Goal: Task Accomplishment & Management: Complete application form

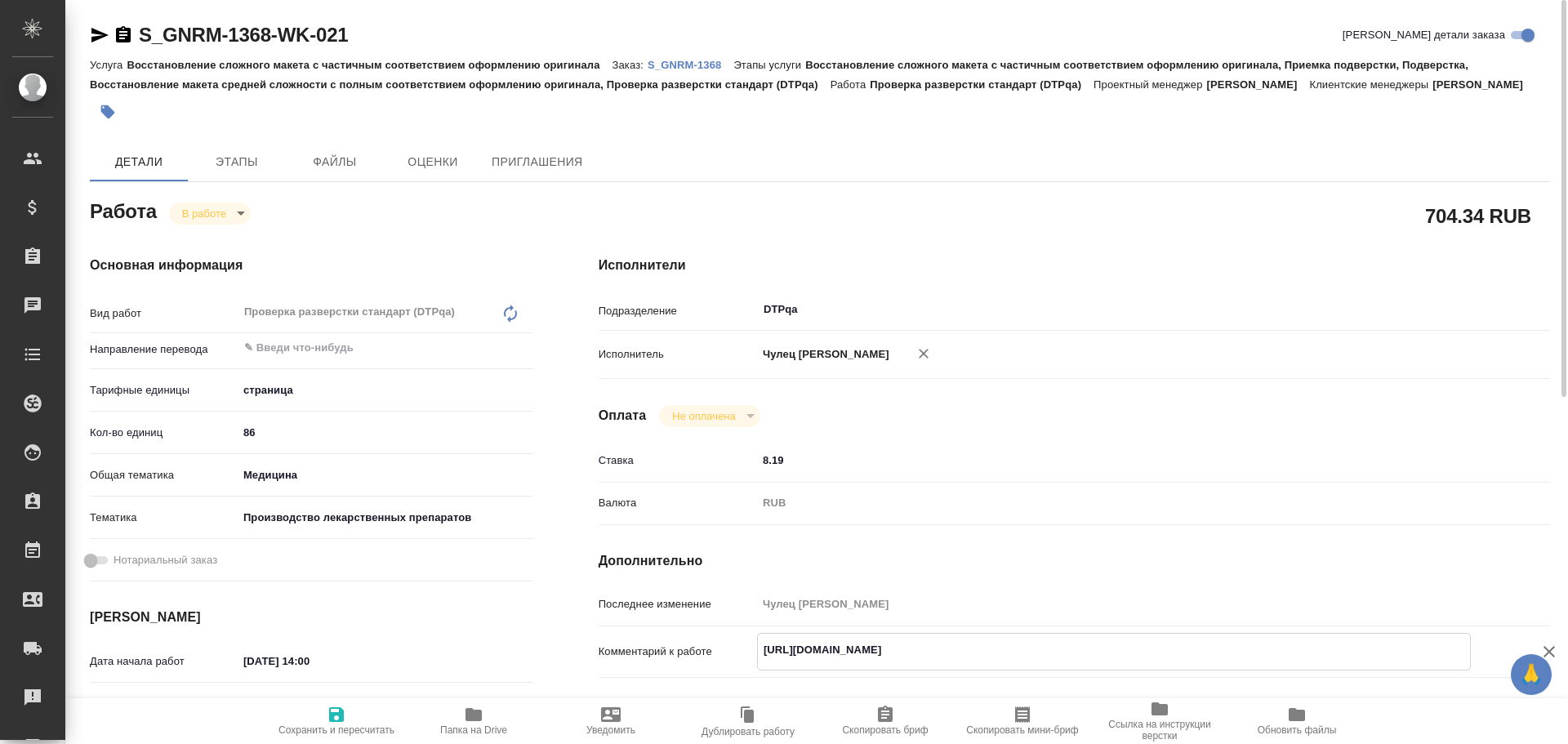
click at [460, 719] on span "Папка на Drive" at bounding box center [474, 719] width 118 height 31
drag, startPoint x: 488, startPoint y: 729, endPoint x: 689, endPoint y: 665, distance: 210.9
click at [488, 730] on span "Папка на Drive" at bounding box center [474, 730] width 67 height 11
click at [1128, 635] on textarea "https://tera.awatera.com/Work/68cbe26e917089748a69c07c/" at bounding box center [1113, 649] width 713 height 28
paste textarea "https://drive.awatera.com/f/10431076"
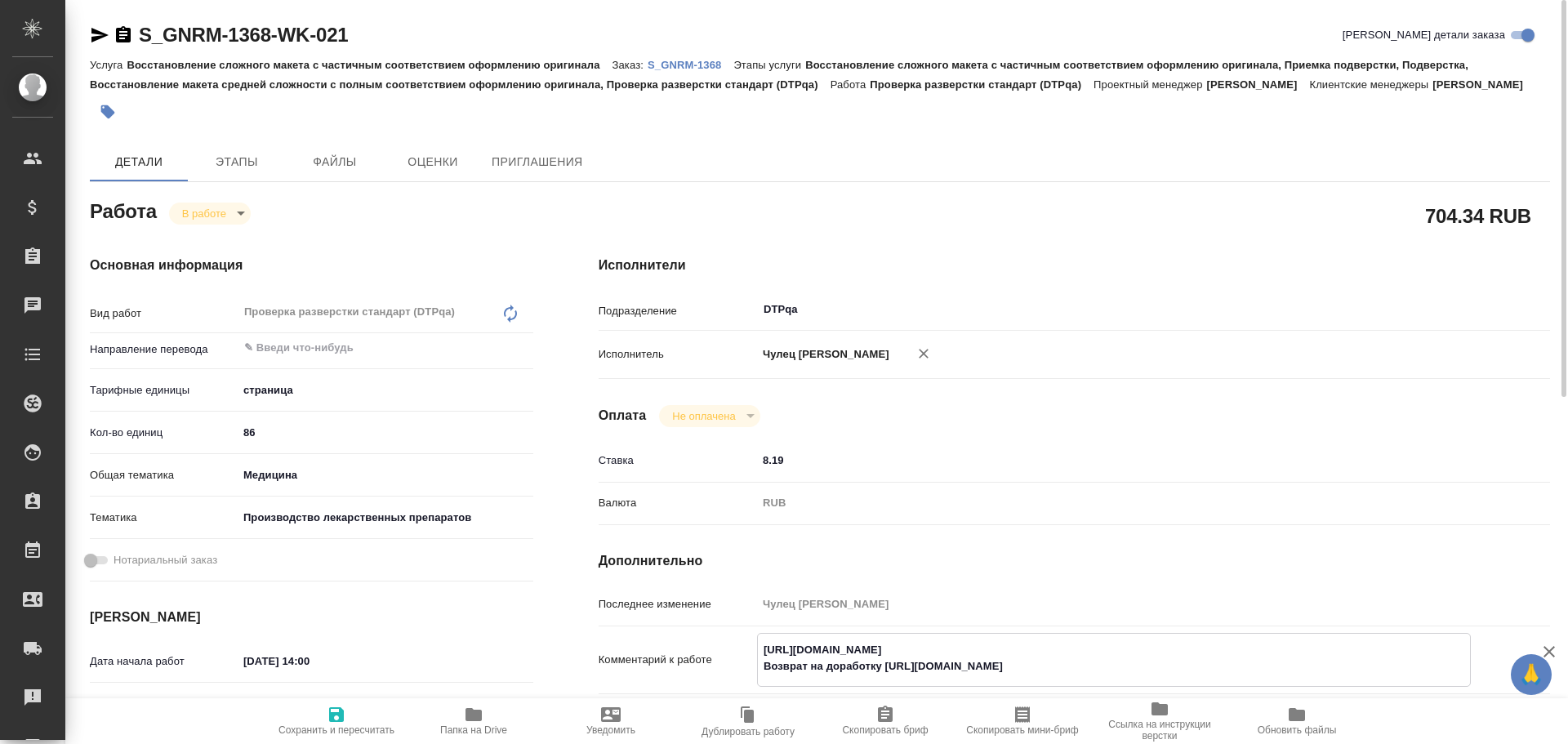
type textarea "https://tera.awatera.com/Work/68cbe26e917089748a69c07c/ Возврат на доработку ht…"
click at [341, 724] on icon "button" at bounding box center [336, 714] width 19 height 19
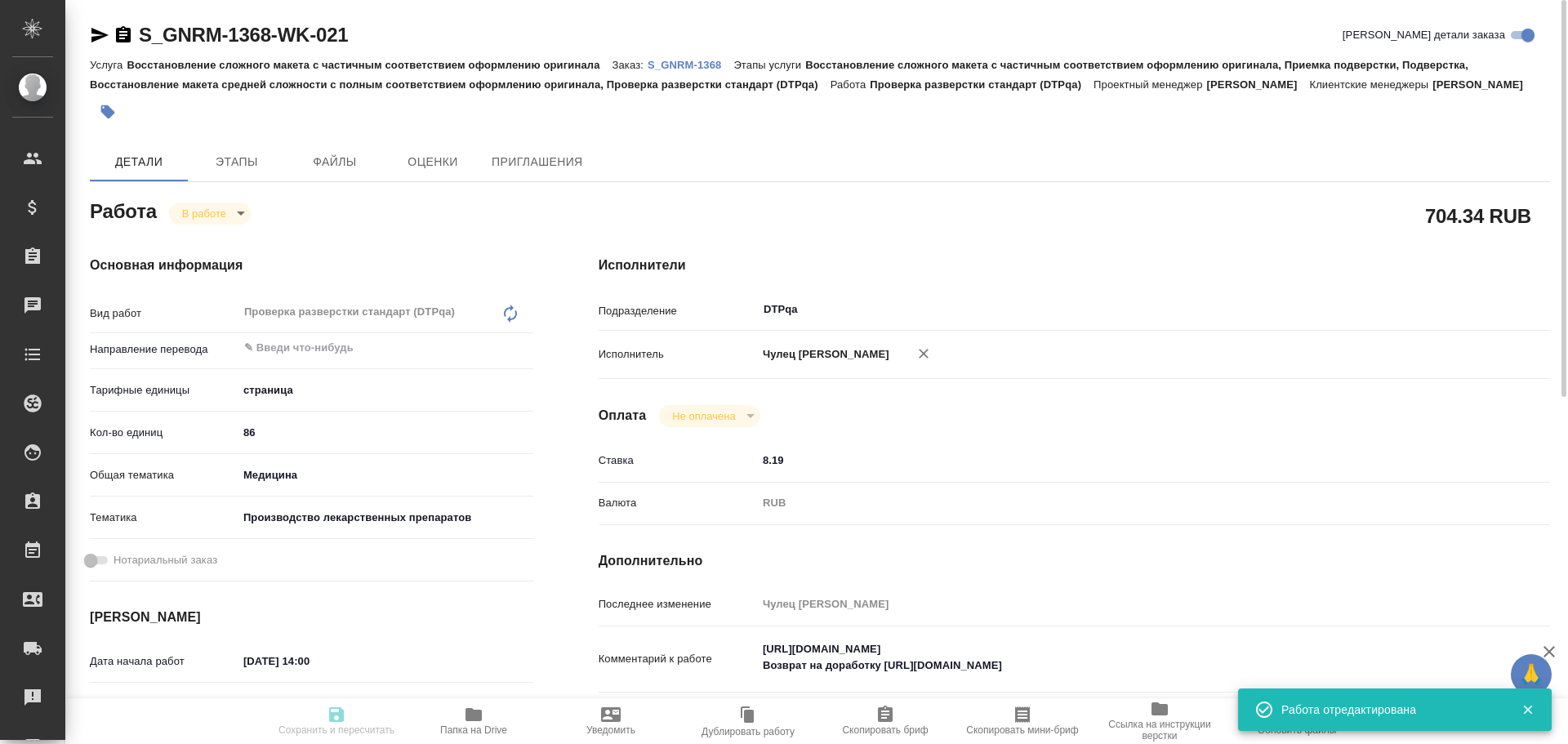
type input "inProgress"
type input "5a8b1489cc6b4906c91bfdb2"
type input "86"
type input "med"
type input "614982fec5ecbb70f805293f"
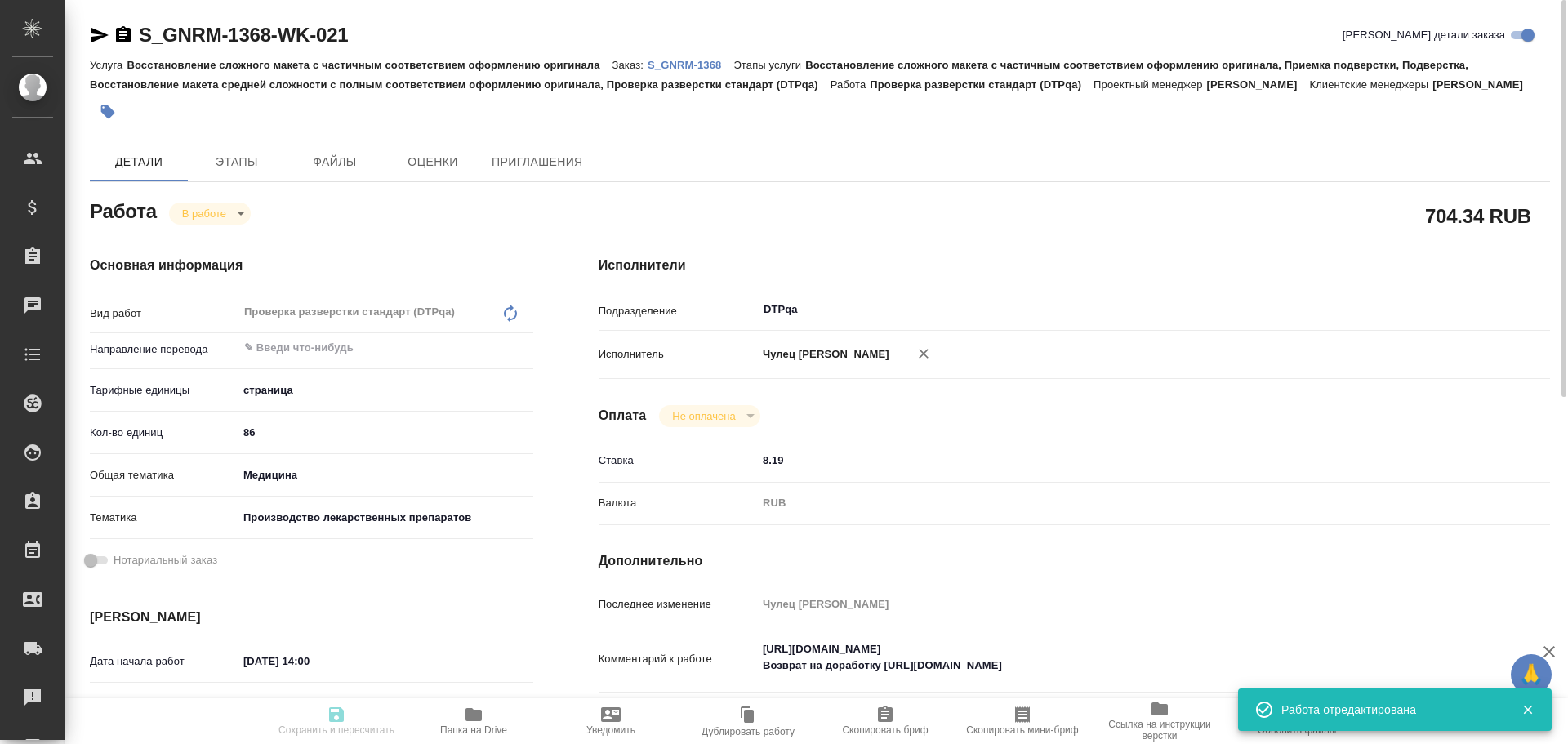
type input "24.09.2025 14:00"
type input "22.09.2025 11:06"
type input "25.09.2025 14:00"
type input "10.10.2025 15:00"
type input "DTPqa"
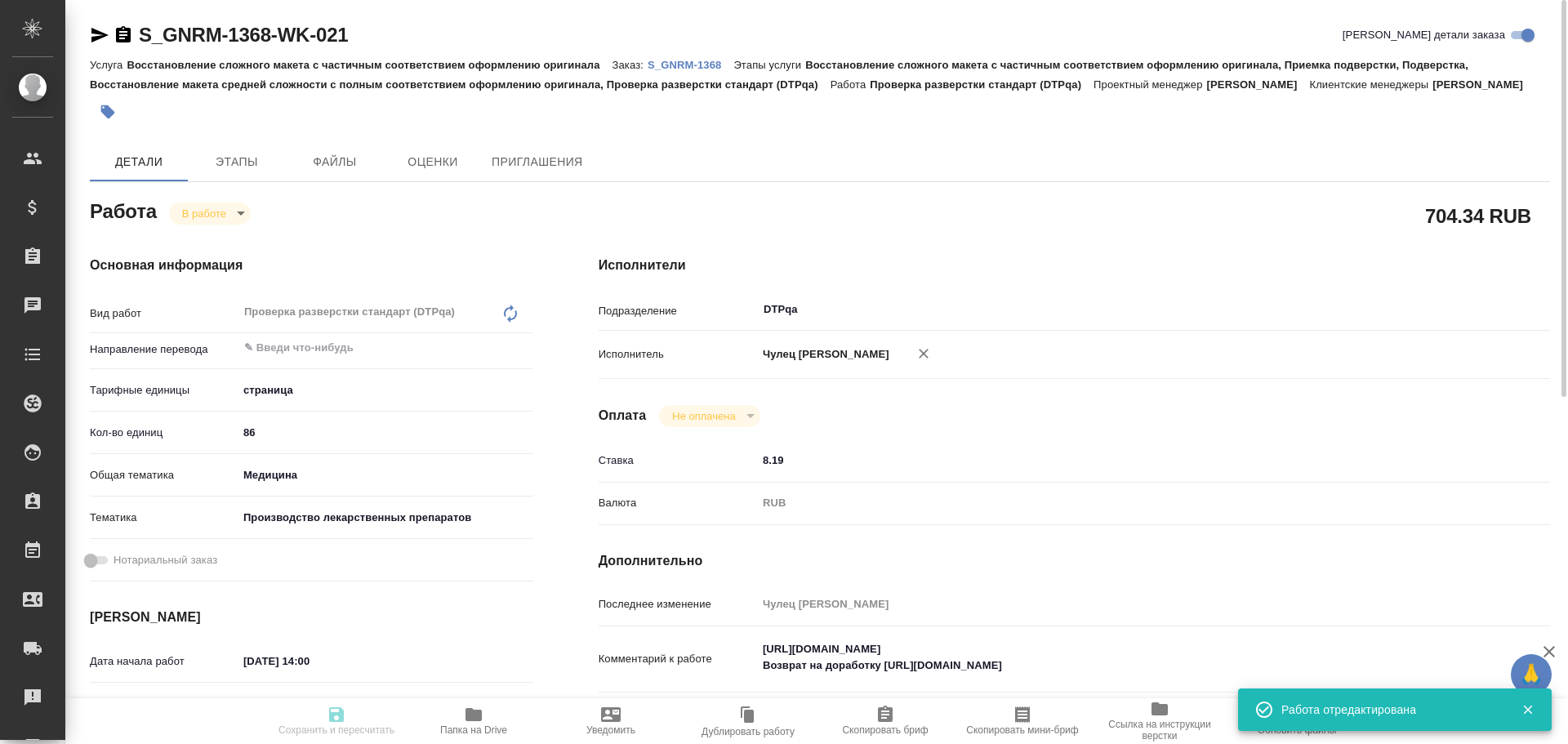
type input "notPayed"
type input "8.19"
type input "RUB"
type input "Чулец Елена"
type input "S_GNRM-1368"
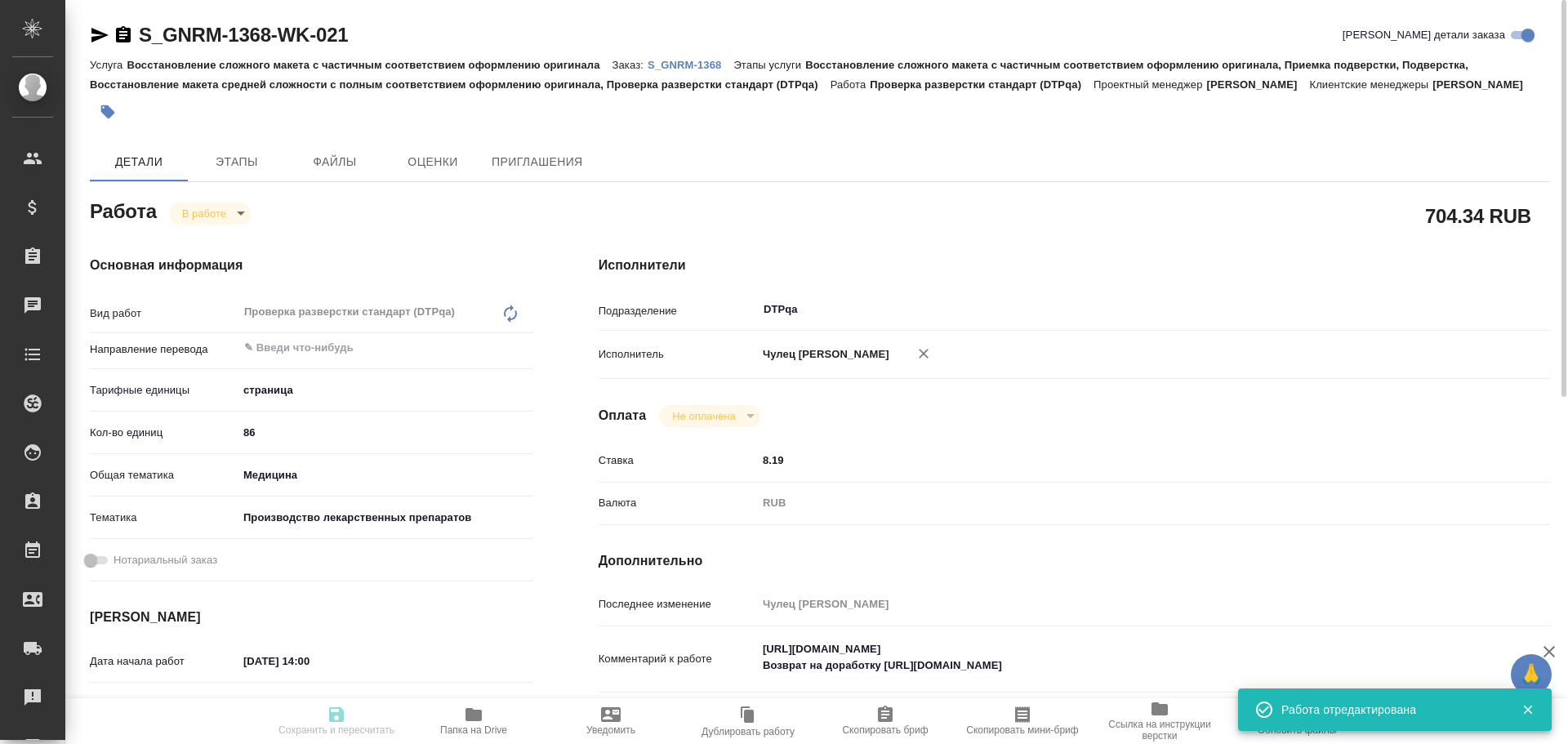
type input "Восстановление сложного макета с частичным соответствием оформлению оригинала"
type input "Восстановление сложного макета с частичным соответствием оформлению оригинала, …"
type input "[PERSON_NAME]"
type input "/Clients/Generium/Orders/S_GNRM-1368"
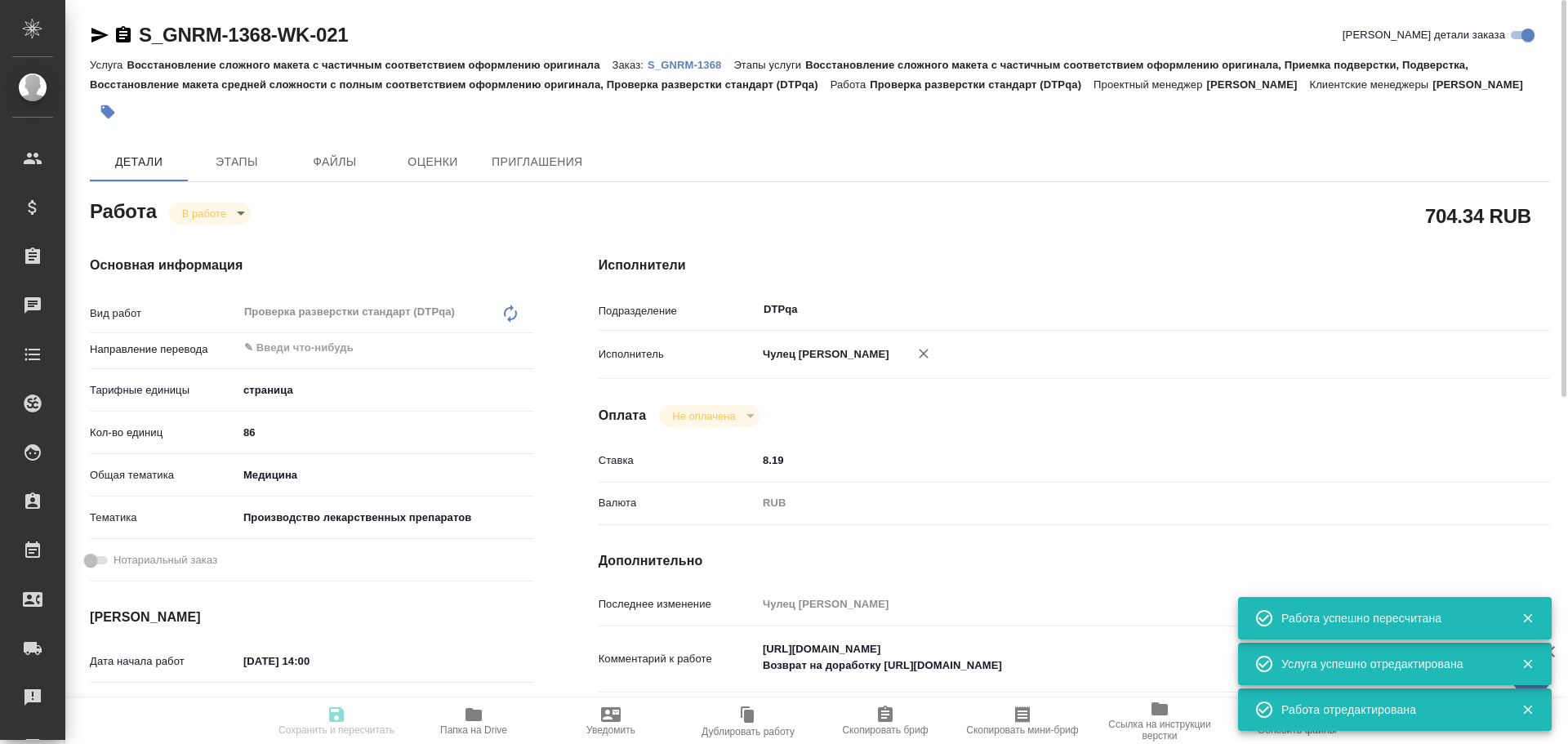
type input "inProgress"
type input "5a8b1489cc6b4906c91bfdb2"
type input "86"
type input "med"
type input "614982fec5ecbb70f805293f"
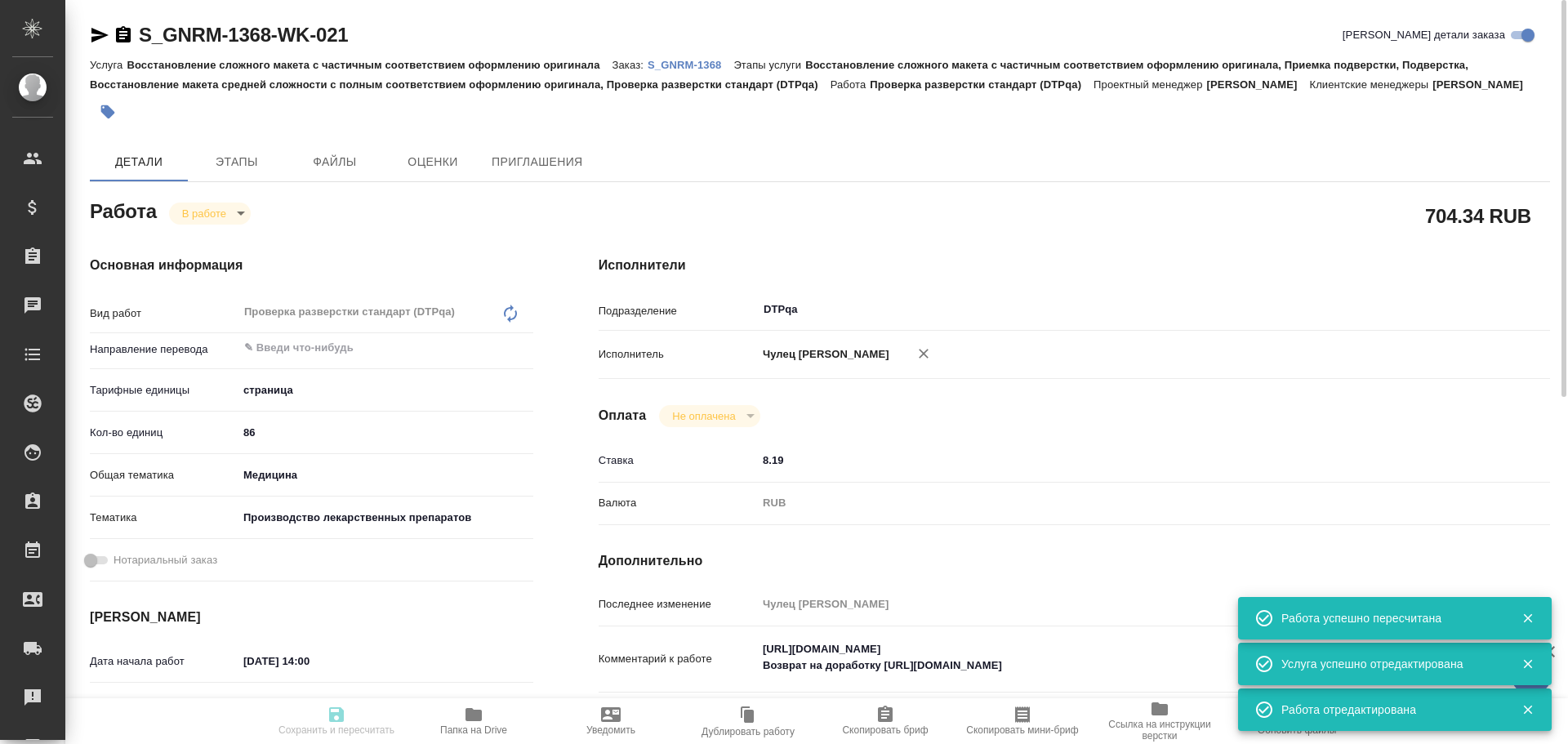
type input "24.09.2025 14:00"
type input "22.09.2025 11:06"
type input "25.09.2025 14:00"
type input "10.10.2025 15:00"
type input "DTPqa"
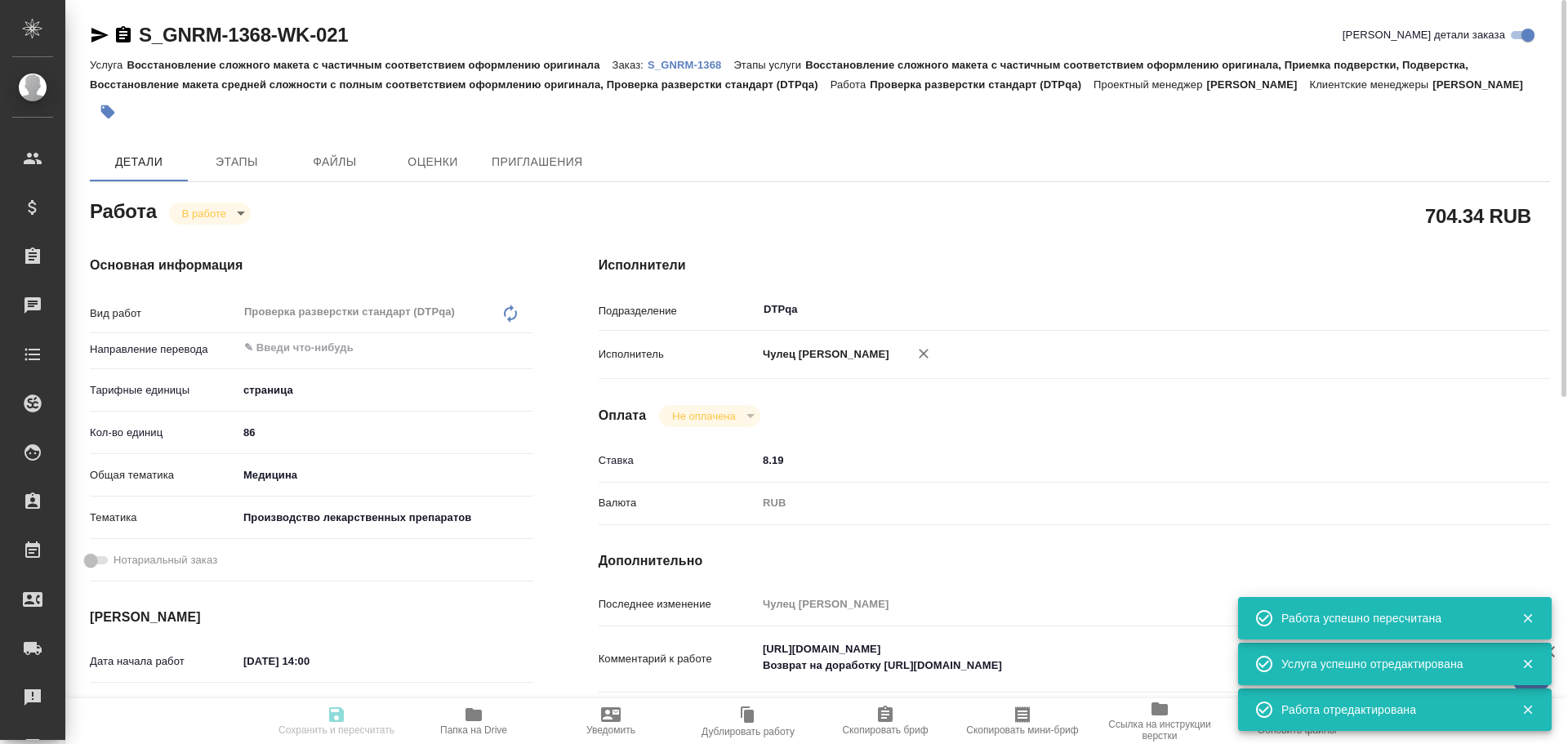
type input "notPayed"
type input "8.19"
type input "RUB"
type input "Чулец Елена"
type input "S_GNRM-1368"
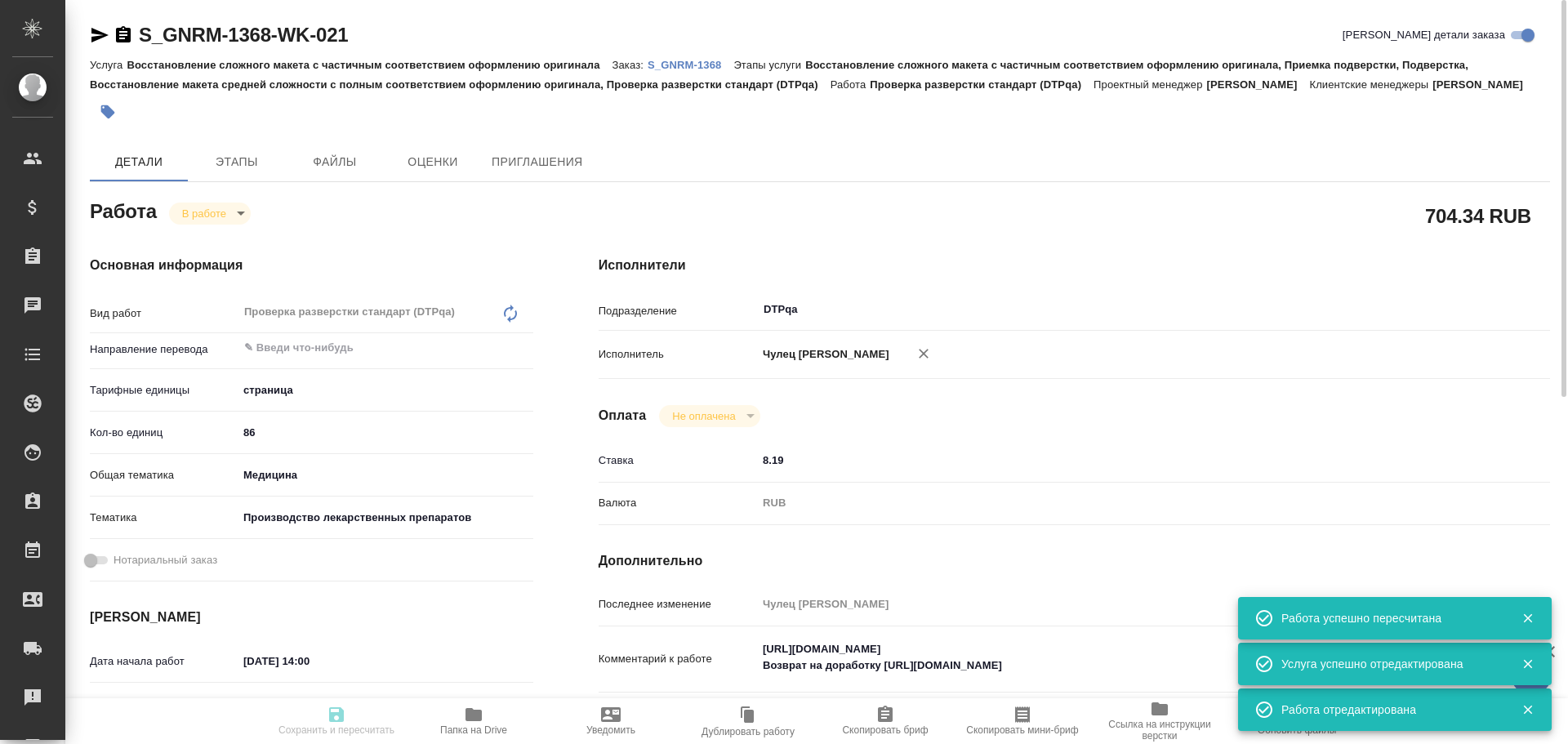
type input "Восстановление сложного макета с частичным соответствием оформлению оригинала"
type input "Восстановление сложного макета с частичным соответствием оформлению оригинала, …"
type input "Кабаргина Анна"
type input "Оксютович Ирина"
type input "/Clients/Generium/Orders/S_GNRM-1368"
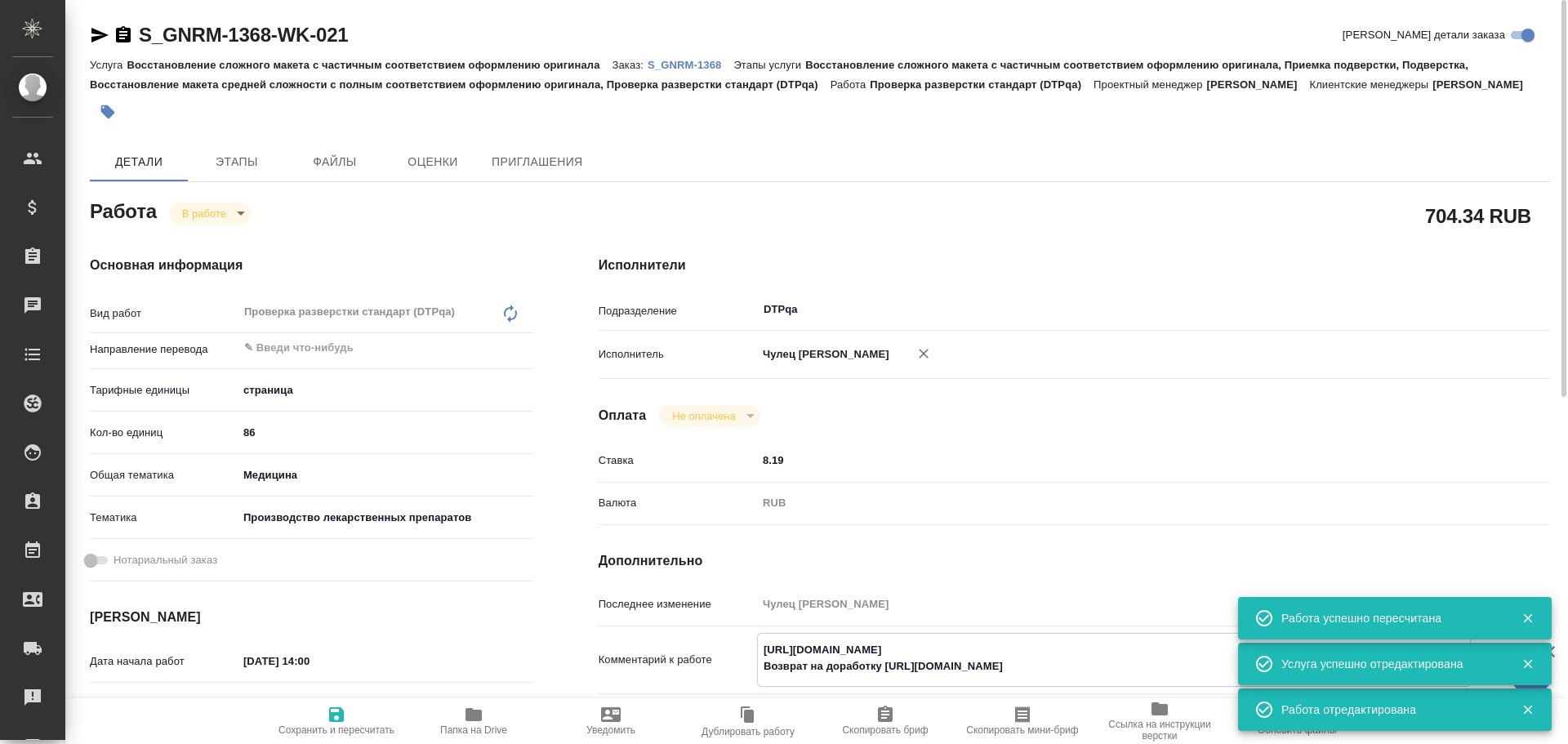
drag, startPoint x: 761, startPoint y: 644, endPoint x: 1091, endPoint y: 649, distance: 330.0
click at [1091, 649] on textarea "https://tera.awatera.com/Work/68cbe26e917089748a69c07c/ Возврат на доработку ht…" at bounding box center [1114, 658] width 712 height 44
click at [99, 32] on icon "button" at bounding box center [100, 35] width 18 height 15
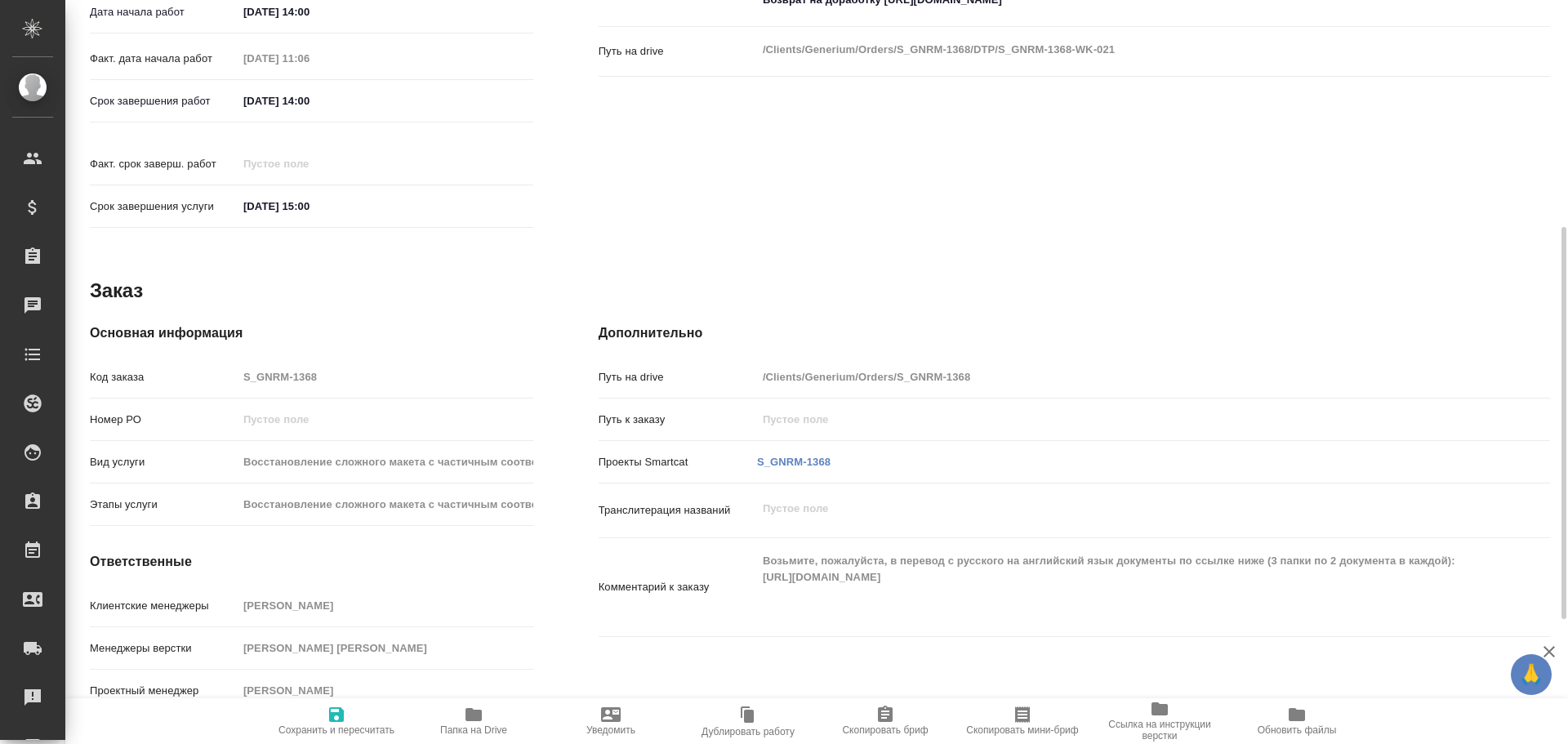
scroll to position [257, 0]
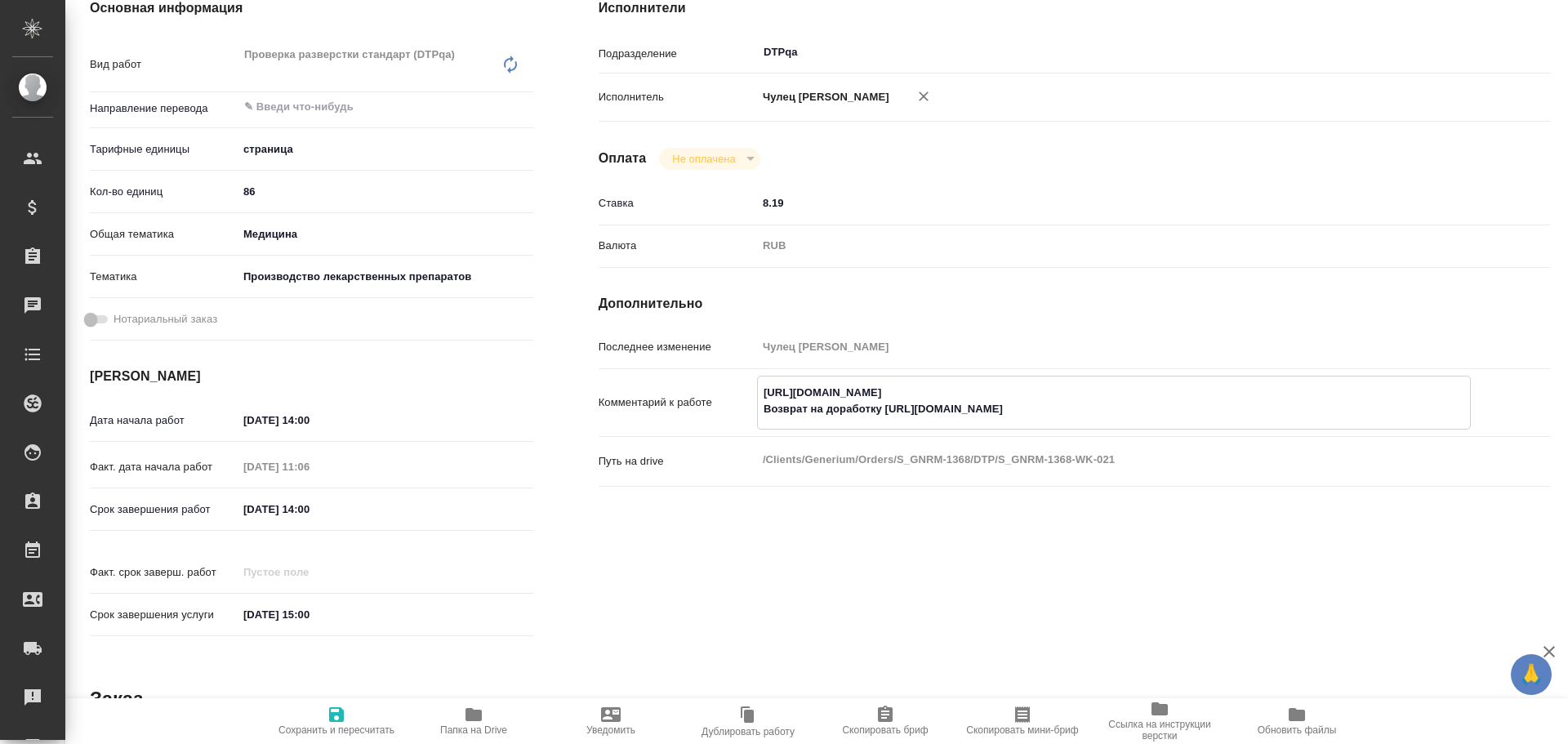
drag, startPoint x: 880, startPoint y: 409, endPoint x: 1085, endPoint y: 415, distance: 205.1
click at [1085, 415] on textarea "https://tera.awatera.com/Work/68cbe26e917089748a69c07c/ Возврат на доработку ht…" at bounding box center [1114, 401] width 712 height 44
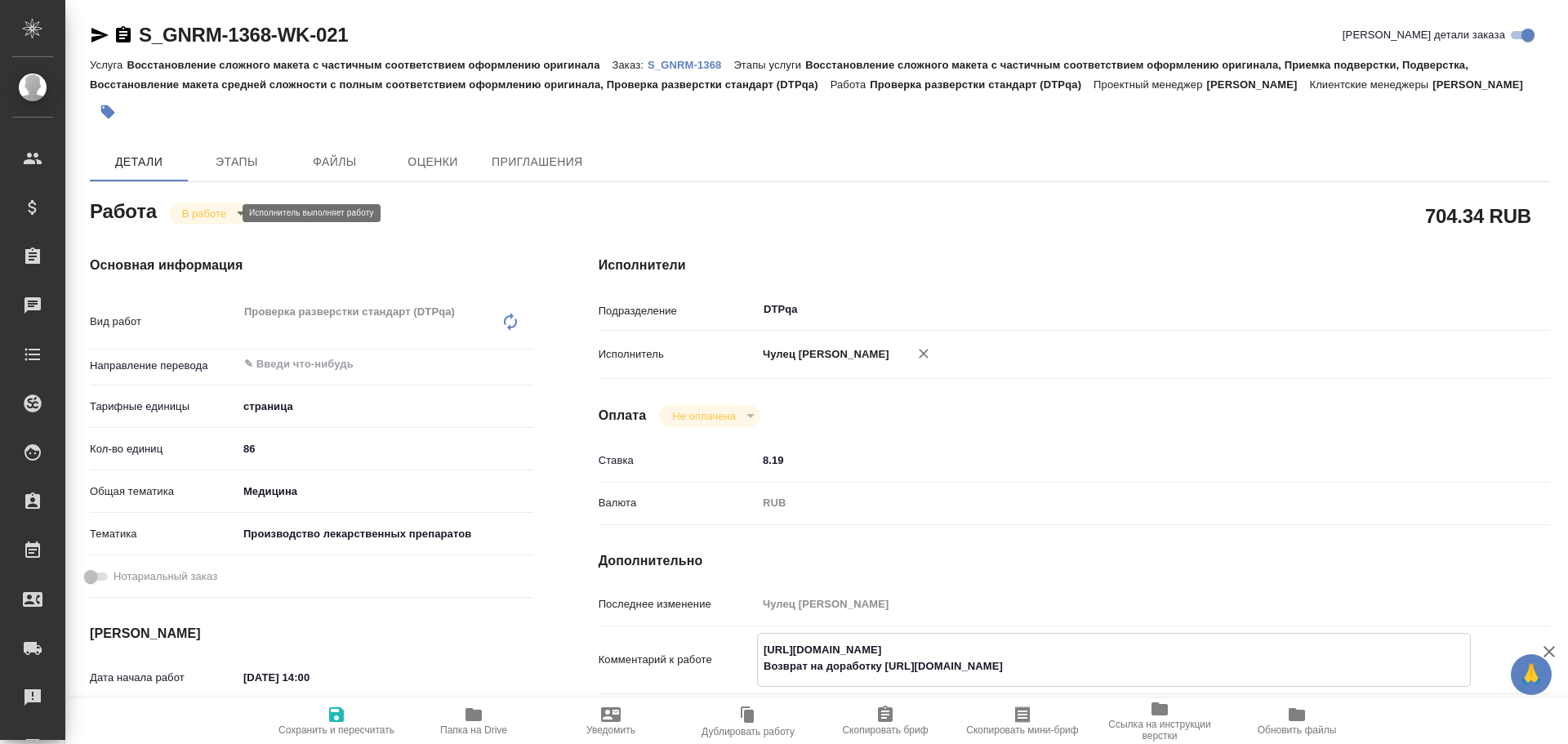
click at [204, 213] on body "🙏 .cls-1 fill:#fff; AWATERA Chulets Elena Клиенты Спецификации Заказы 0 Чаты To…" at bounding box center [784, 372] width 1568 height 744
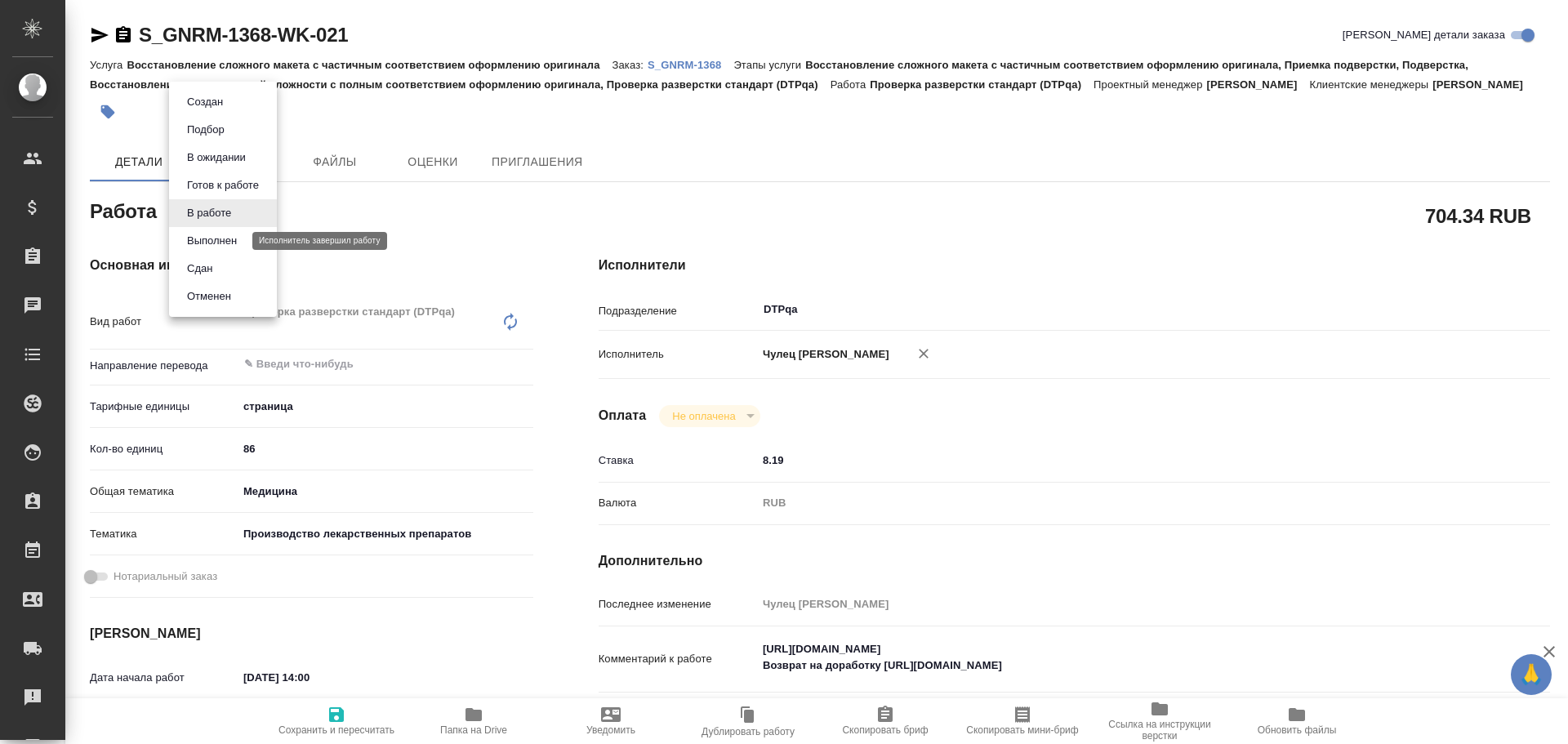
click at [207, 240] on button "Выполнен" at bounding box center [212, 240] width 60 height 18
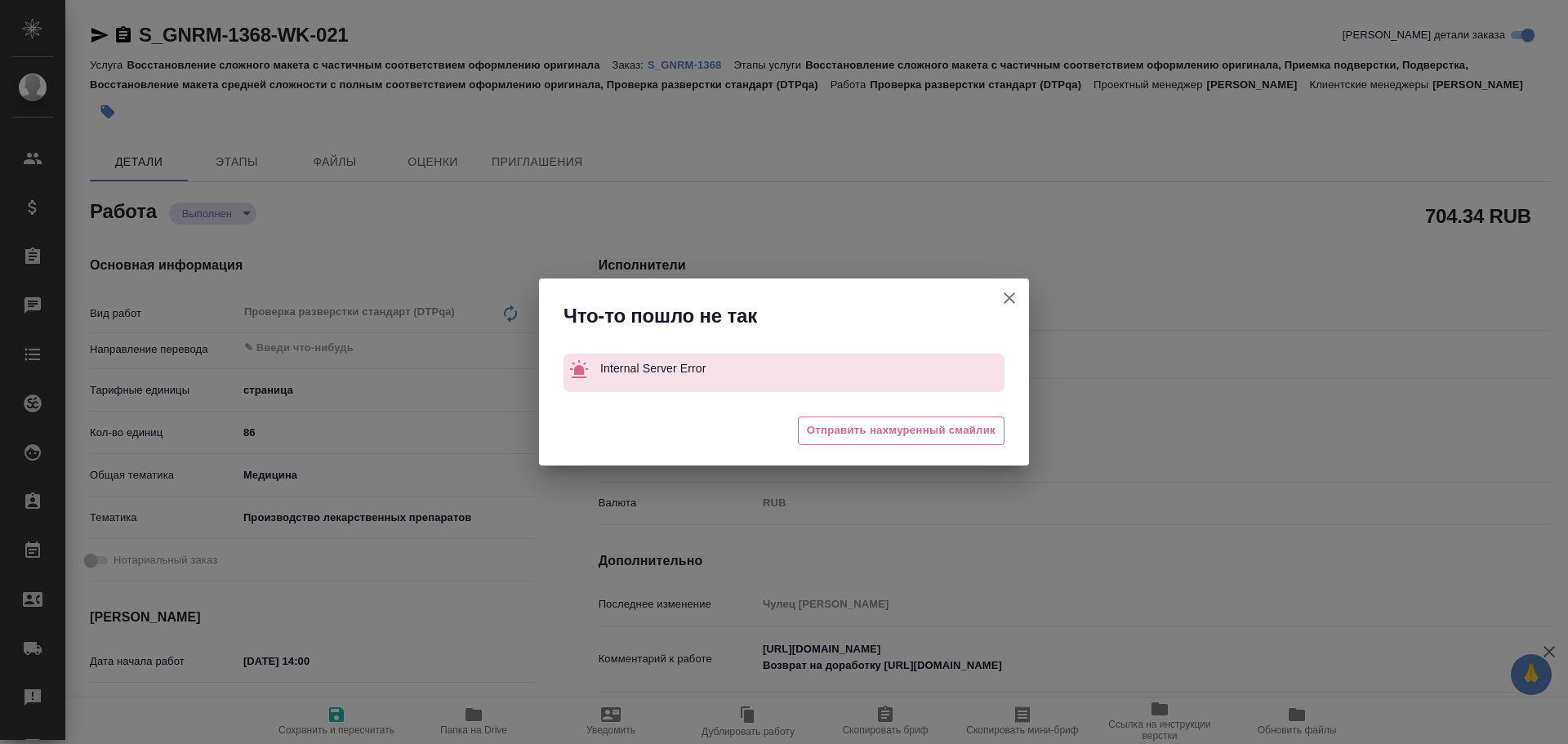
type textarea "x"
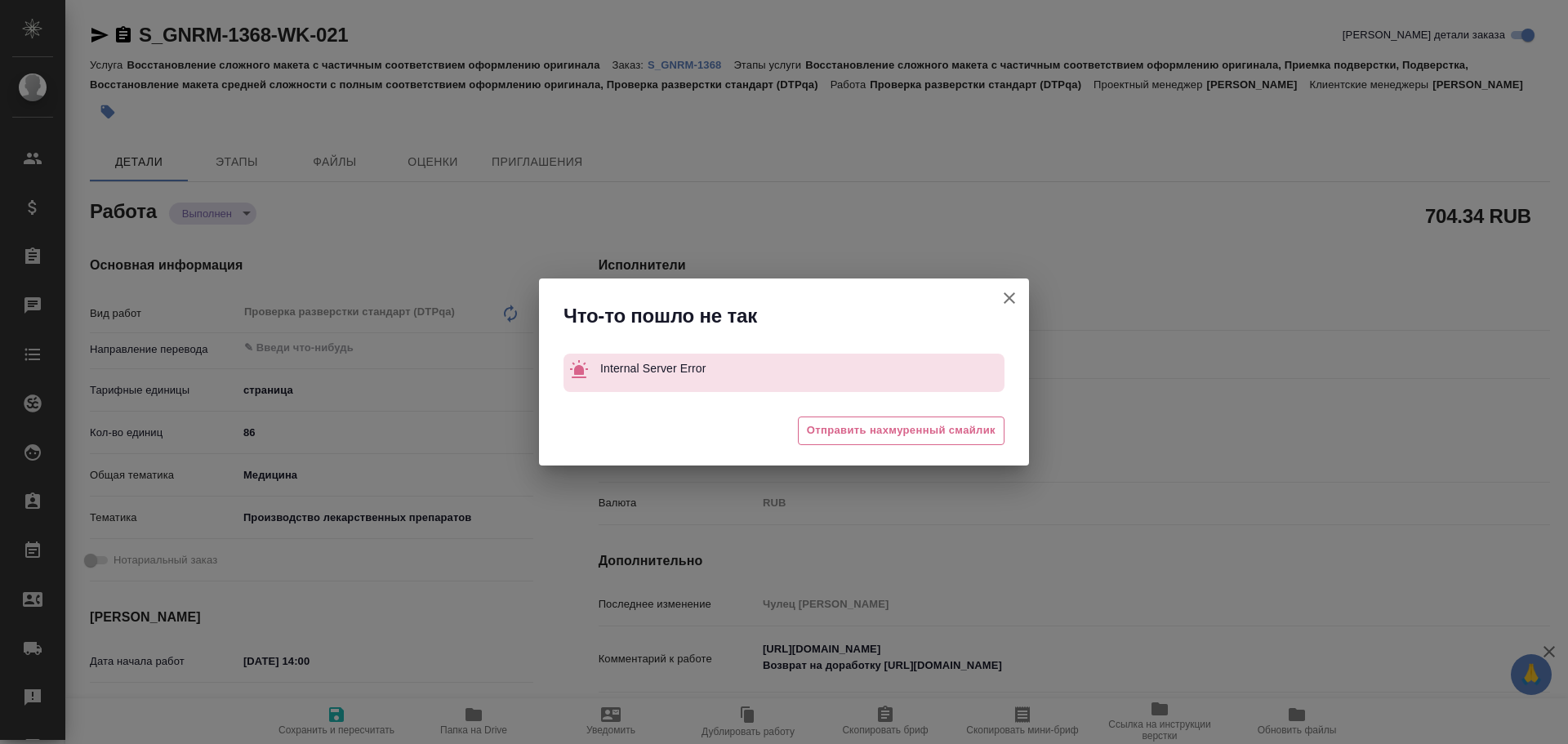
type textarea "x"
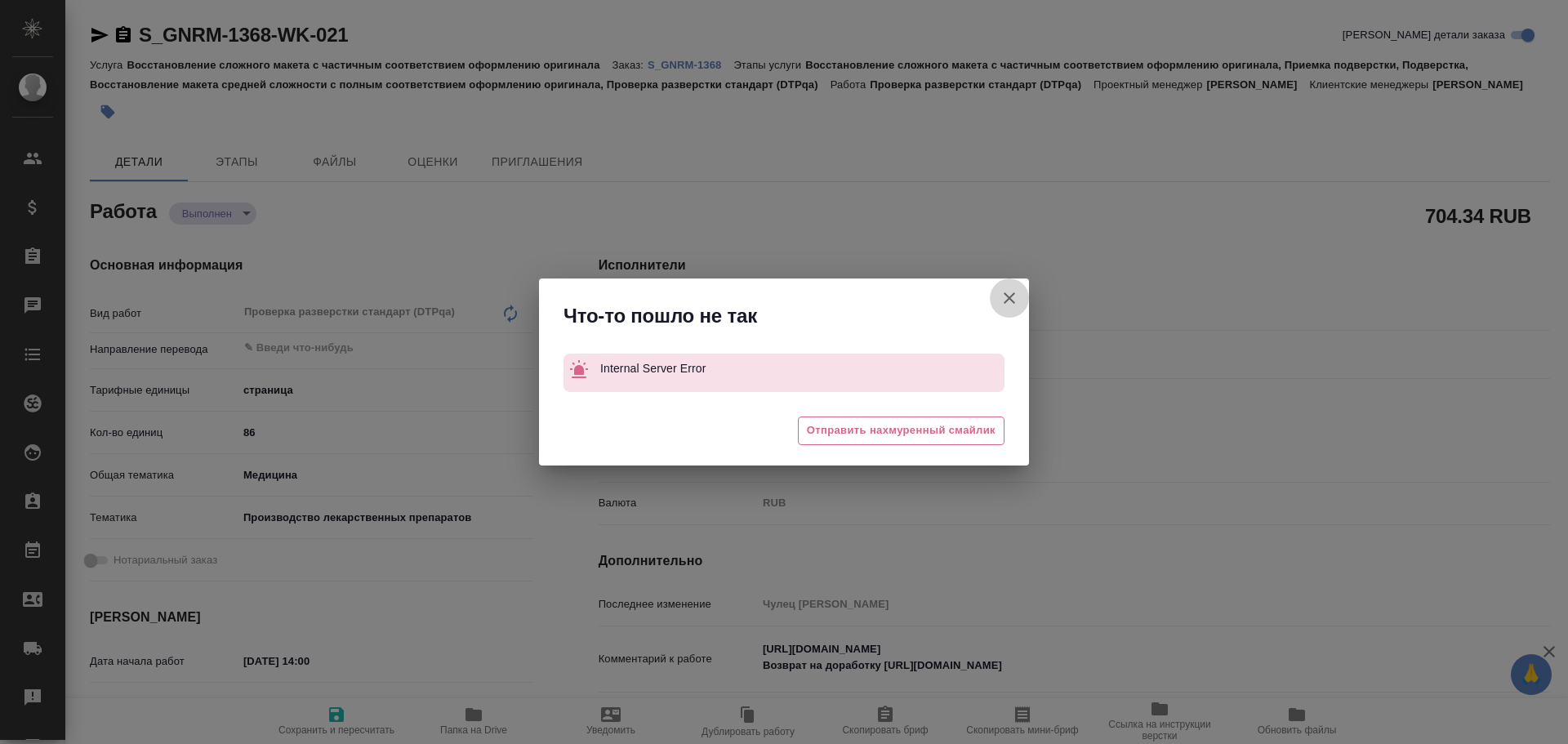
click at [1011, 304] on icon "button" at bounding box center [1009, 298] width 19 height 19
type textarea "x"
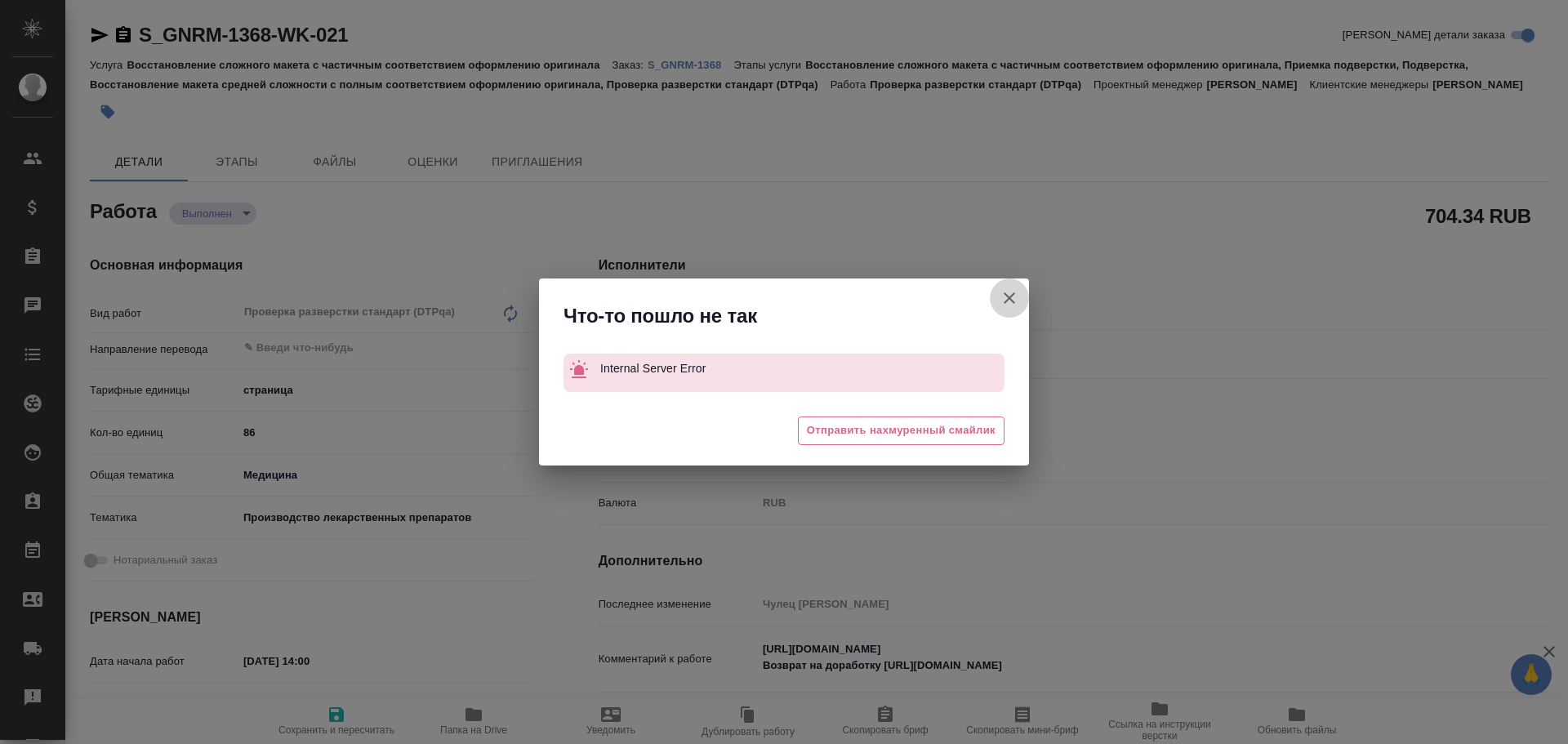
type textarea "x"
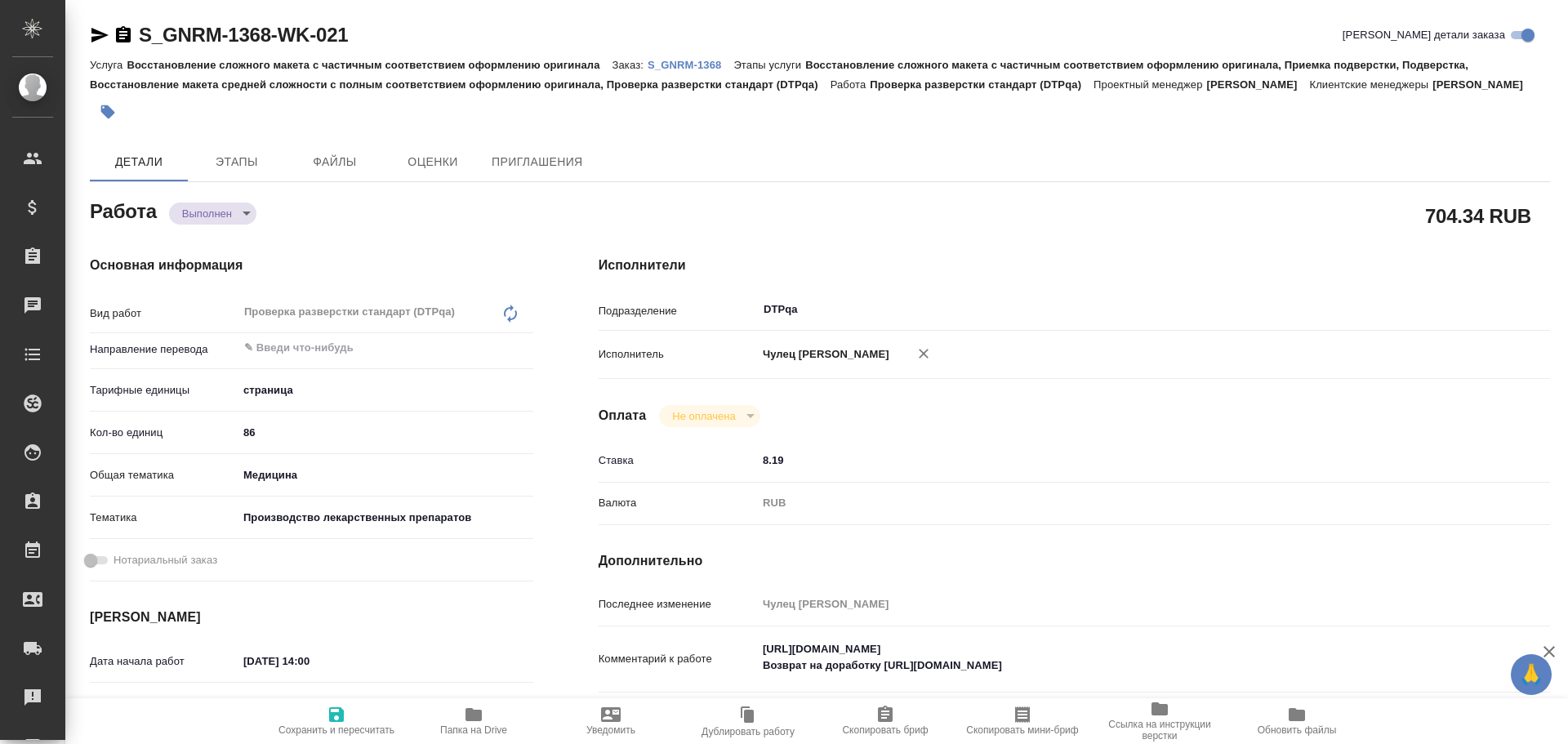
click at [333, 713] on icon "button" at bounding box center [336, 714] width 15 height 15
type textarea "x"
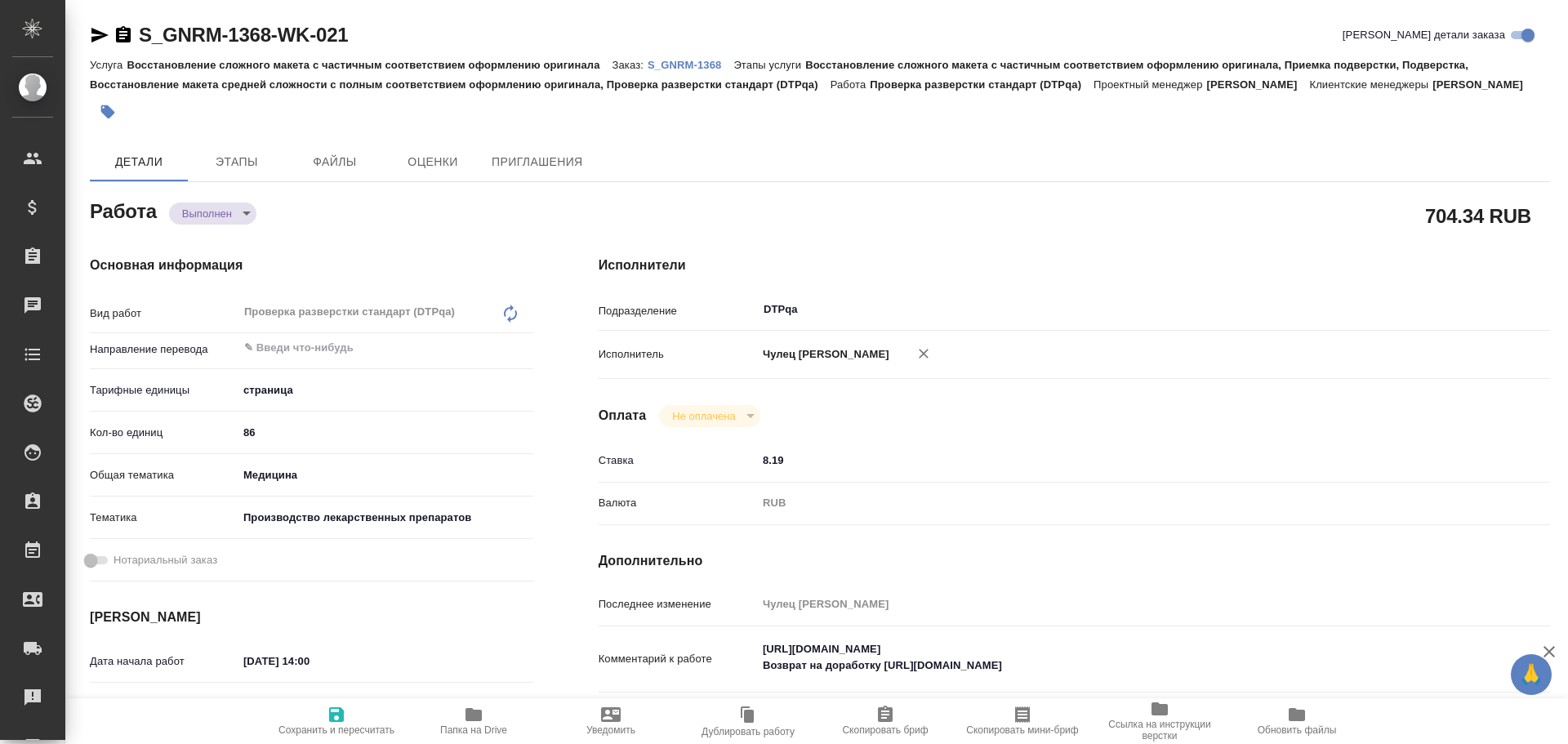
type textarea "x"
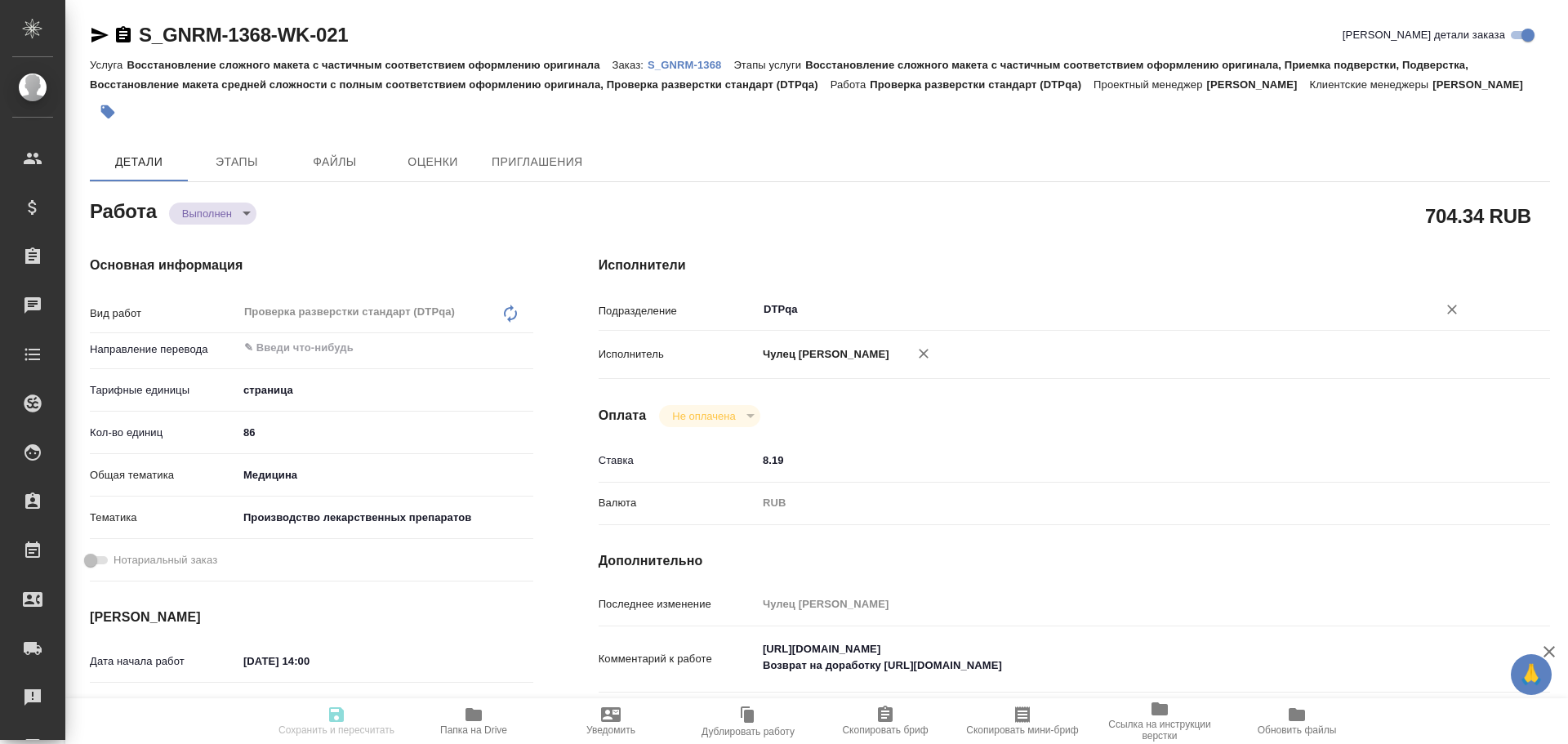
type textarea "x"
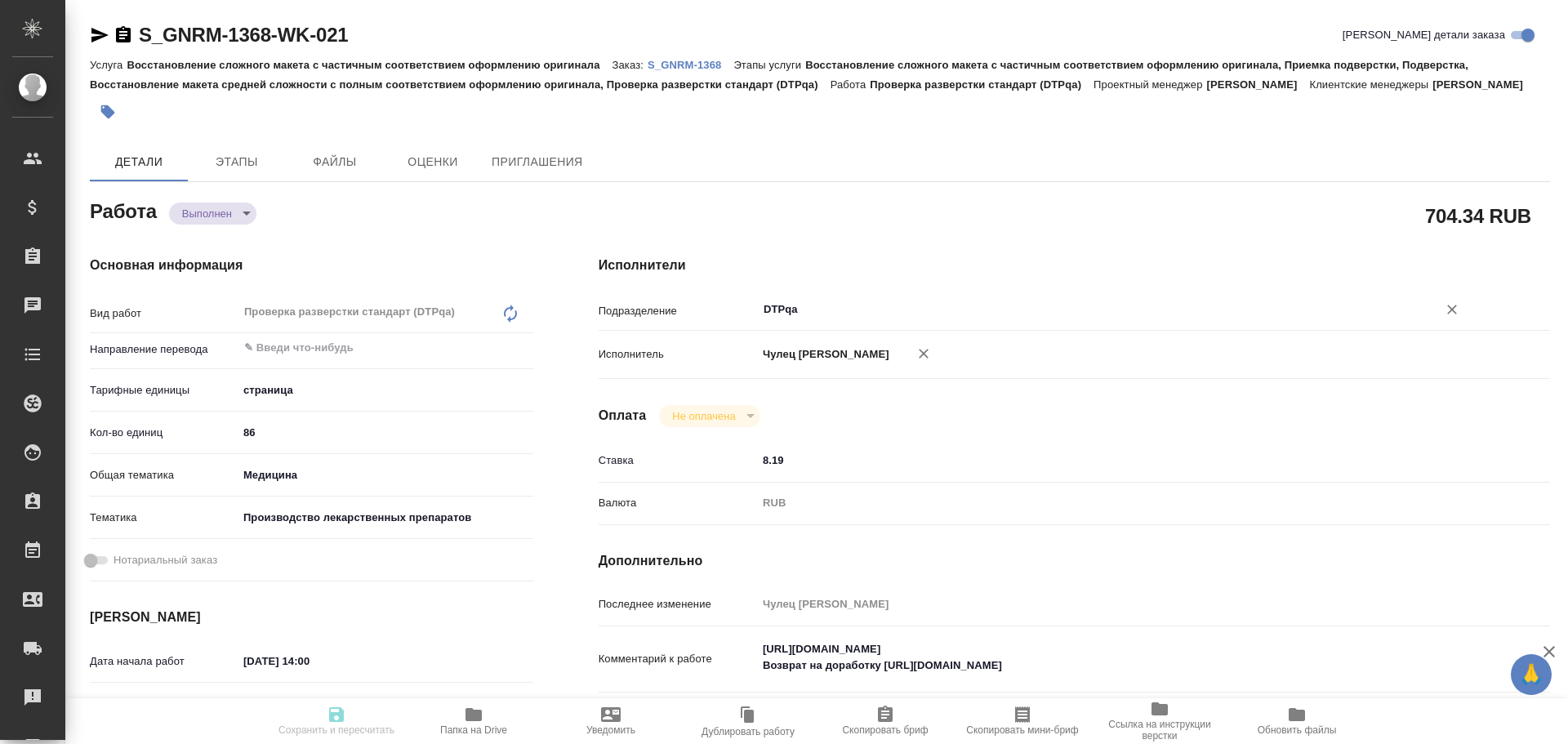
type textarea "x"
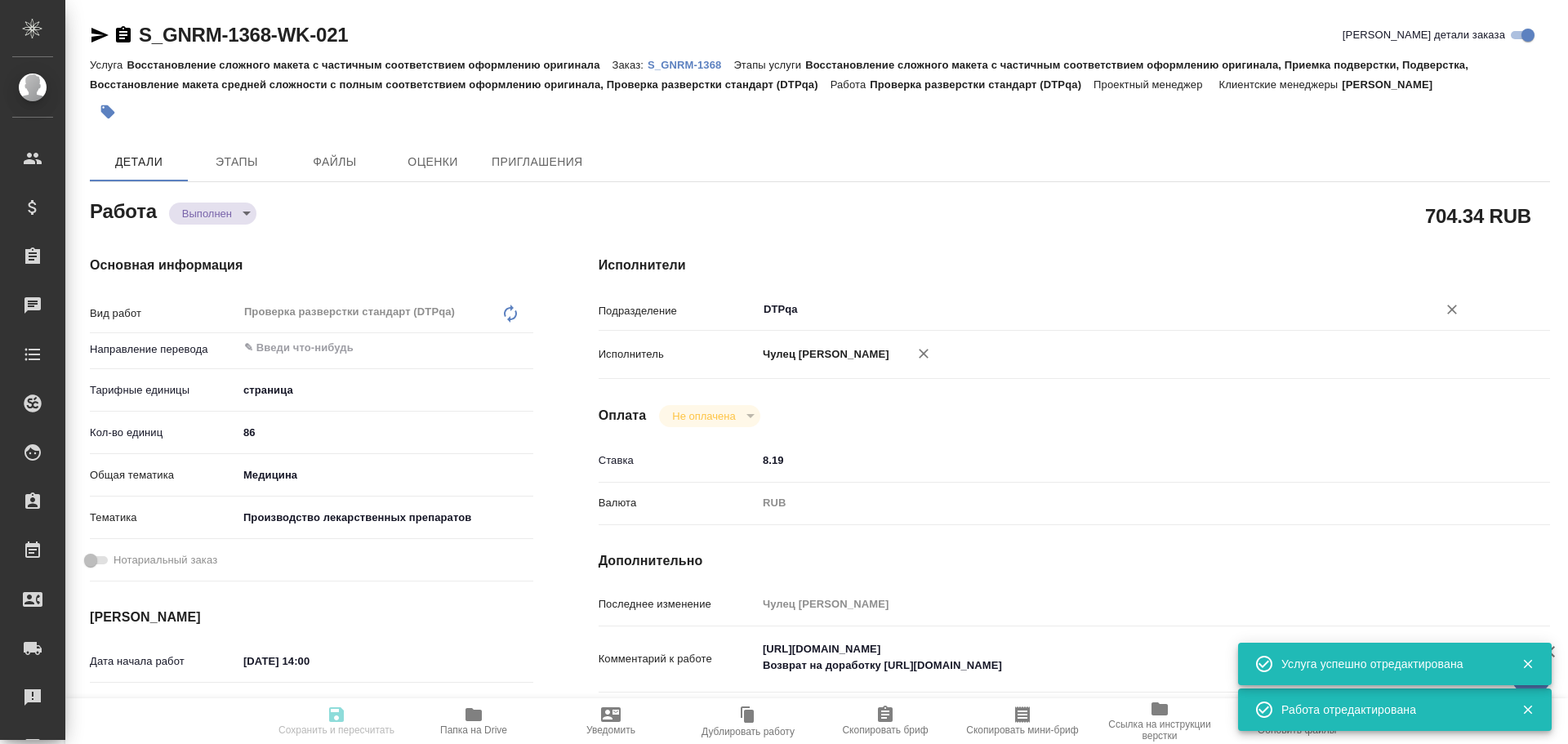
type input "completed"
type textarea "Проверка разверстки стандарт (DTPqa)"
type textarea "x"
type input "5a8b1489cc6b4906c91bfdb2"
type input "86"
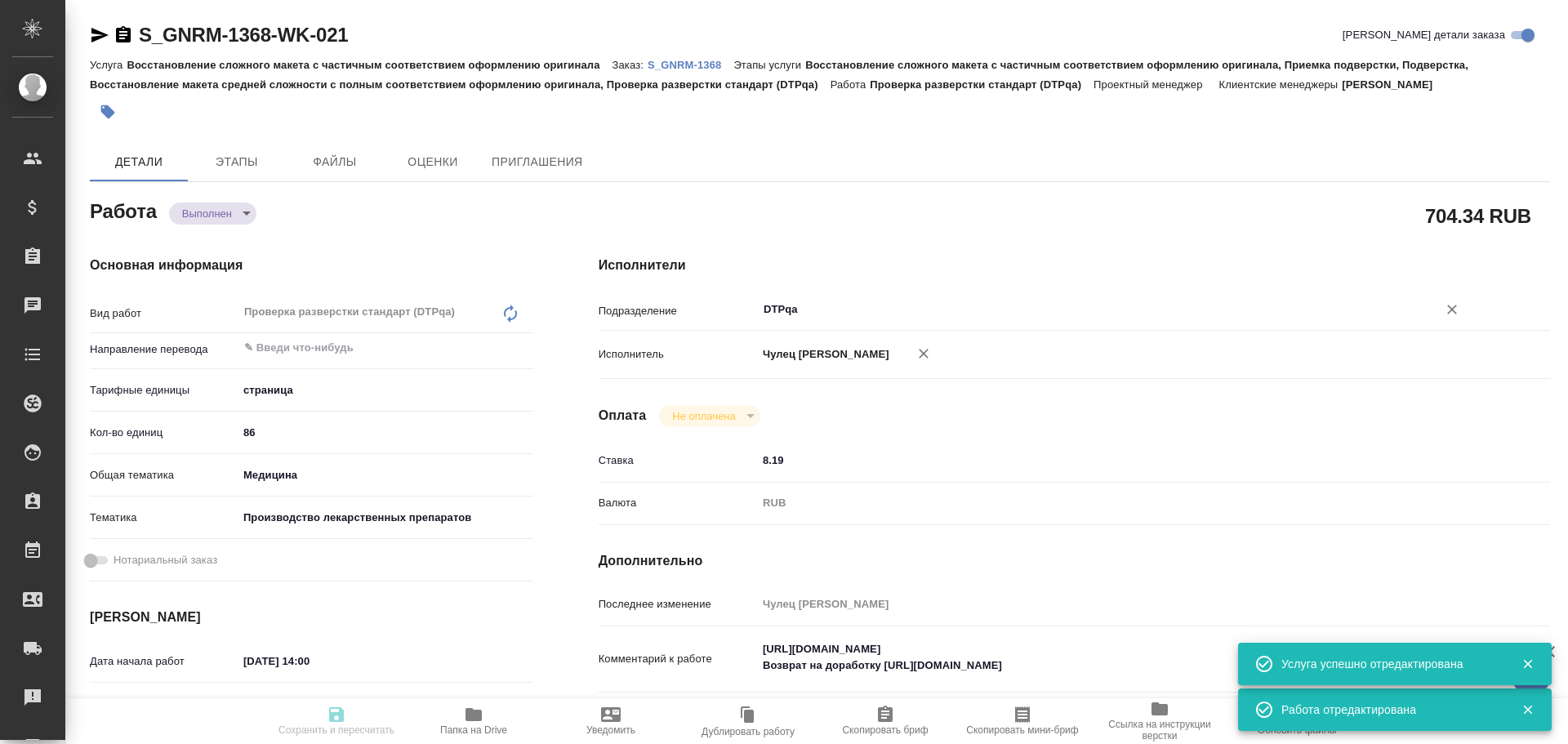
type input "med"
type input "614982fec5ecbb70f805293f"
type input "24.09.2025 14:00"
type input "22.09.2025 11:06"
type input "25.09.2025 14:00"
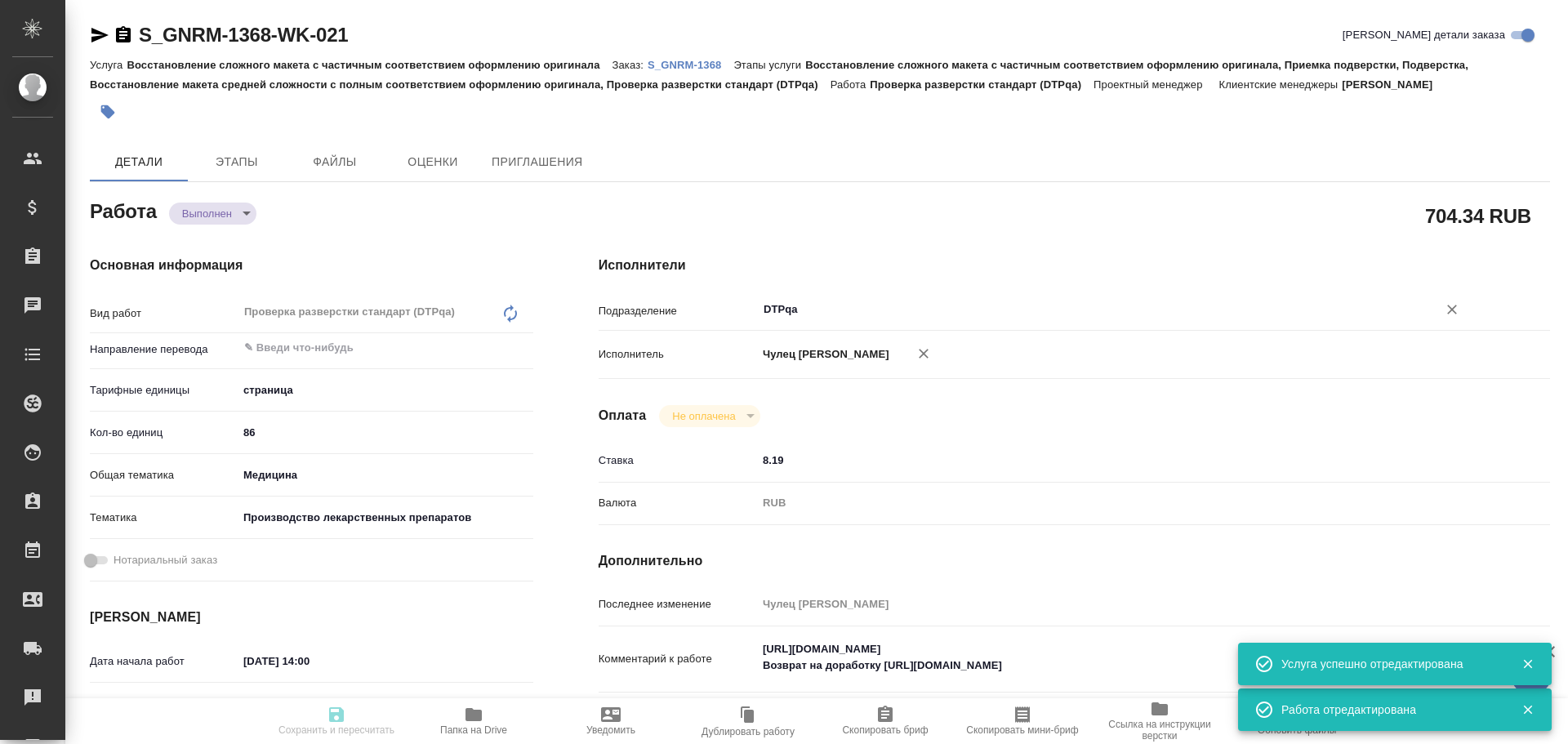
type input "22.09.2025 15:34"
type input "10.10.2025 15:00"
type input "DTPqa"
type input "notPayed"
type input "8.19"
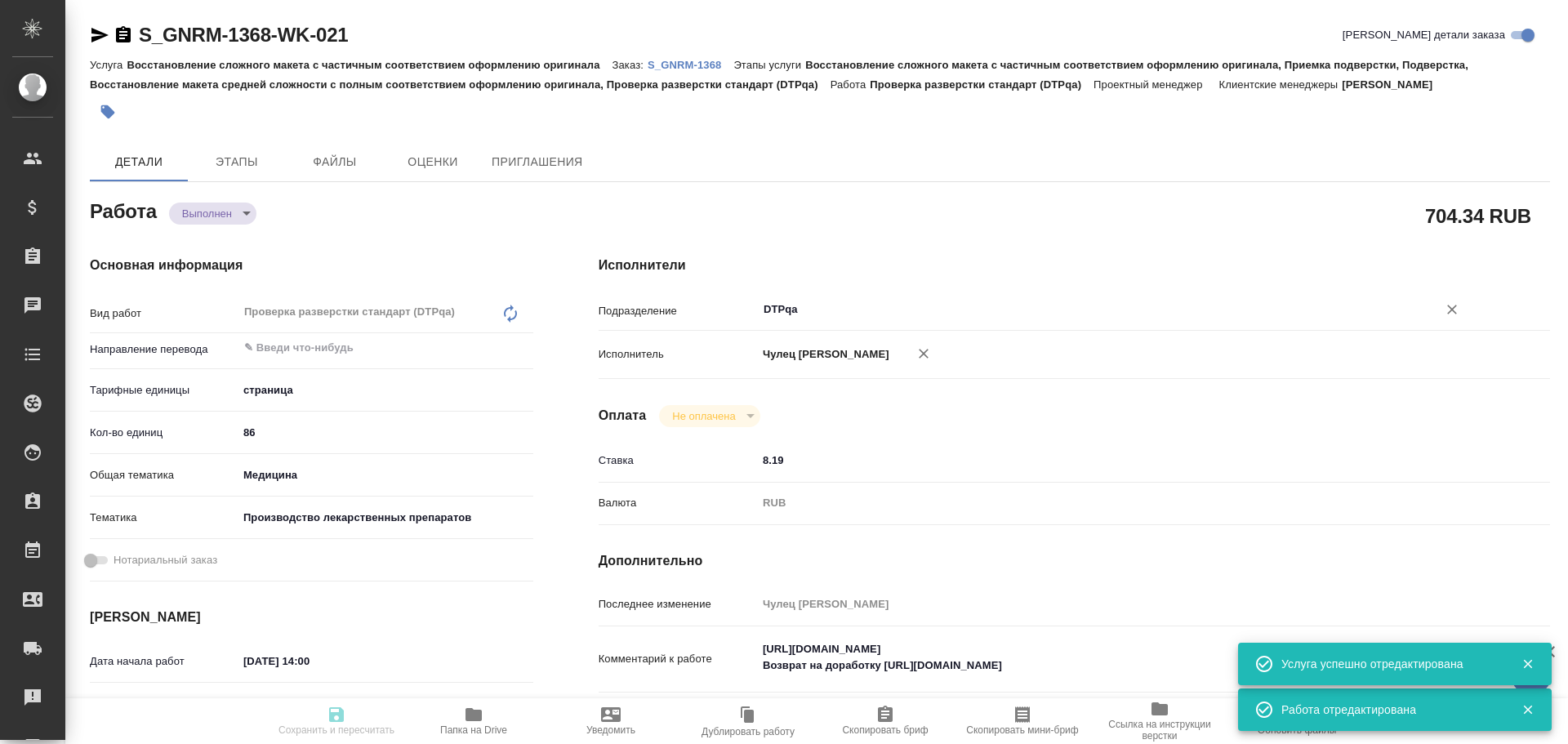
type input "RUB"
type input "Чулец Елена"
type textarea "https://tera.awatera.com/Work/68cbe26e917089748a69c07c/ Возврат на доработку ht…"
type textarea "x"
type textarea "/Clients/Generium/Orders/S_GNRM-1368/DTP/S_GNRM-1368-WK-021"
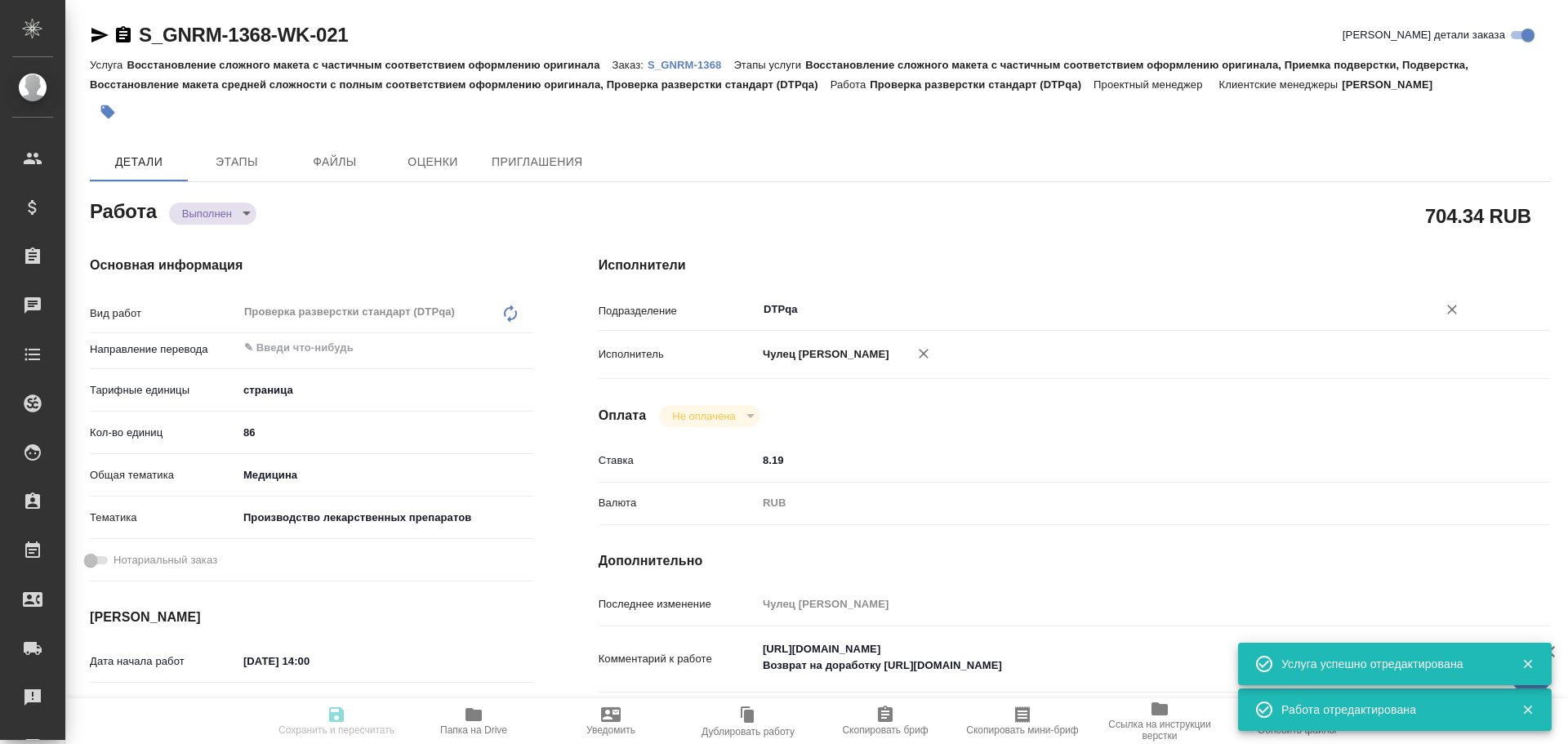
type textarea "x"
type input "S_GNRM-1368"
type input "Восстановление сложного макета с частичным соответствием оформлению оригинала"
type input "Восстановление сложного макета с частичным соответствием оформлению оригинала, …"
type input "Кабаргина Анна"
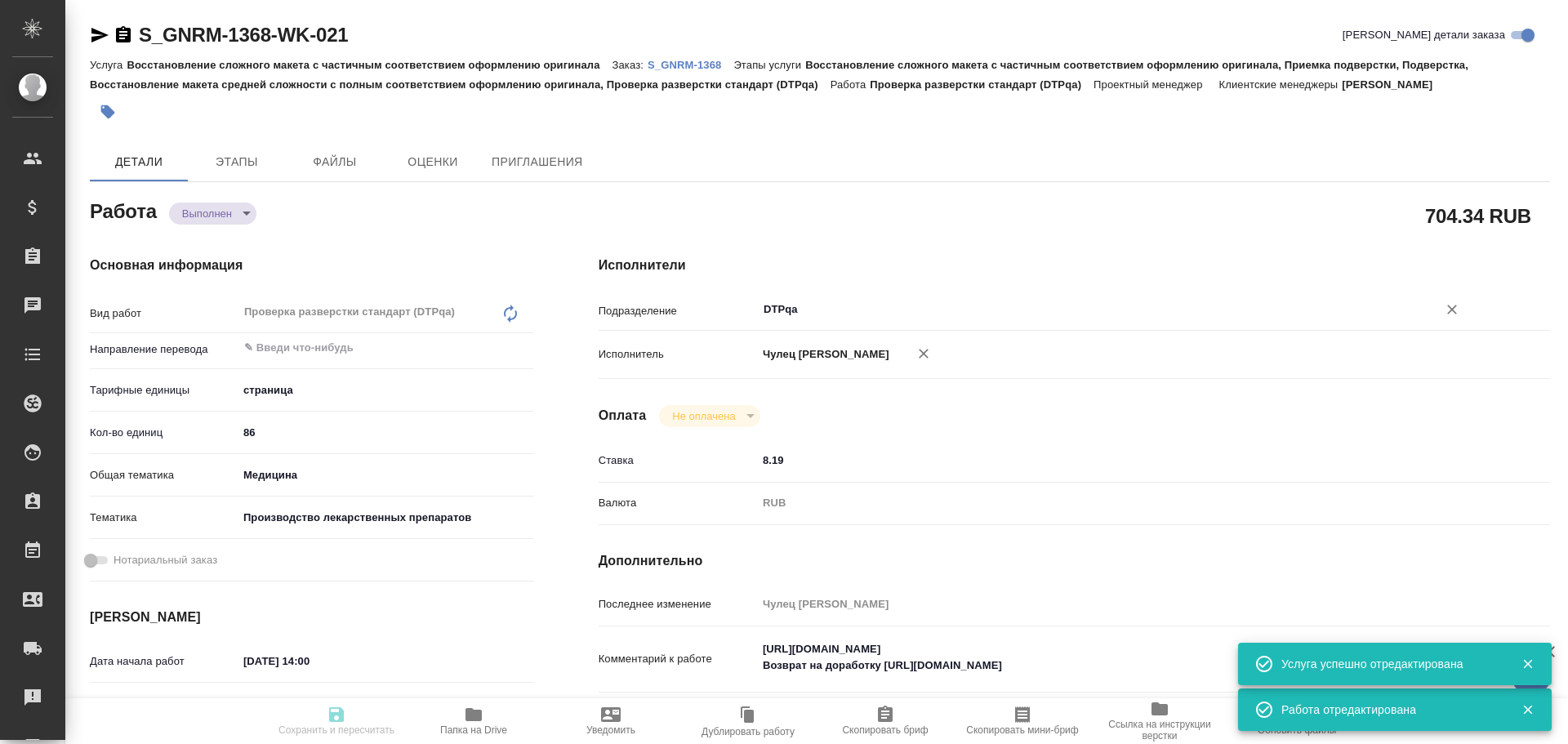
type input "Оксютович Ирина"
type input "/Clients/Generium/Orders/S_GNRM-1368"
type textarea "x"
type textarea "Возьмите, пожалуйста, в перевод с русского на английский язык документы по ссыл…"
type textarea "x"
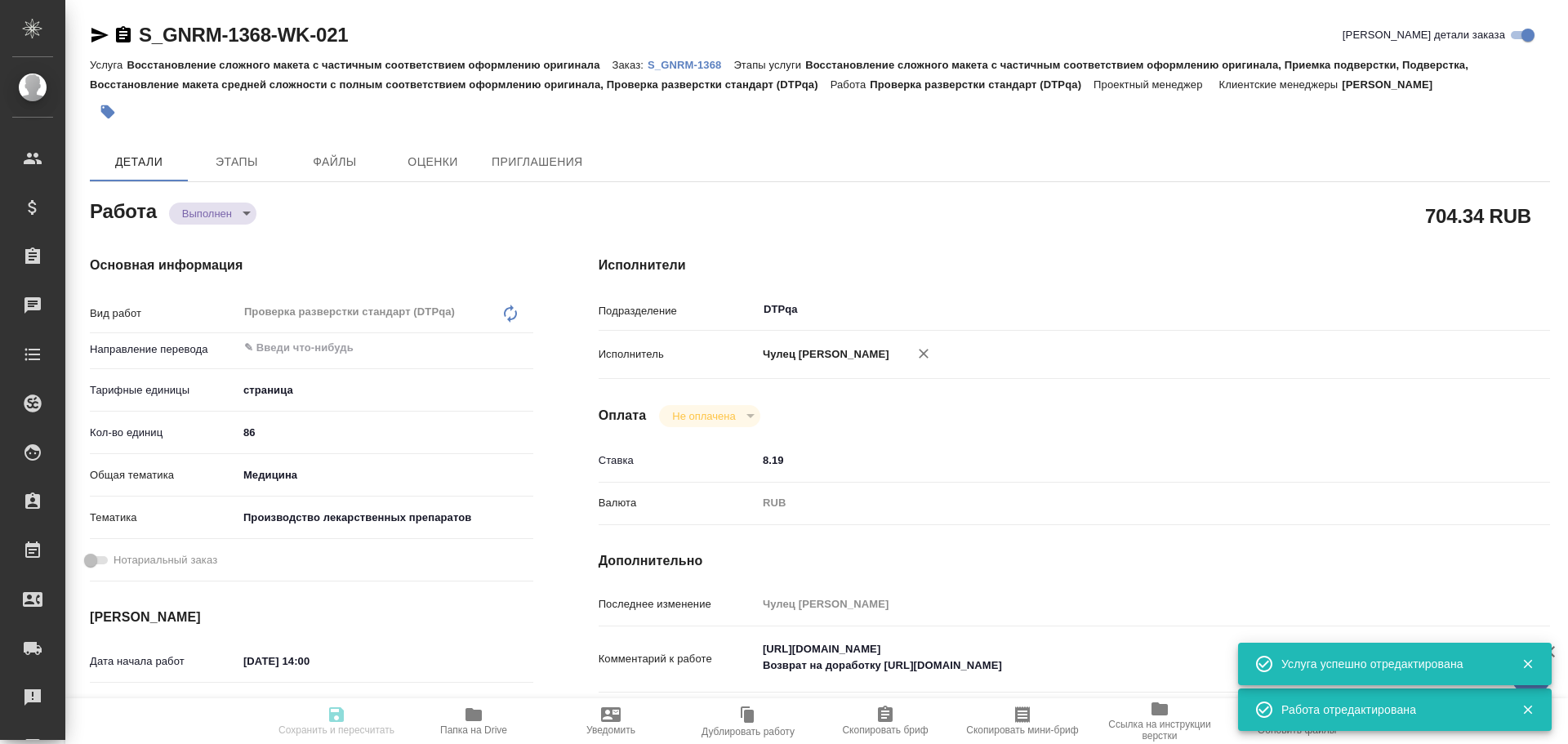
type textarea "x"
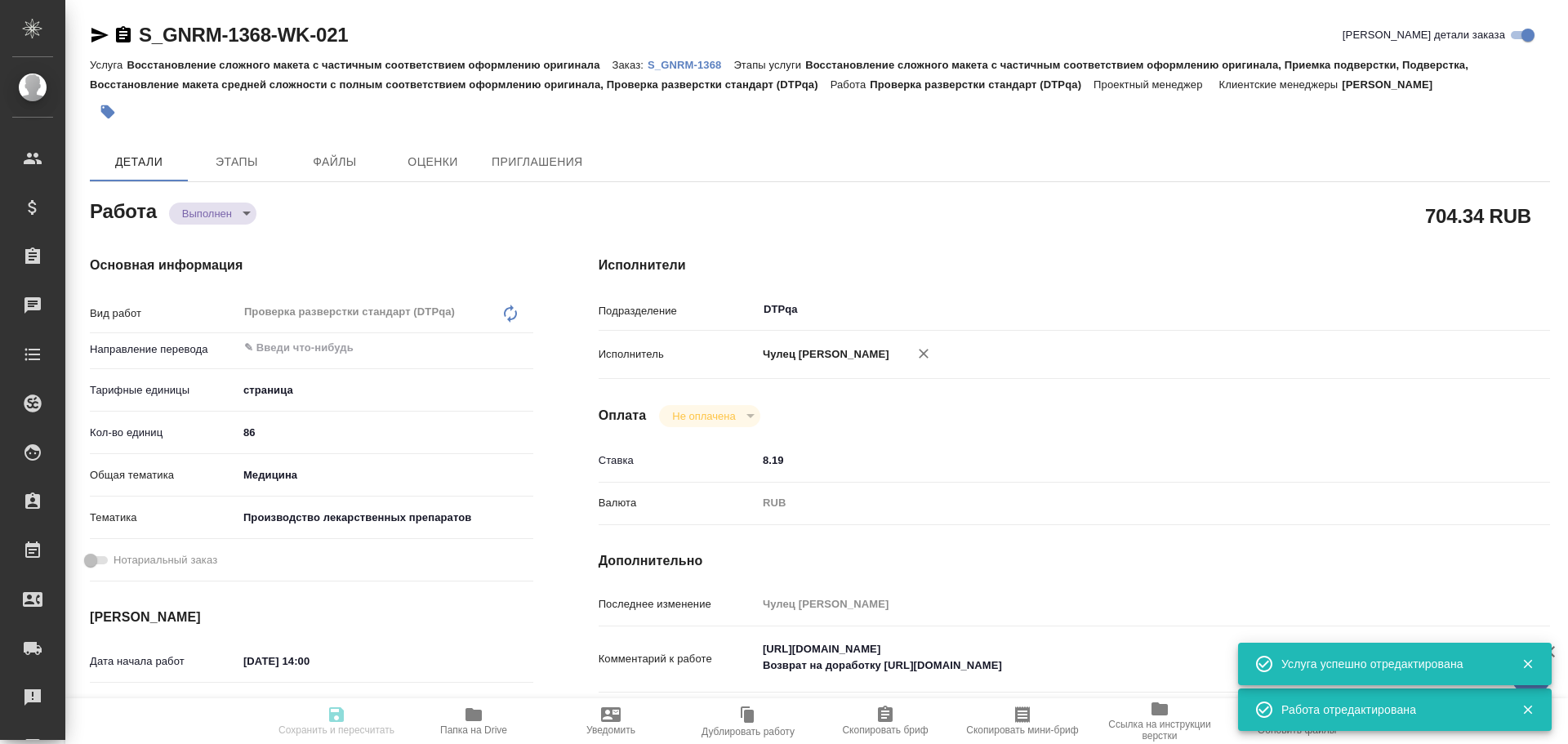
type textarea "x"
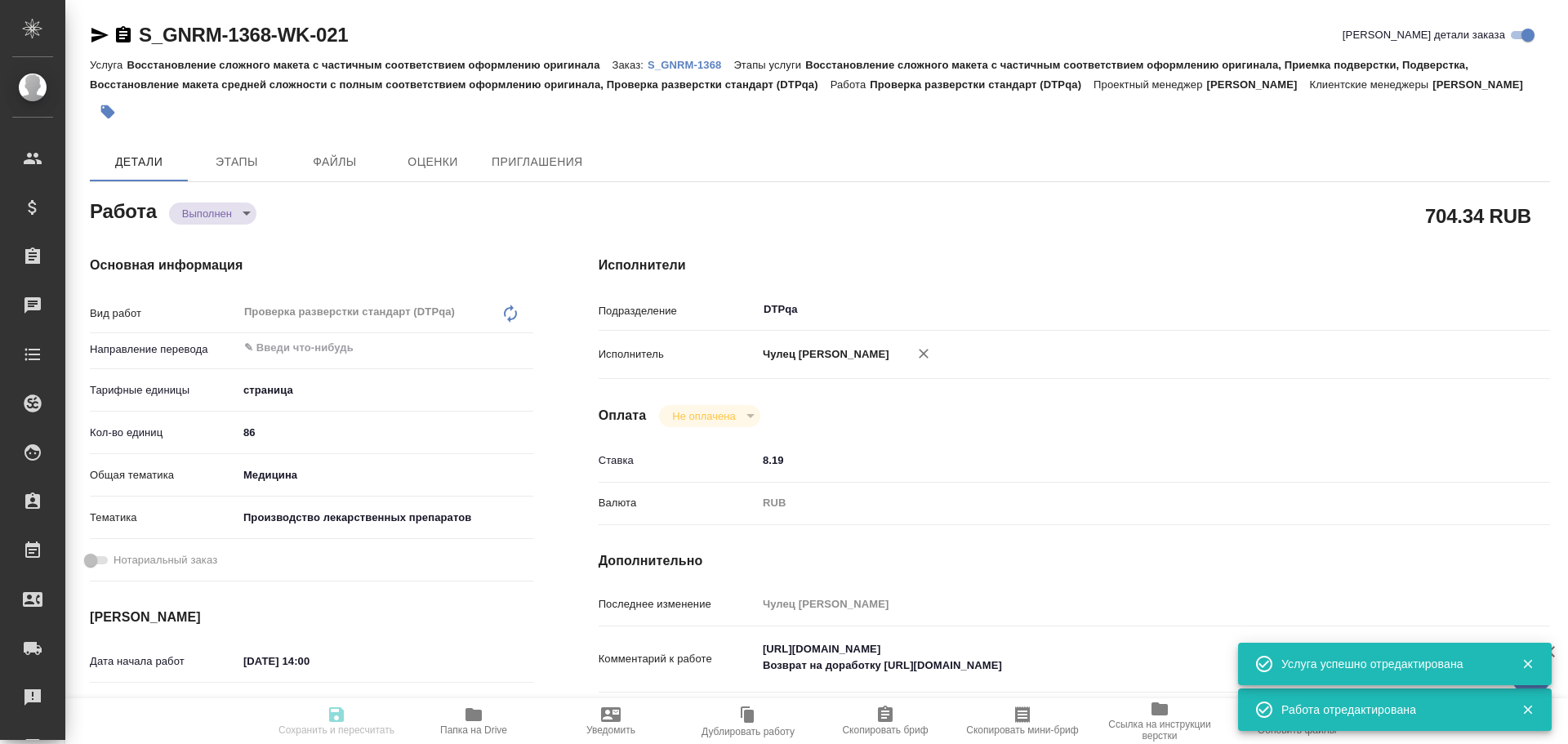
type textarea "x"
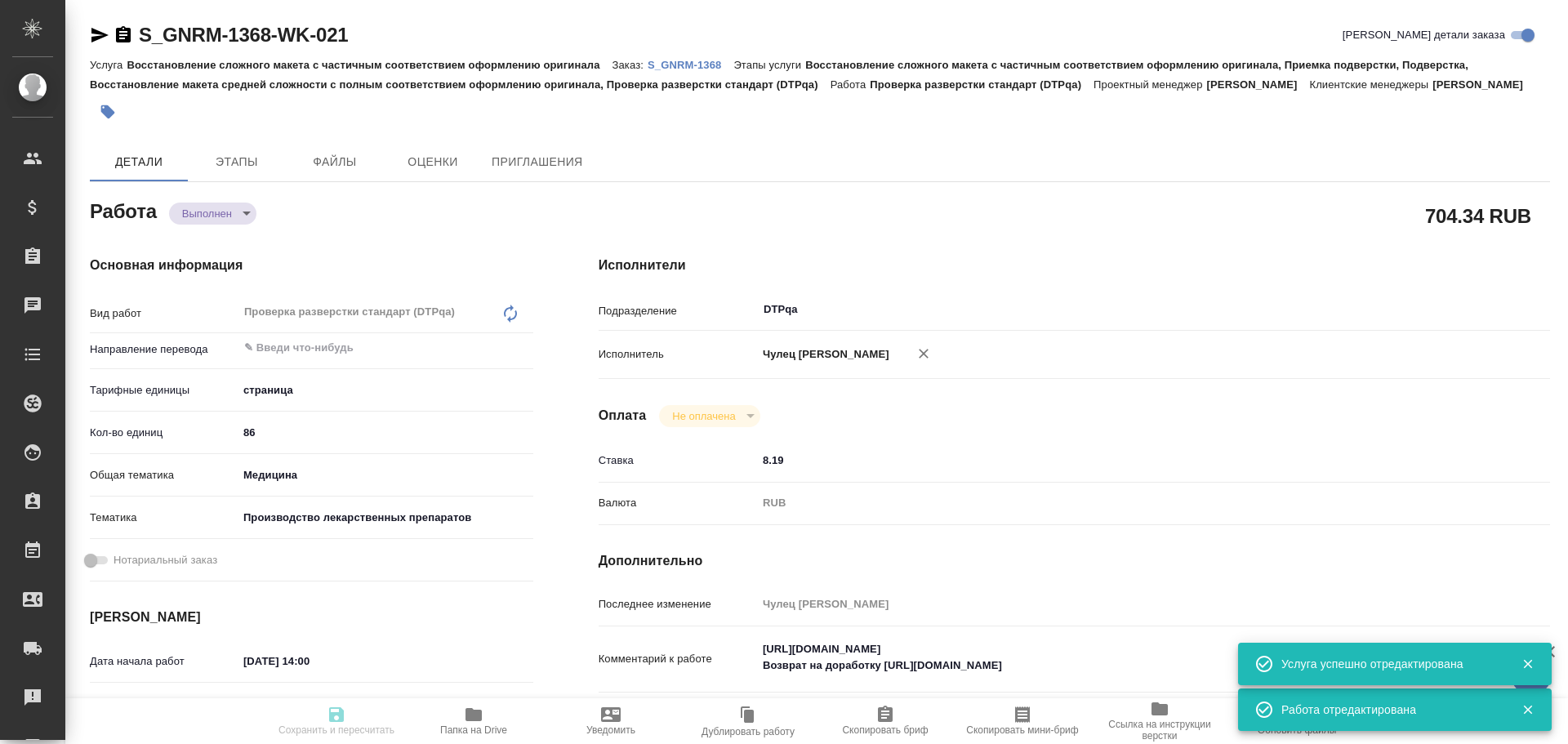
scroll to position [82, 0]
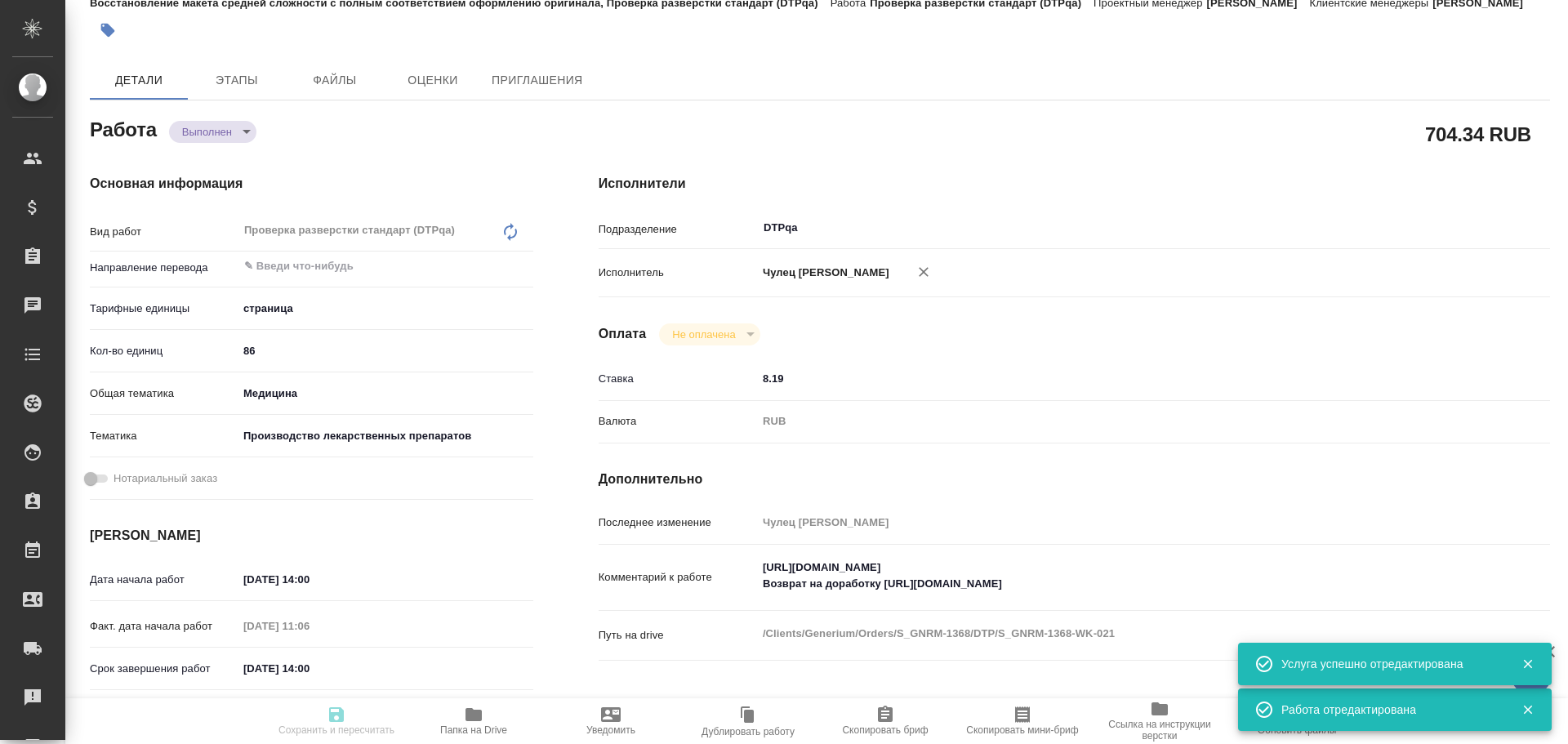
type textarea "x"
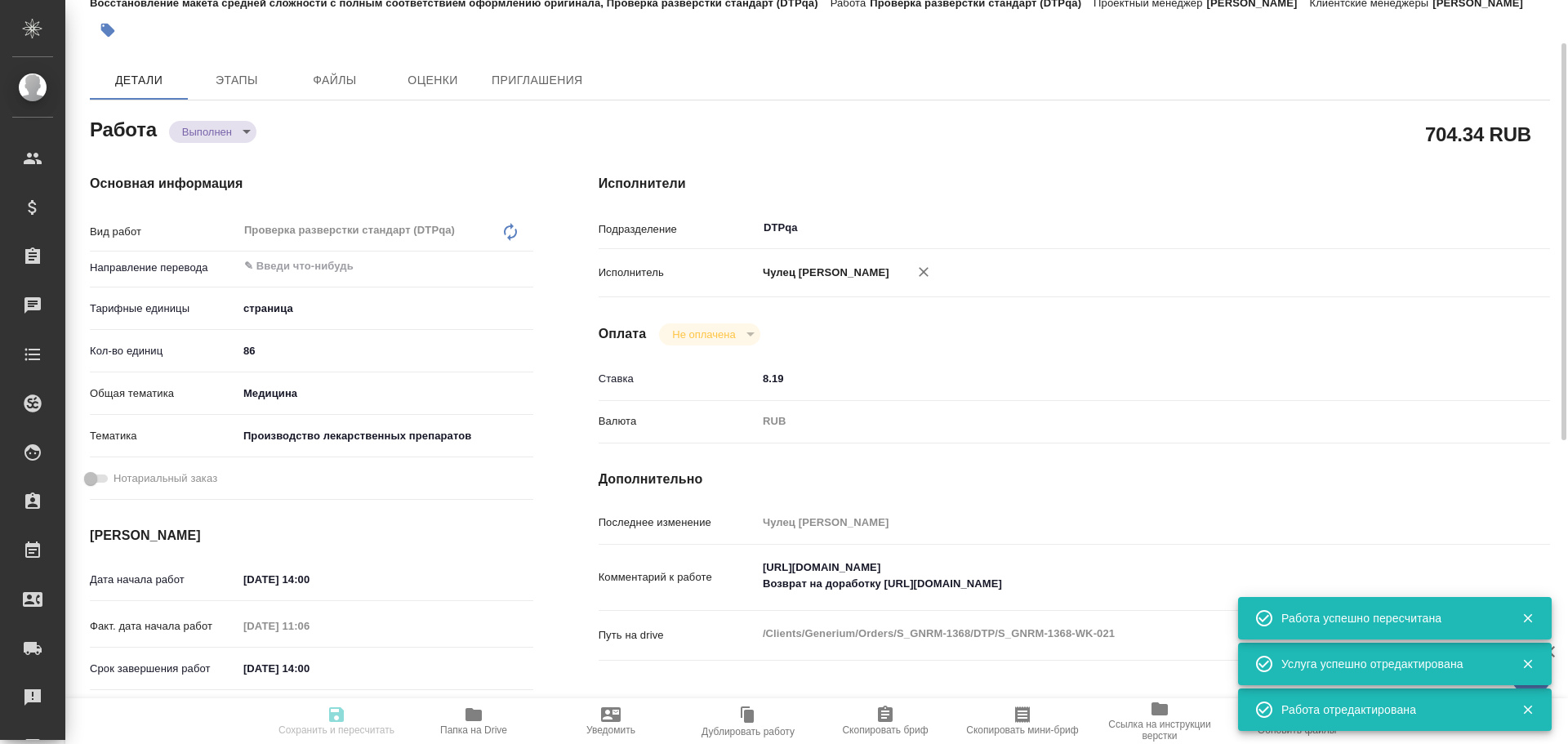
type input "completed"
type textarea "Проверка разверстки стандарт (DTPqa)"
type textarea "x"
type input "5a8b1489cc6b4906c91bfdb2"
type input "86"
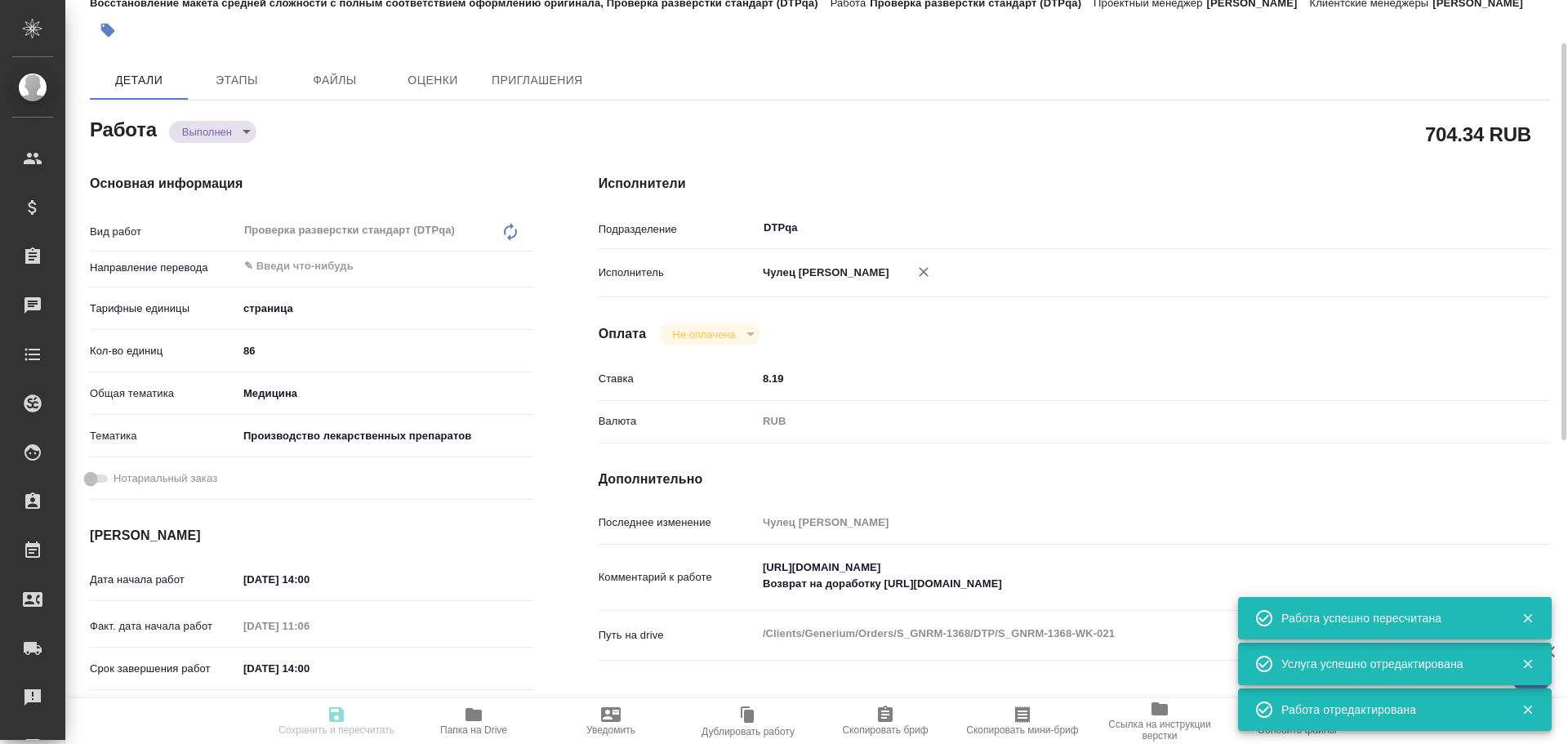
type input "med"
type input "614982fec5ecbb70f805293f"
type input "24.09.2025 14:00"
type input "22.09.2025 11:06"
type input "25.09.2025 14:00"
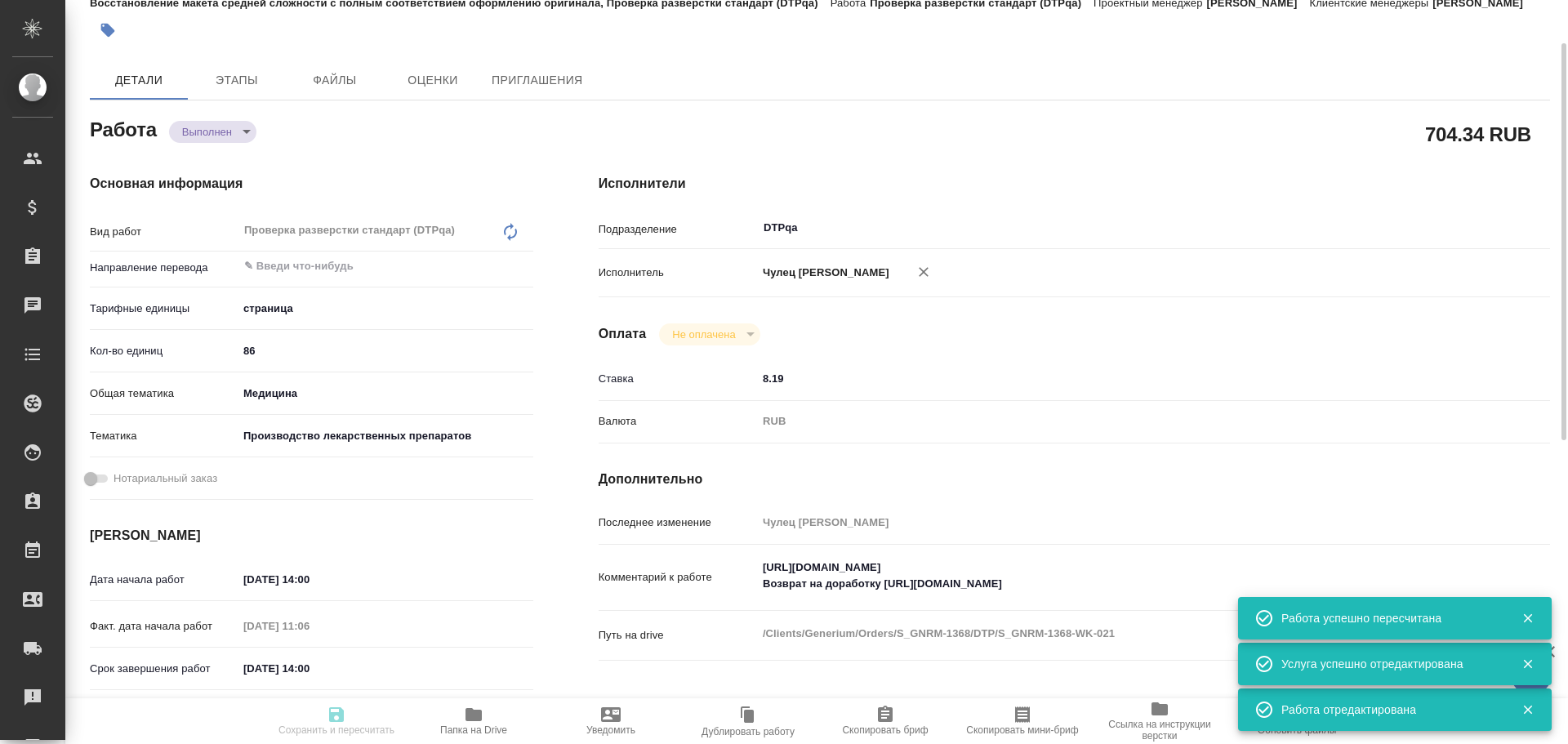
type input "22.09.2025 15:34"
type input "10.10.2025 15:00"
type input "DTPqa"
type input "notPayed"
type input "8.19"
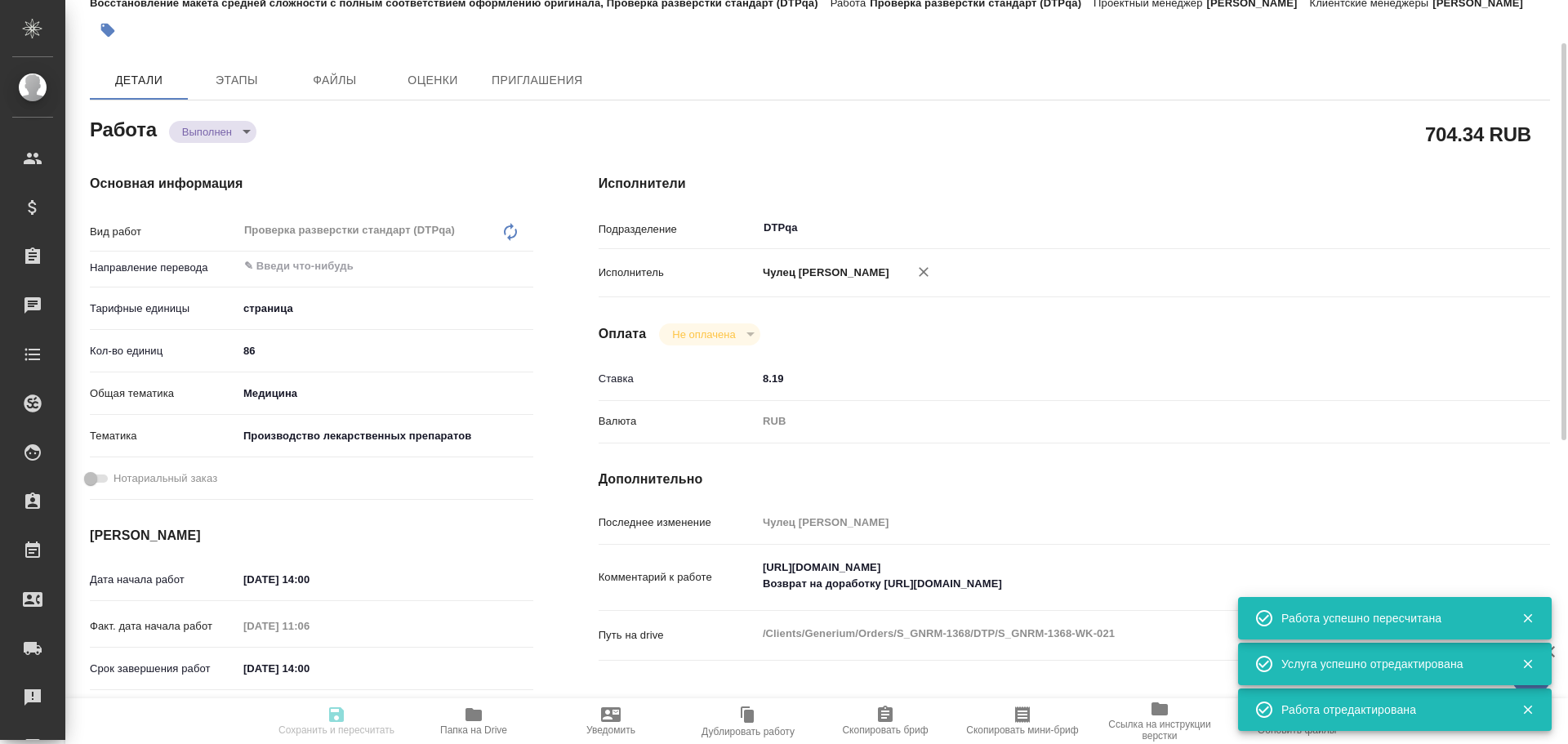
type input "RUB"
type input "Чулец Елена"
type textarea "https://tera.awatera.com/Work/68cbe26e917089748a69c07c/ Возврат на доработку ht…"
type textarea "x"
type textarea "/Clients/Generium/Orders/S_GNRM-1368/DTP/S_GNRM-1368-WK-021"
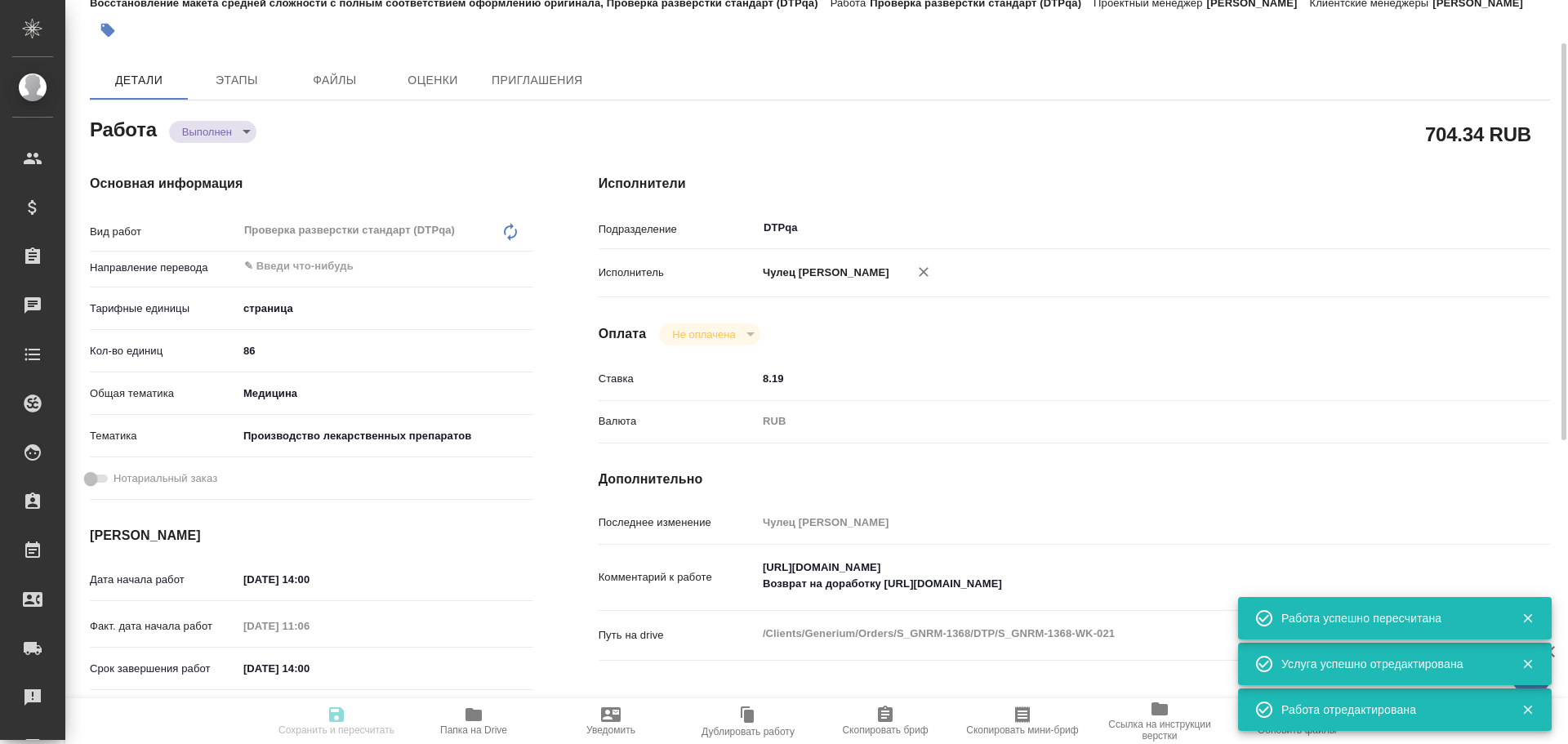
type textarea "x"
type input "S_GNRM-1368"
type input "Восстановление сложного макета с частичным соответствием оформлению оригинала"
type input "Восстановление сложного макета с частичным соответствием оформлению оригинала, …"
type input "Кабаргина Анна"
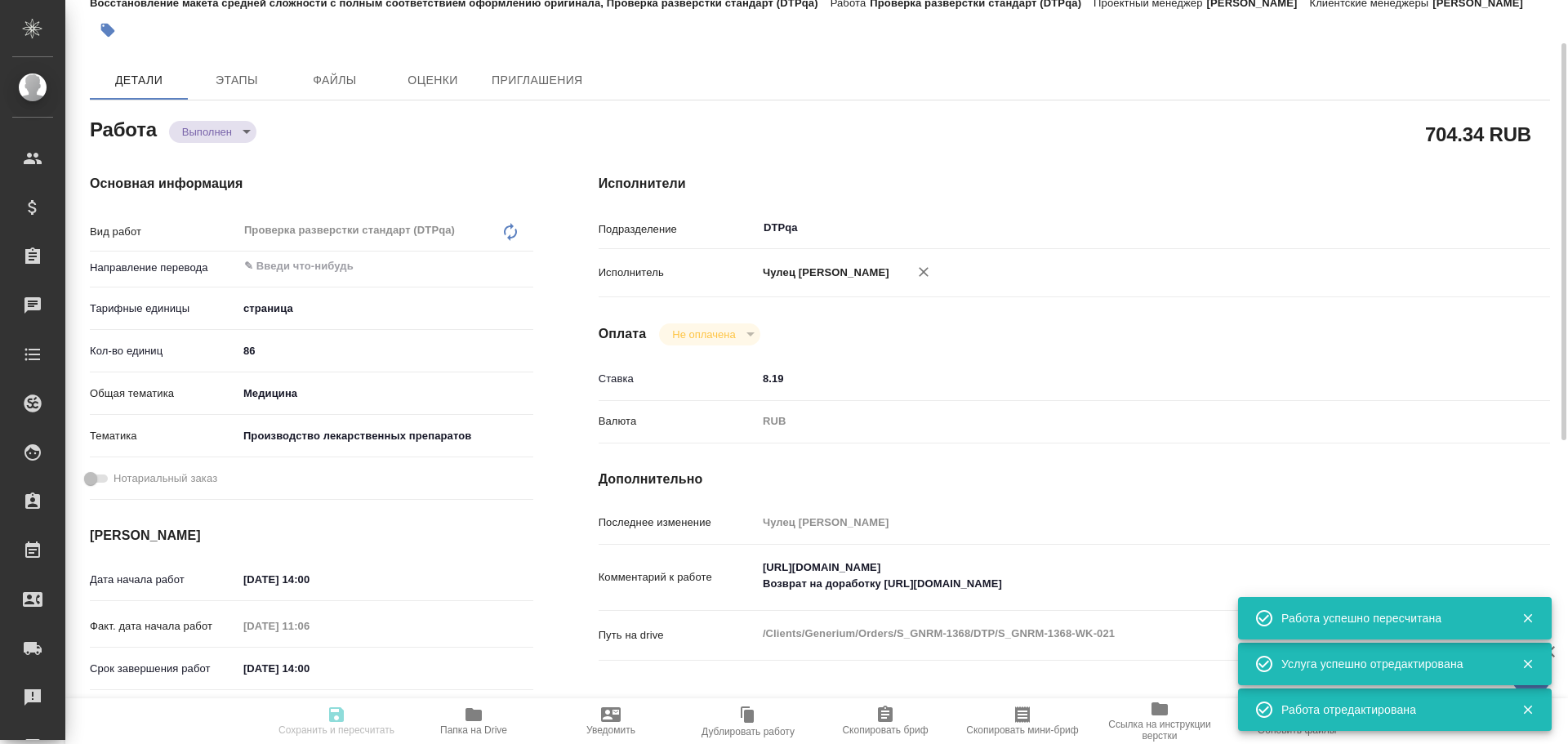
type input "Оксютович Ирина"
type input "/Clients/Generium/Orders/S_GNRM-1368"
type textarea "x"
type textarea "Возьмите, пожалуйста, в перевод с русского на английский язык документы по ссыл…"
type textarea "x"
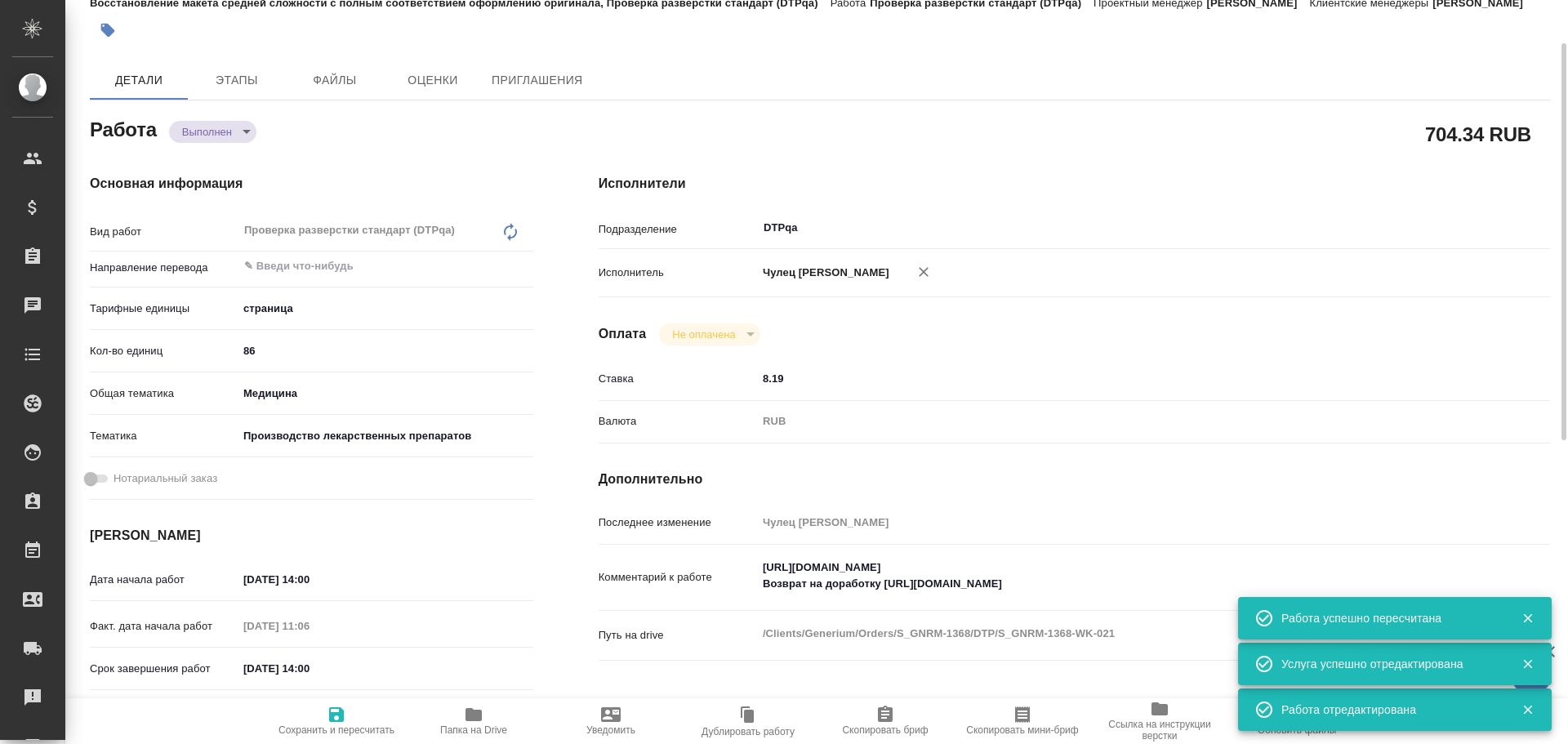
type textarea "x"
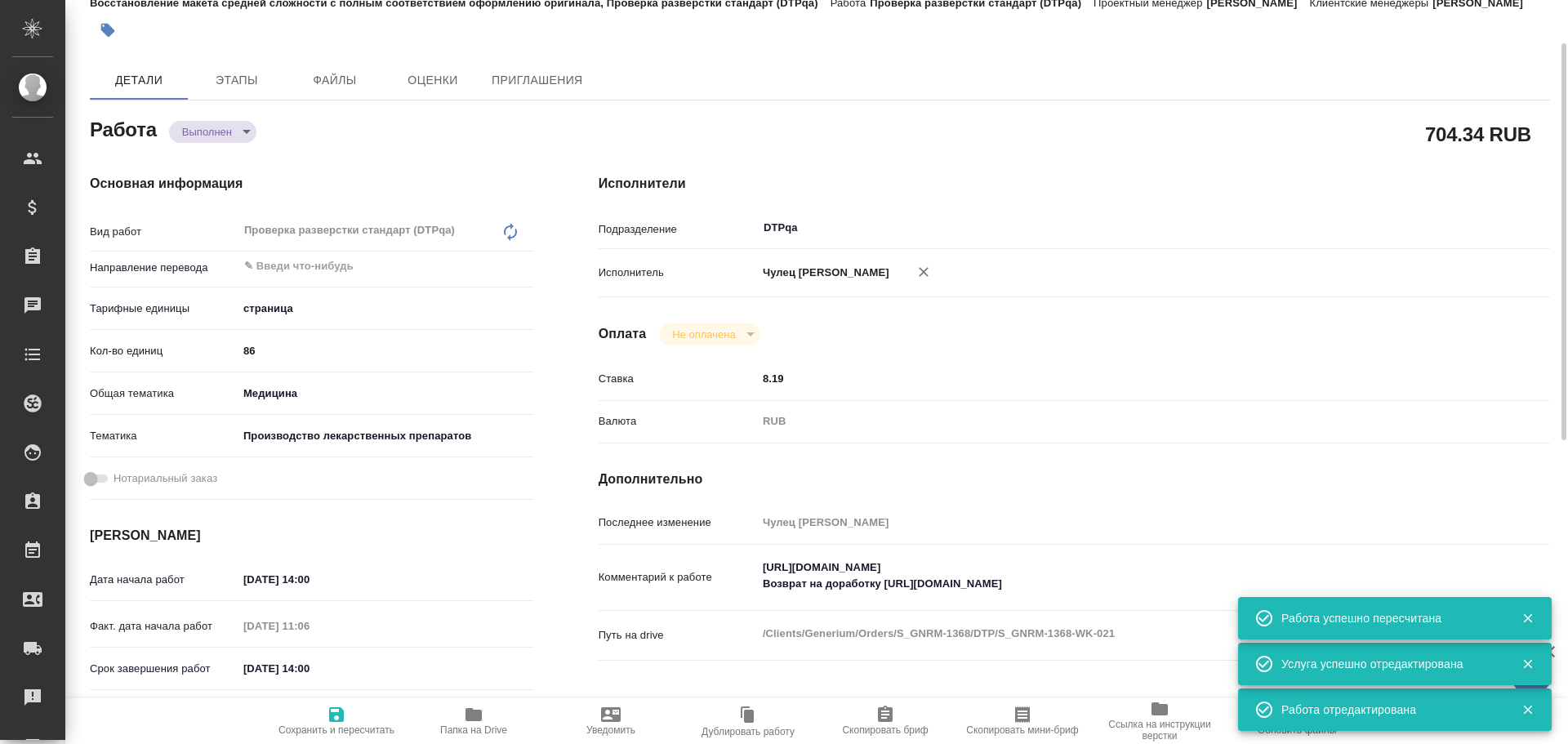
type textarea "x"
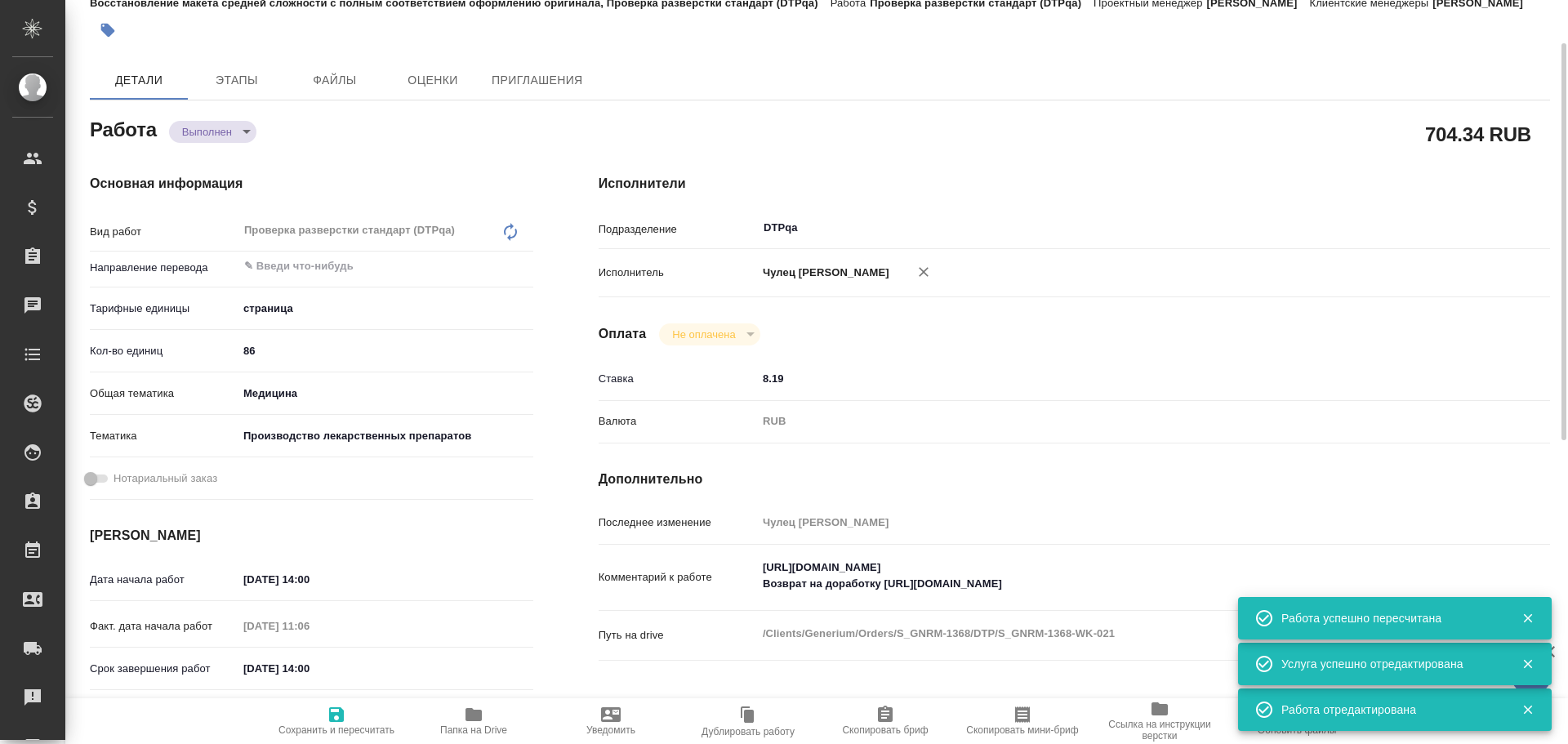
type textarea "x"
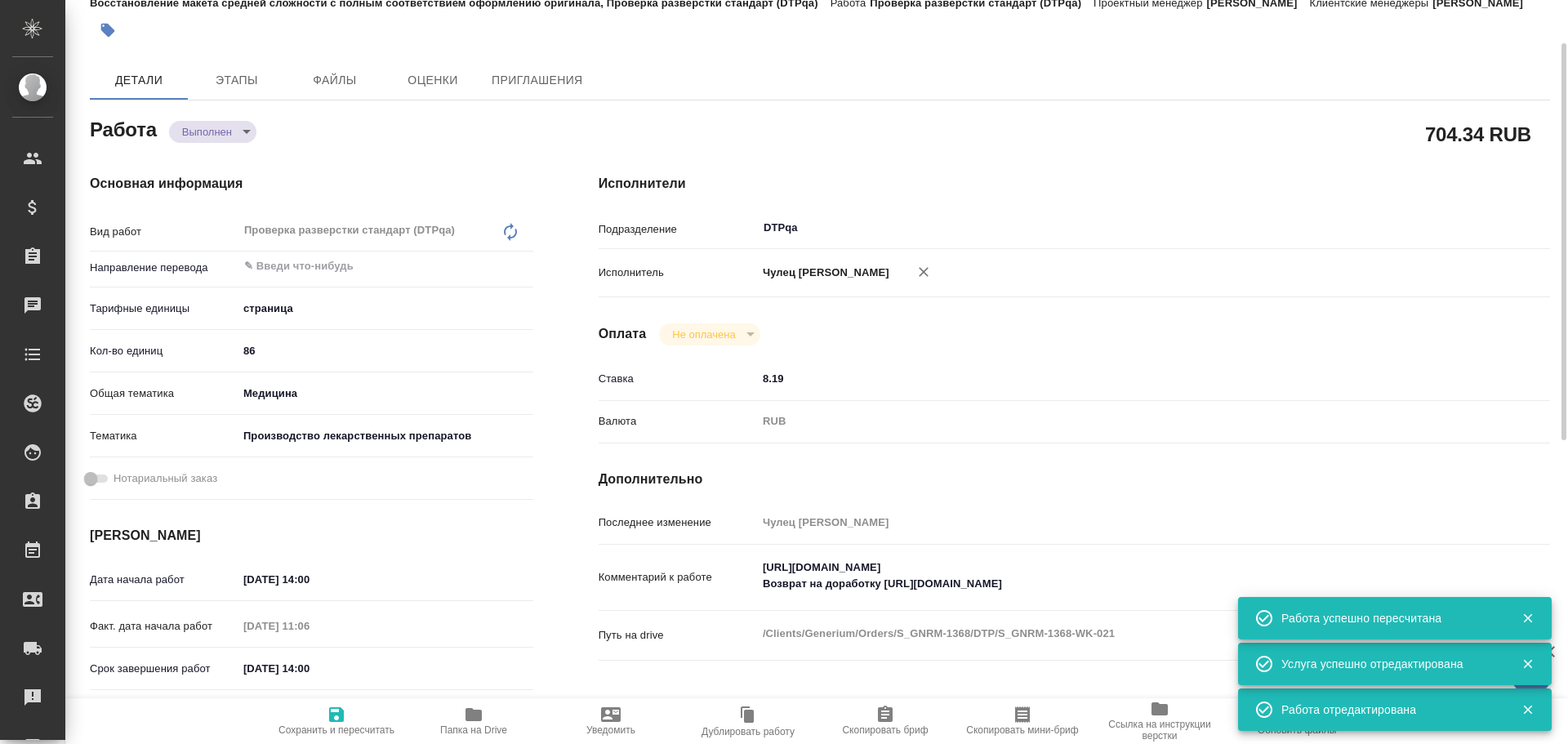
type textarea "x"
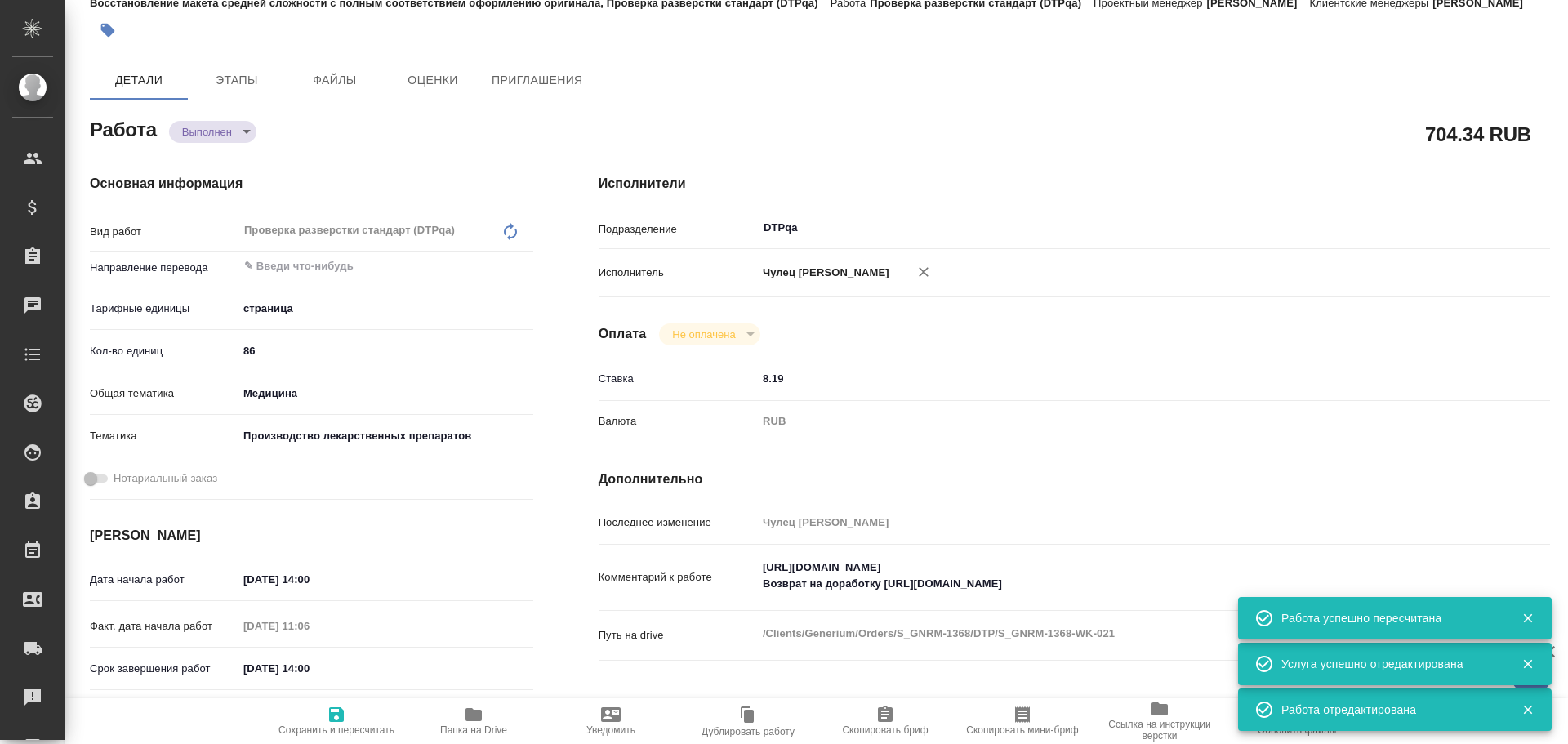
type textarea "x"
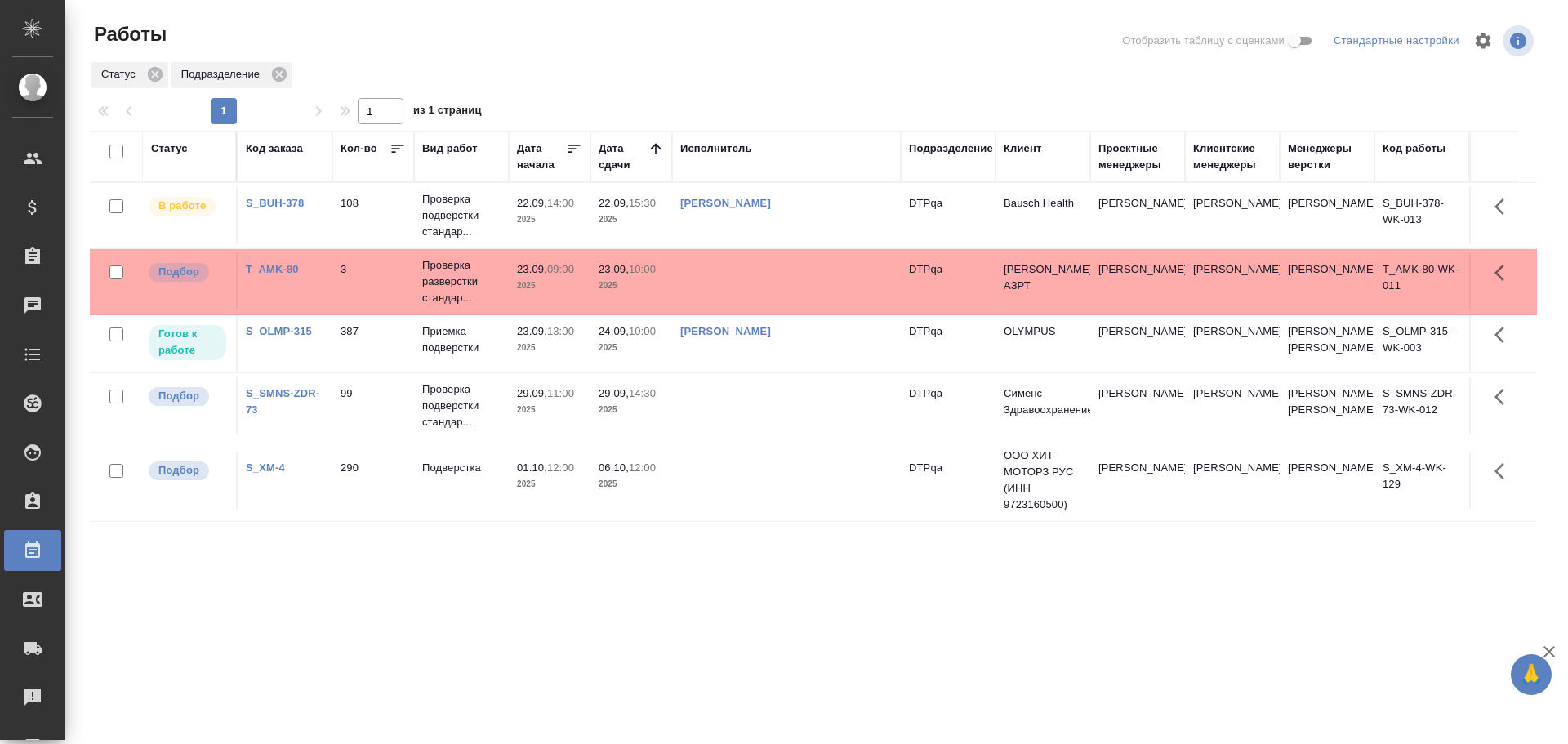
click at [754, 292] on td at bounding box center [786, 282] width 229 height 57
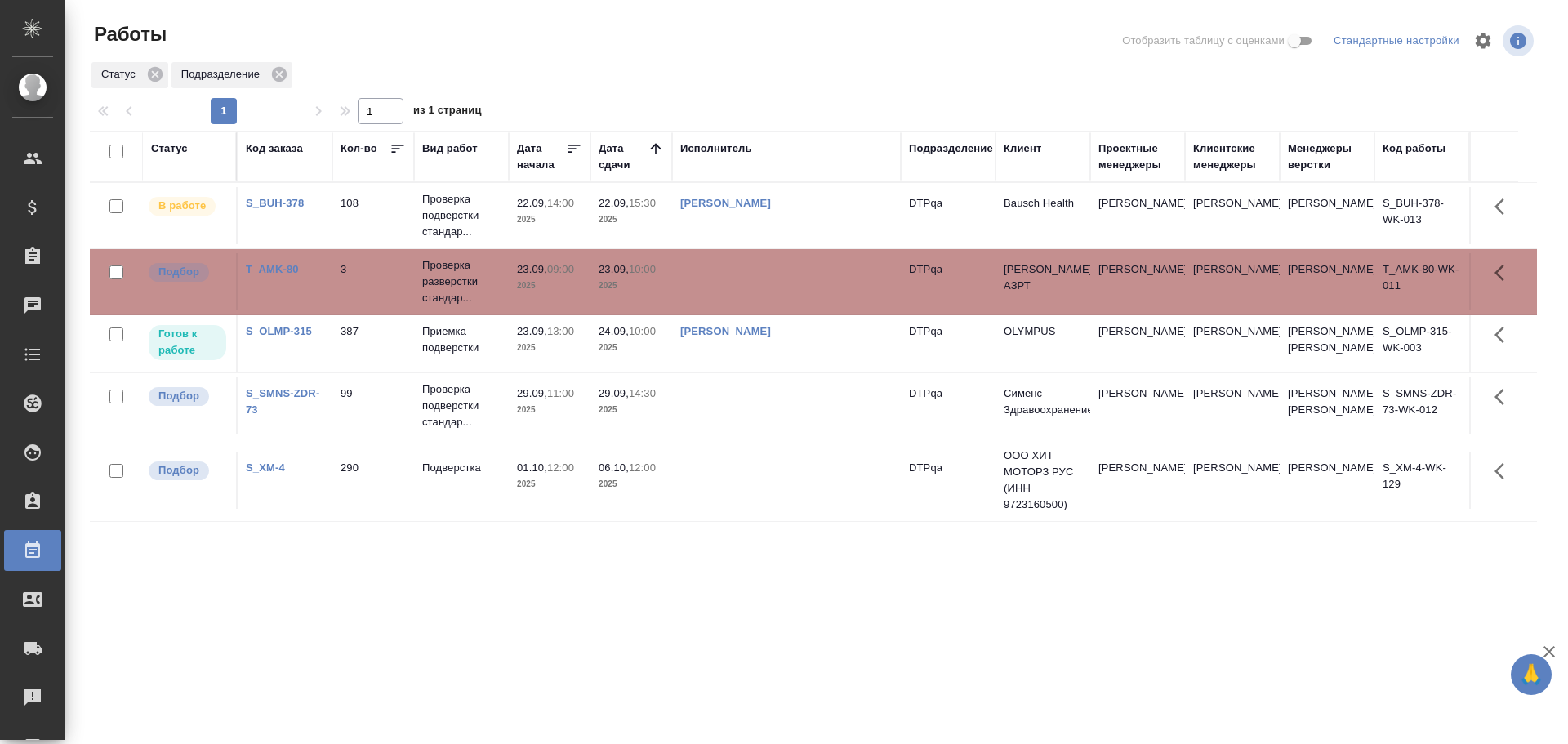
click at [754, 292] on td at bounding box center [786, 282] width 229 height 57
click at [762, 290] on td at bounding box center [786, 282] width 229 height 57
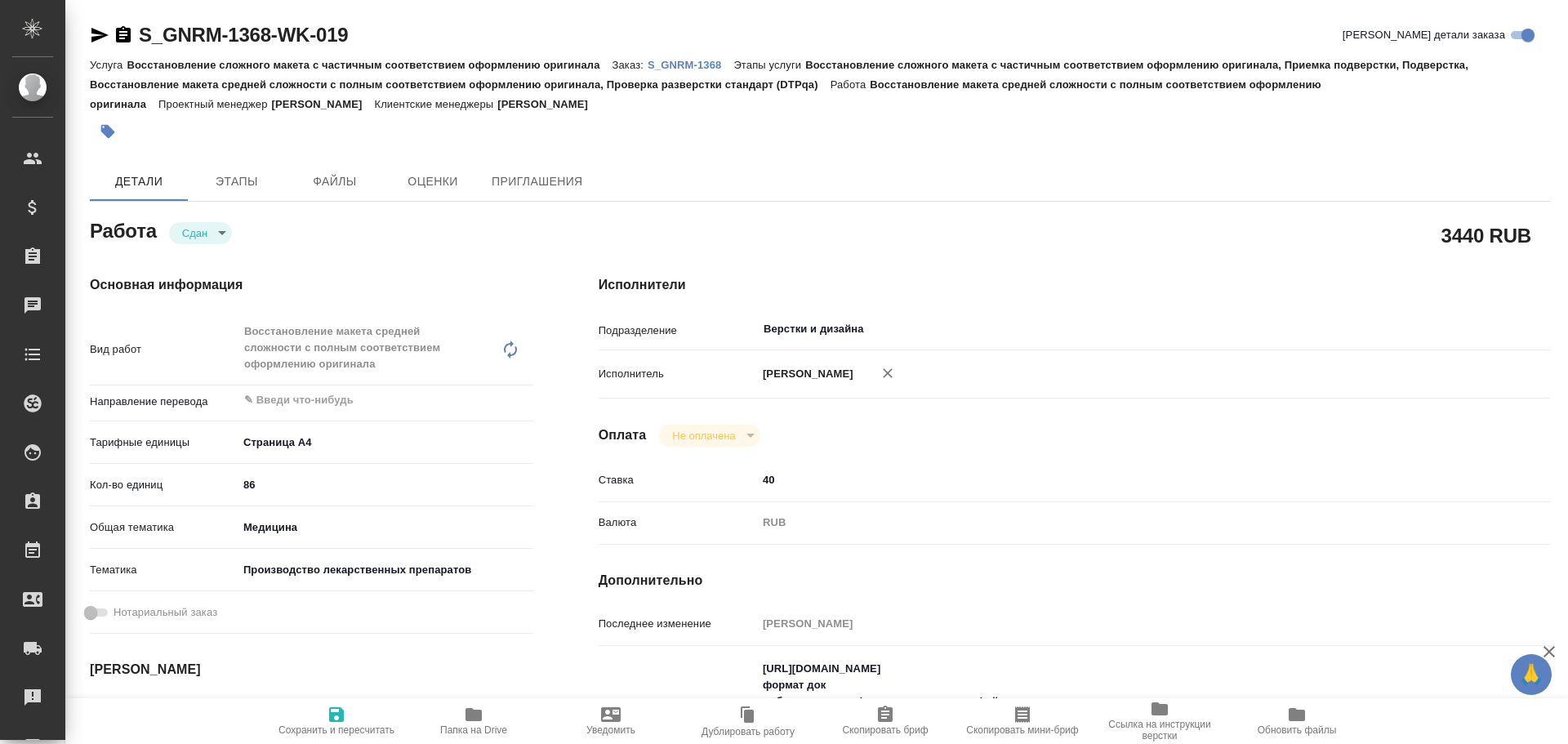
type textarea "x"
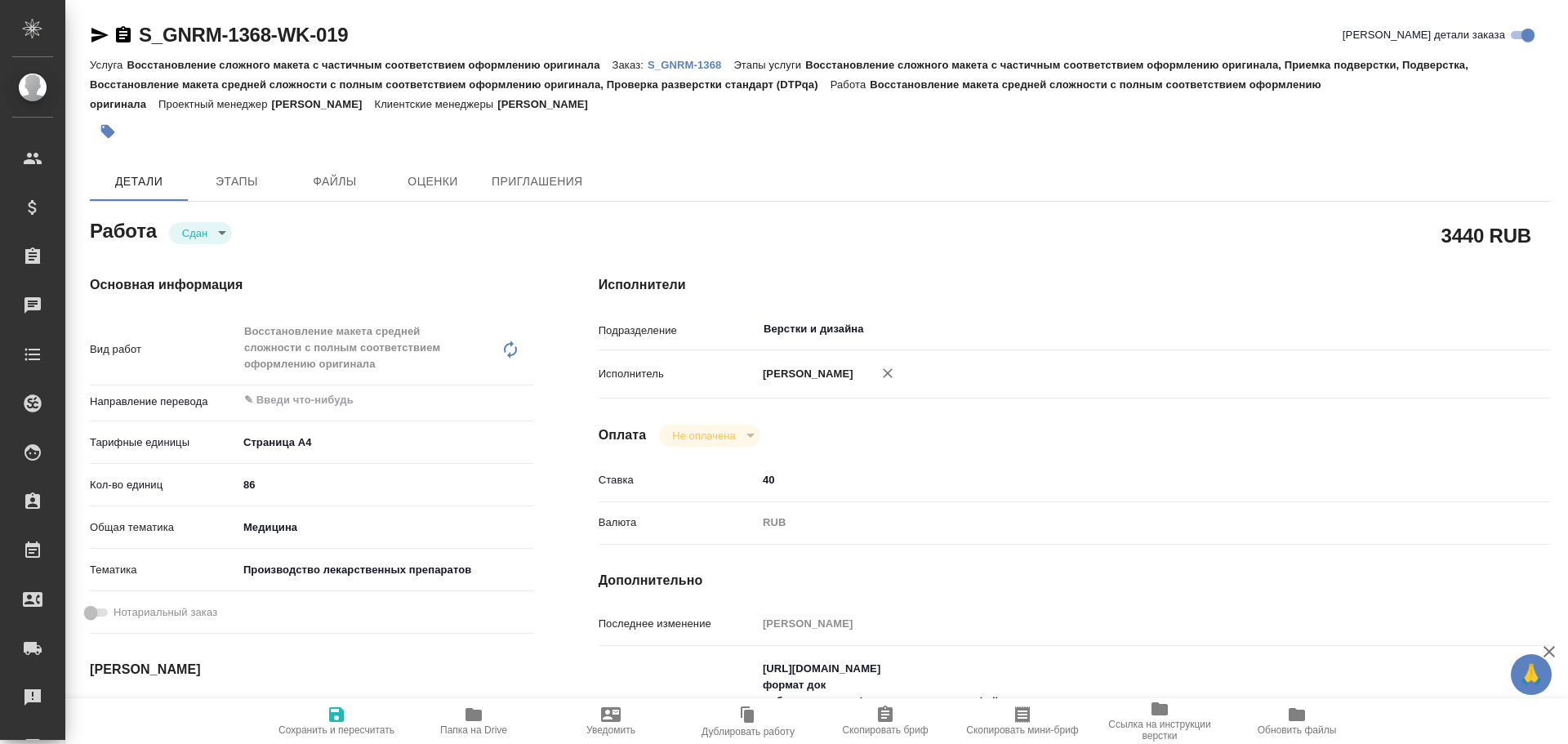
type textarea "x"
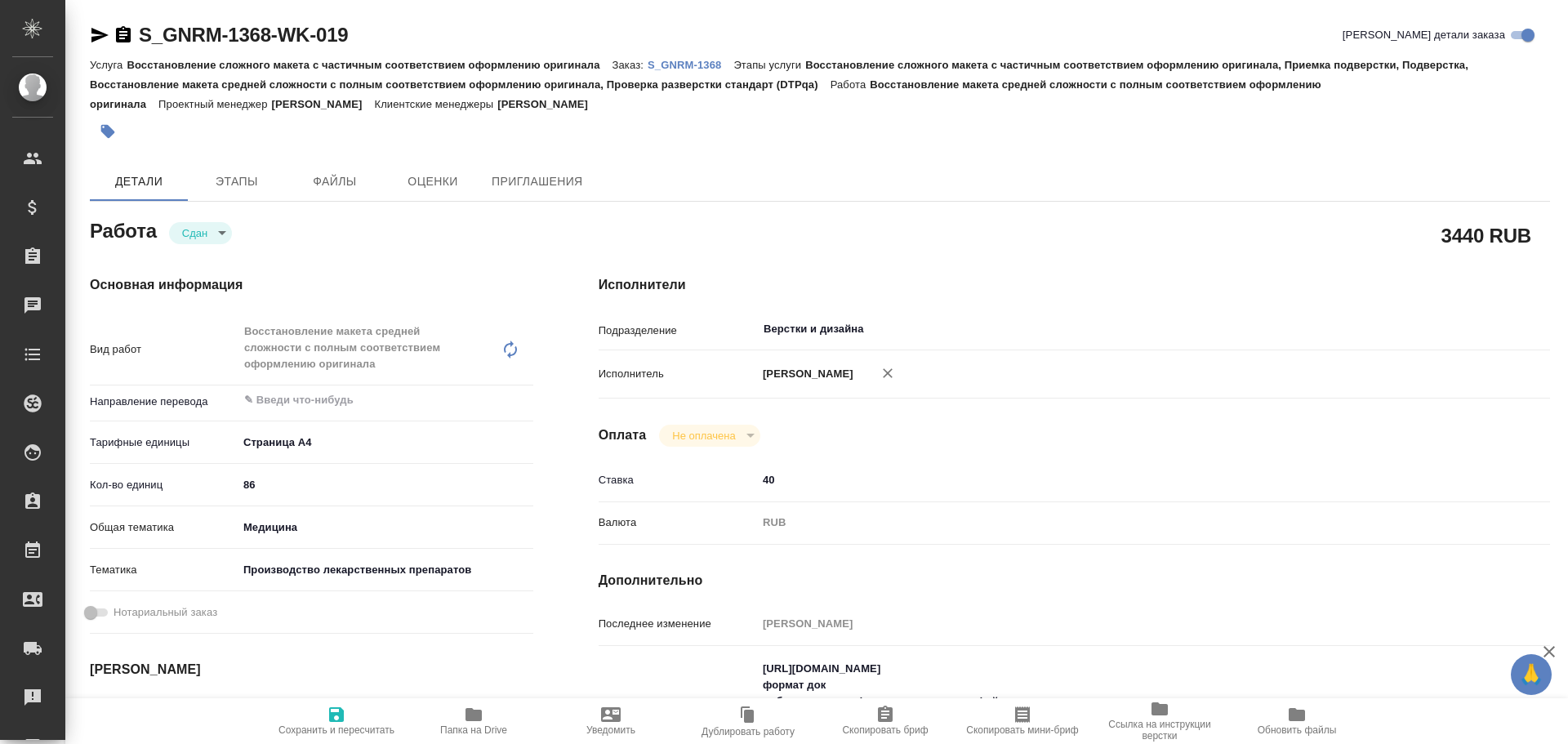
type textarea "x"
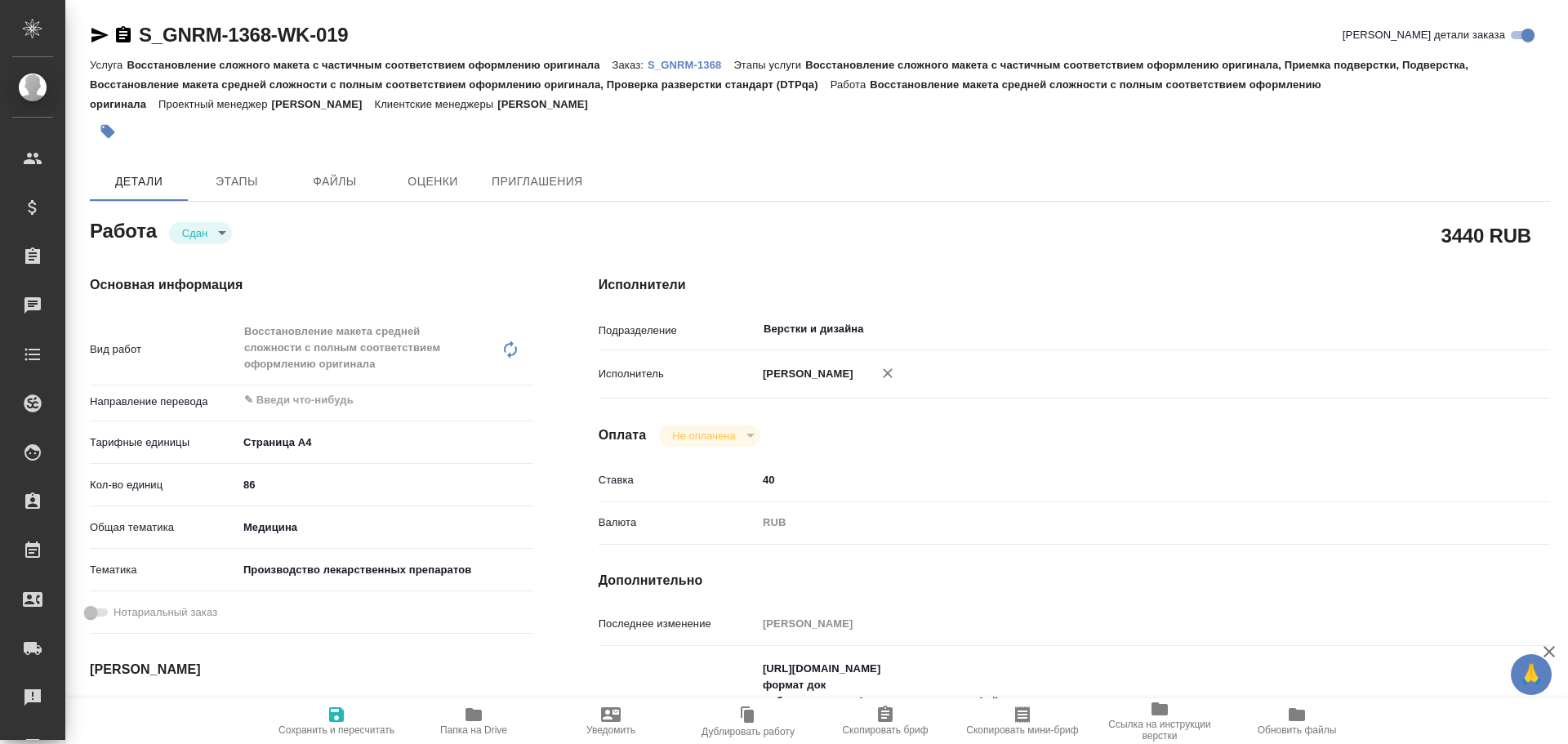
click at [97, 32] on icon "button" at bounding box center [100, 35] width 18 height 15
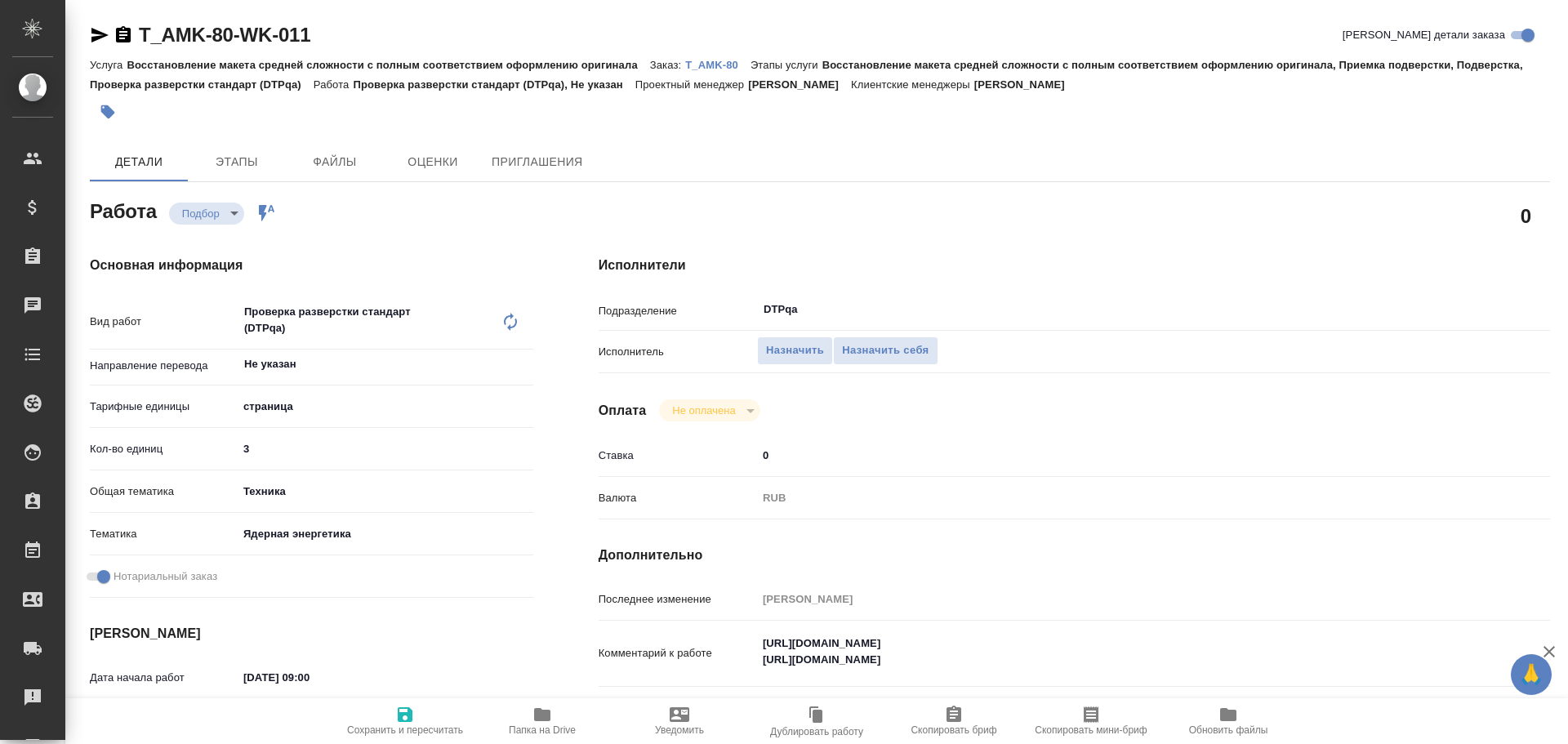
type textarea "x"
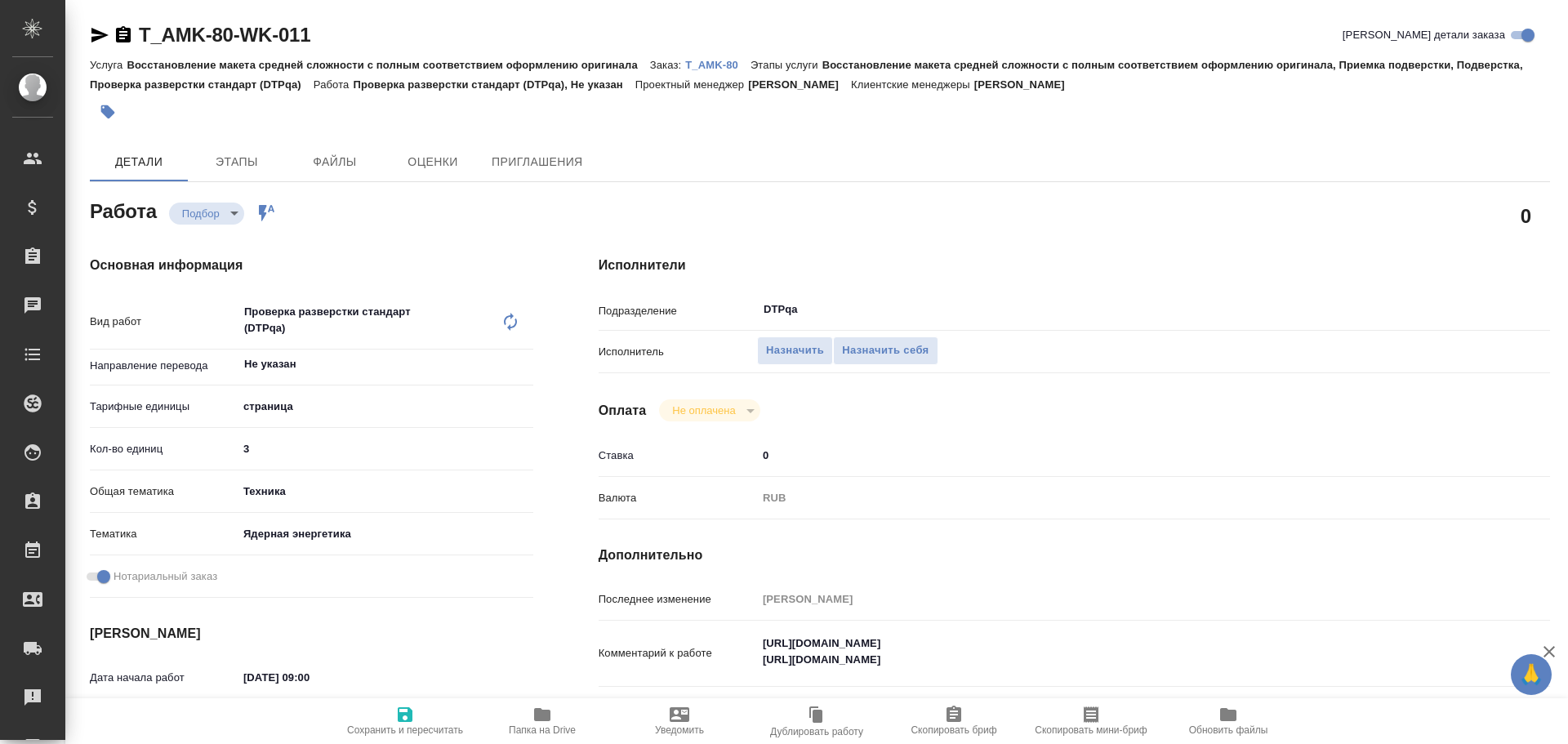
type textarea "x"
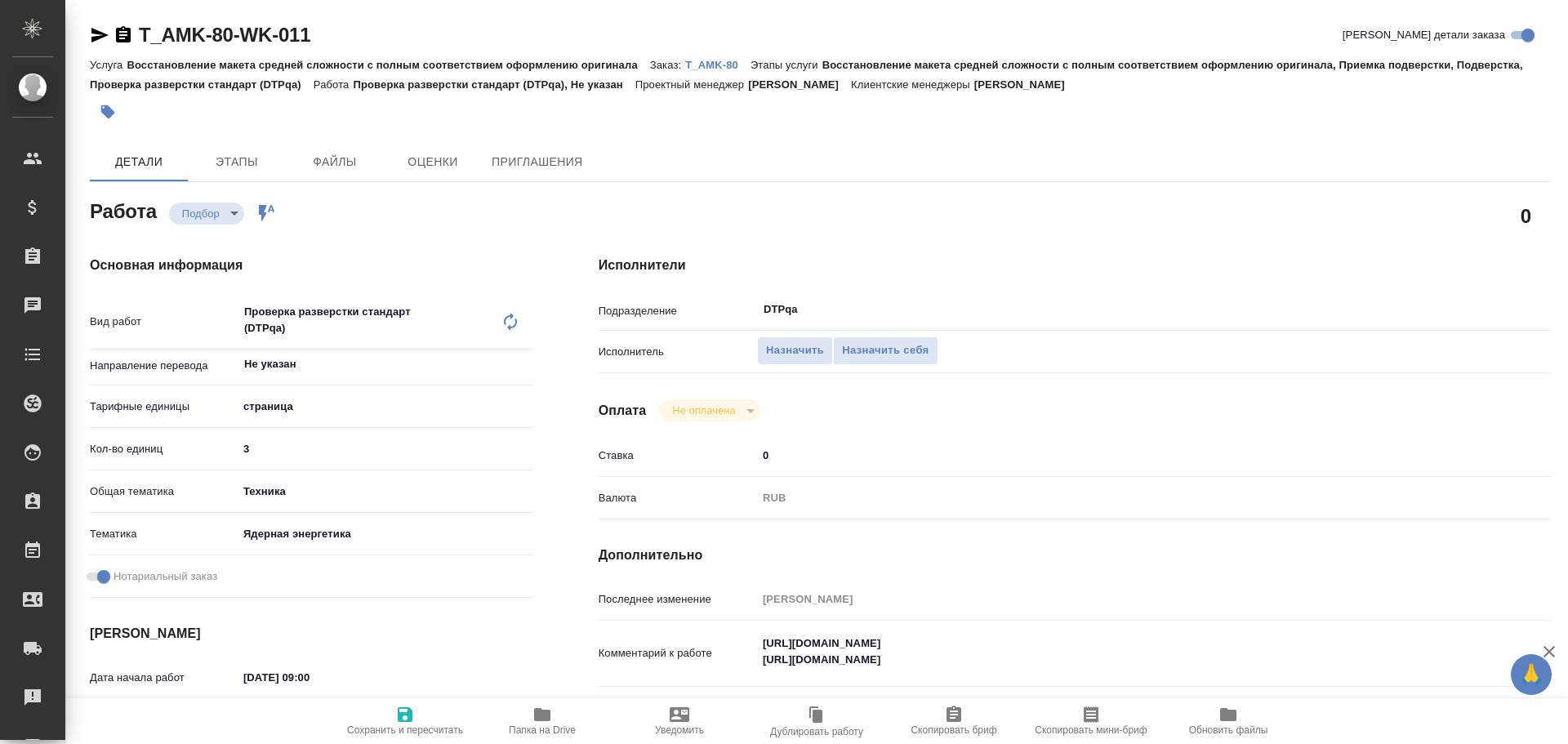
scroll to position [82, 0]
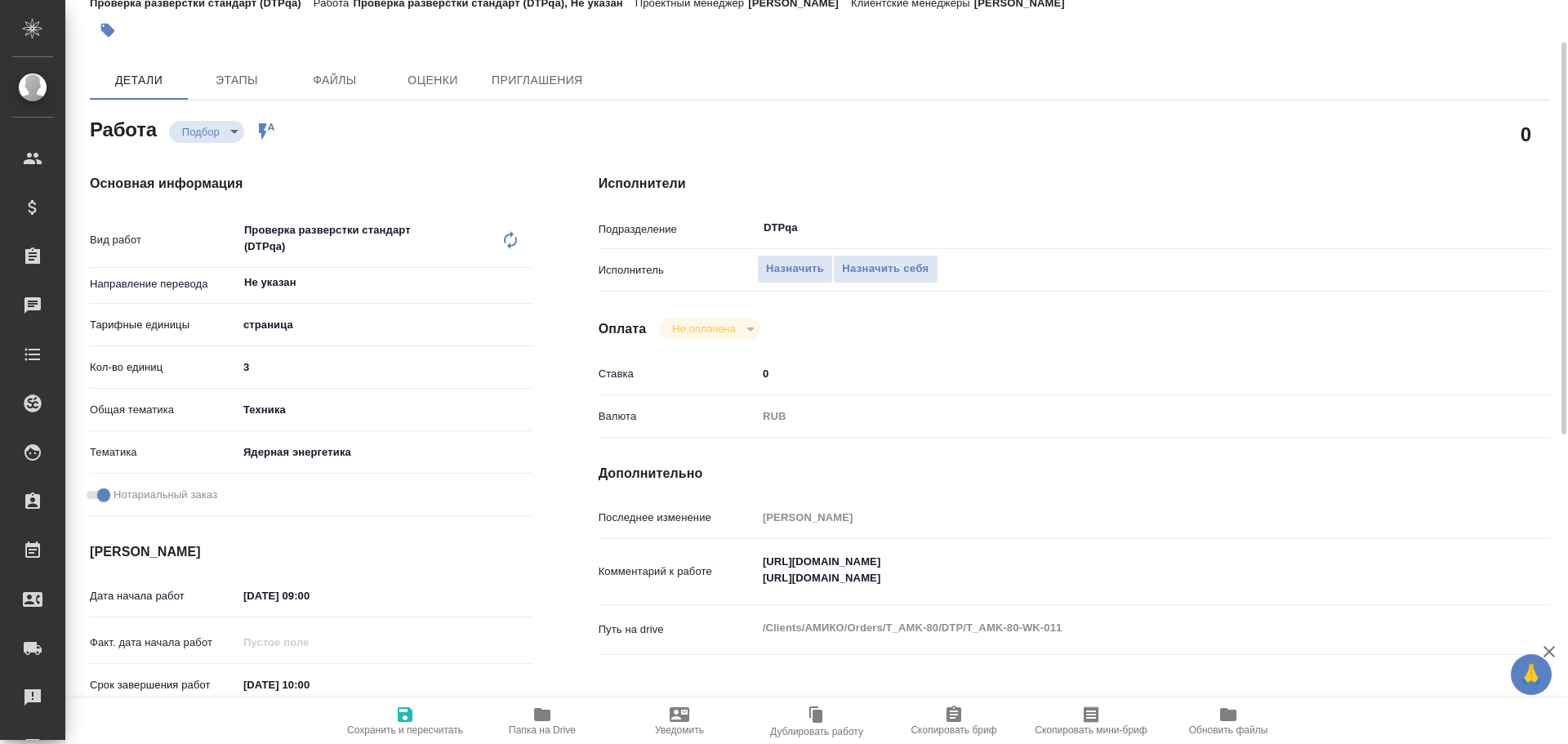
type textarea "x"
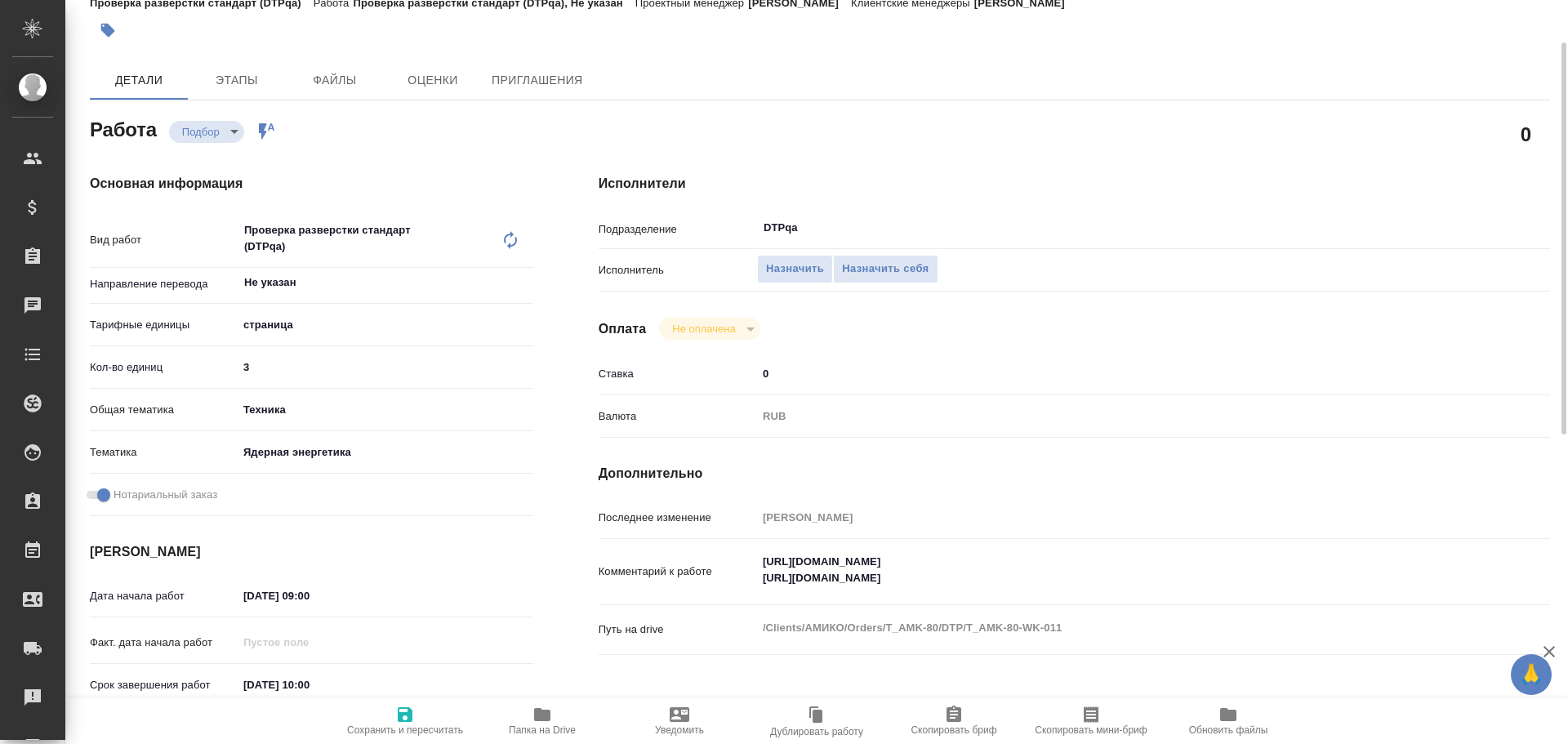
type textarea "x"
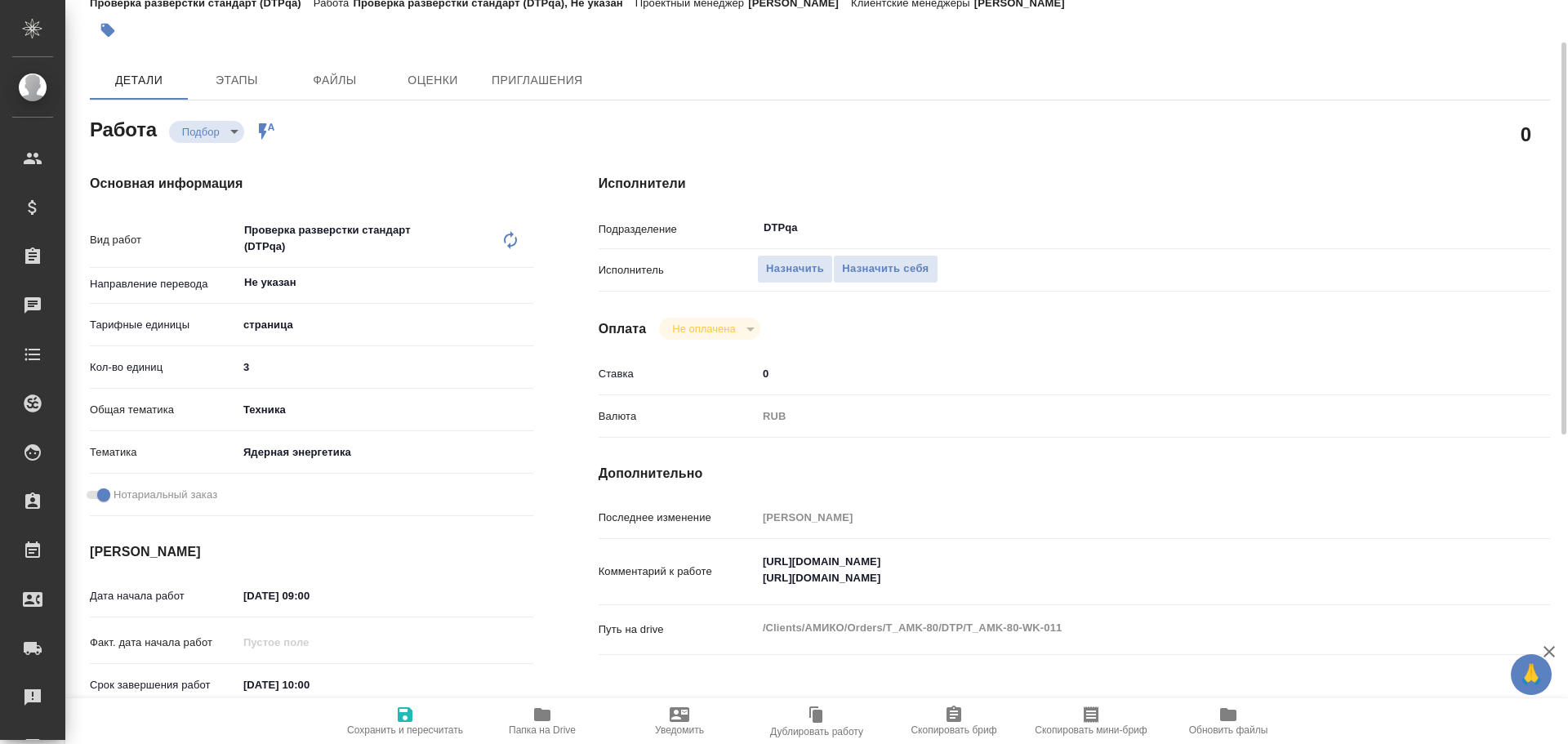
type textarea "x"
drag, startPoint x: 760, startPoint y: 563, endPoint x: 1085, endPoint y: 561, distance: 325.0
click at [1085, 561] on textarea "https://tera.awatera.com/Work/68cd6a7b52f2edb51be15537/ https://tera.awatera.co…" at bounding box center [1114, 570] width 712 height 44
type textarea "x"
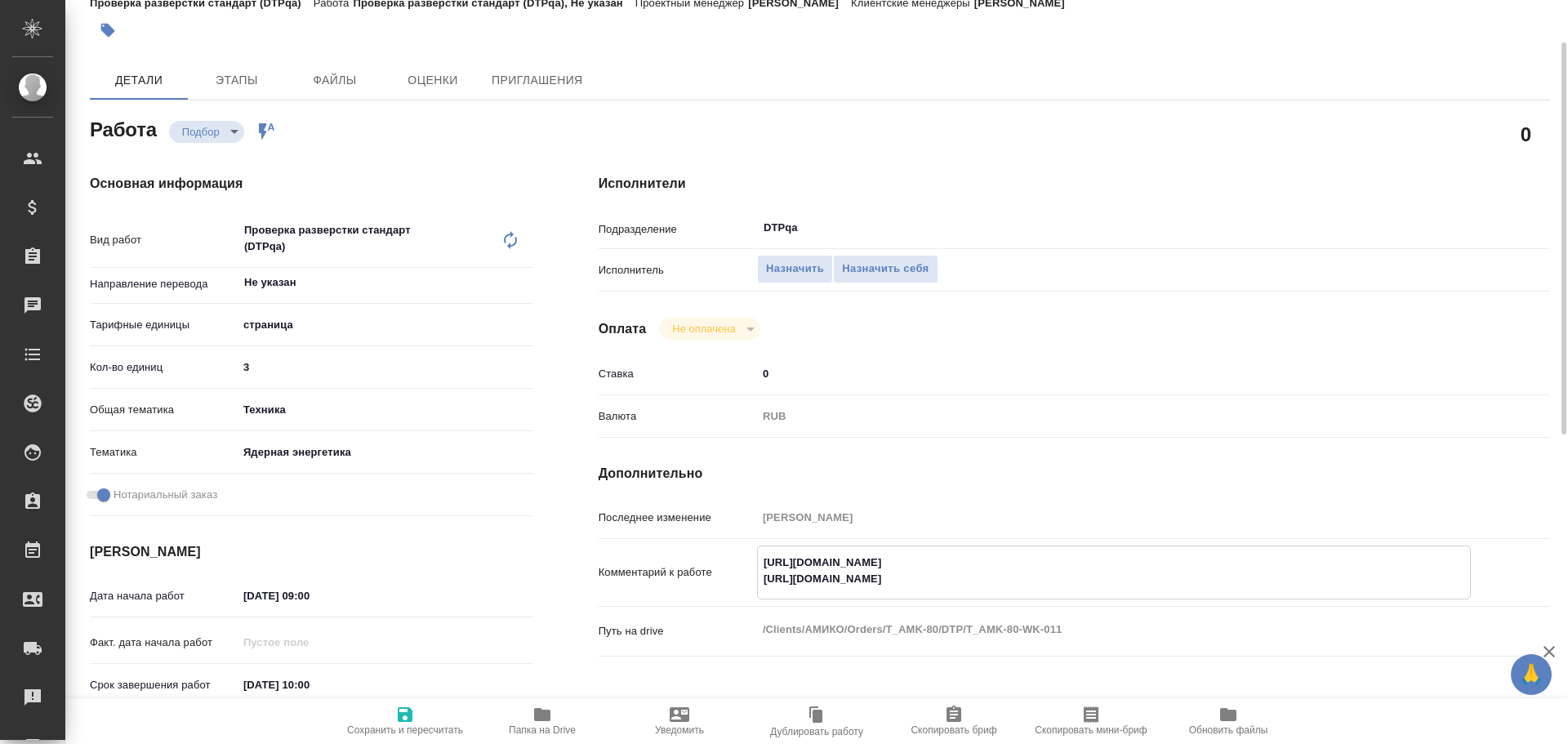
type textarea "x"
drag, startPoint x: 764, startPoint y: 578, endPoint x: 1064, endPoint y: 582, distance: 300.0
click at [1074, 581] on textarea "https://tera.awatera.com/Work/68cd6a7b52f2edb51be15537/ https://tera.awatera.co…" at bounding box center [1114, 570] width 712 height 44
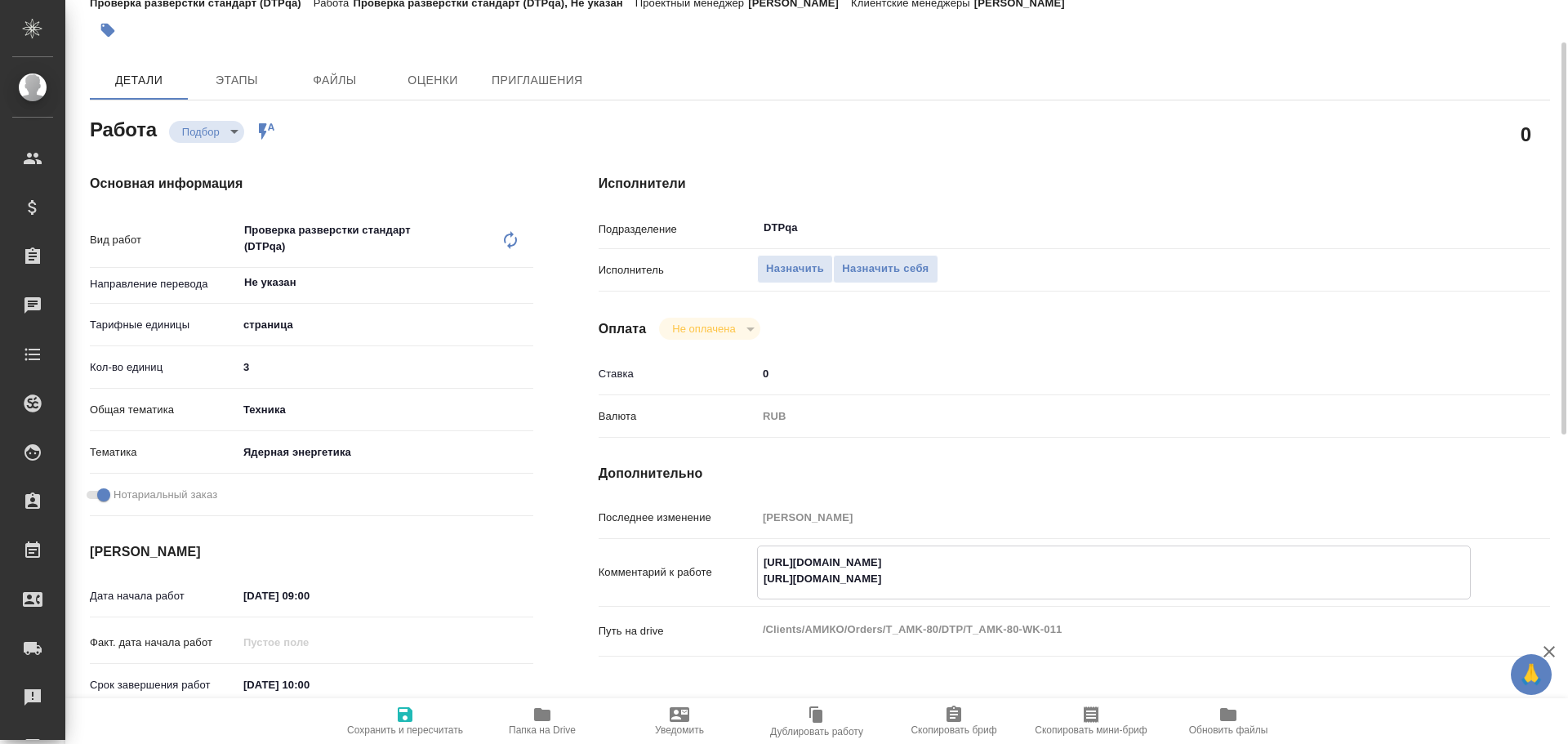
type textarea "x"
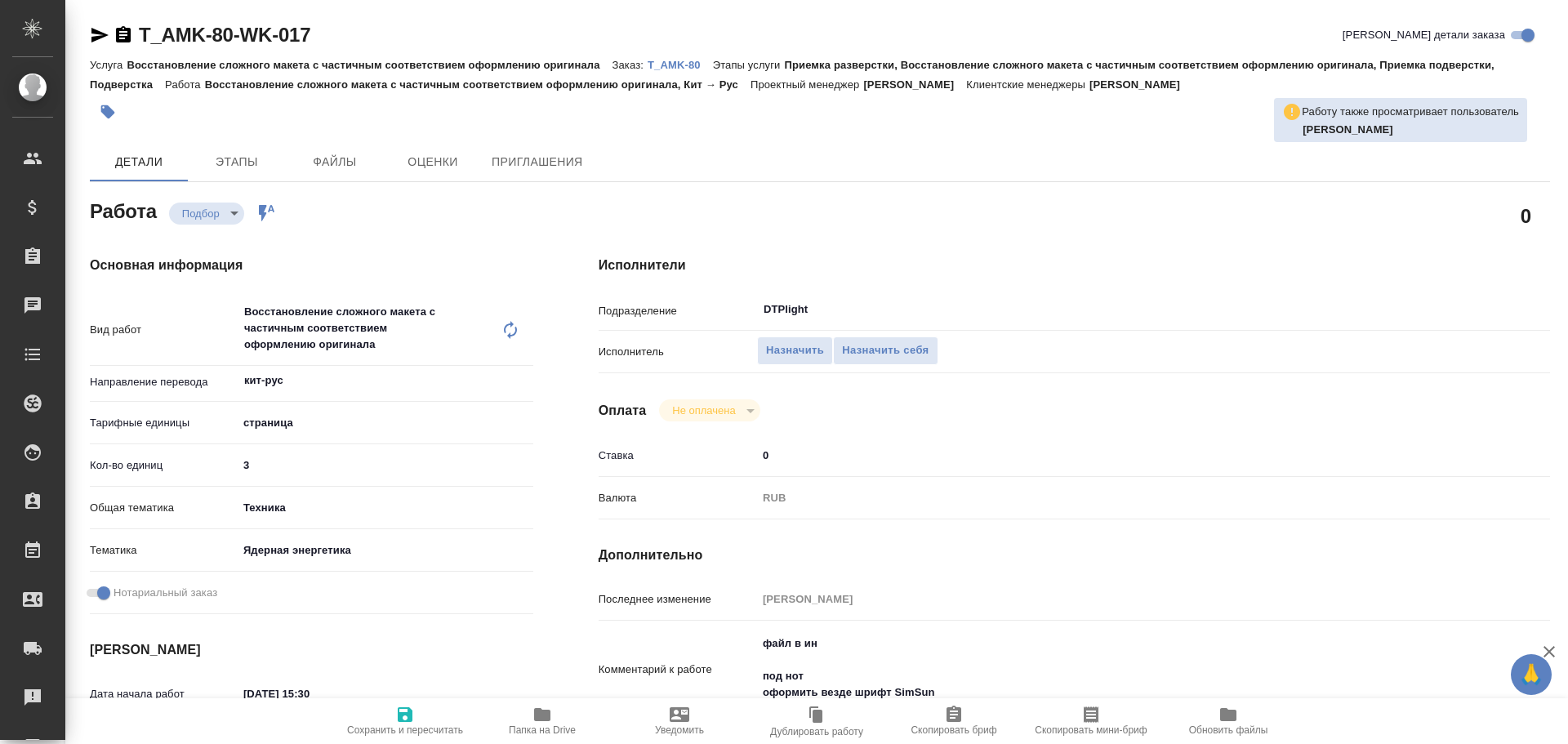
type textarea "x"
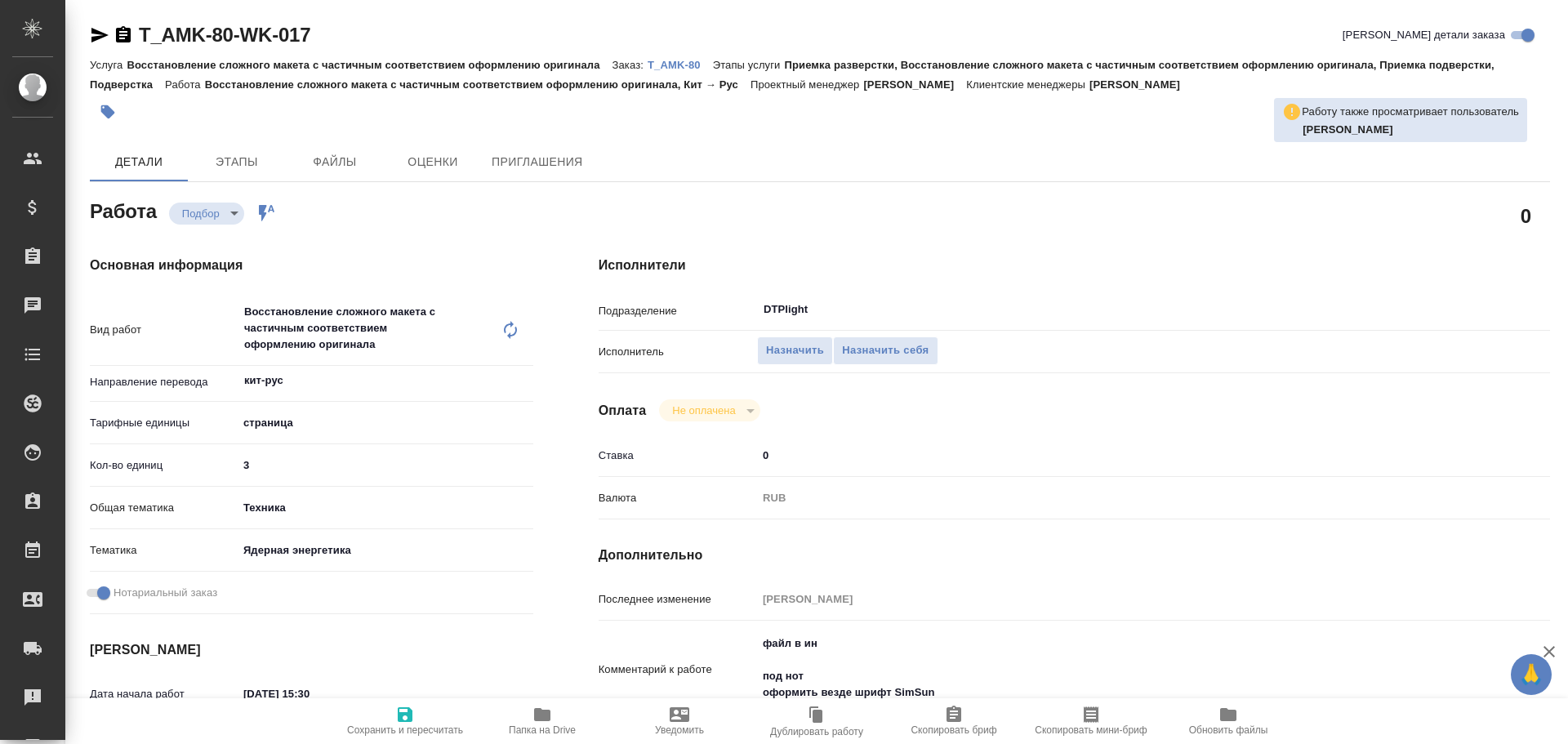
type textarea "x"
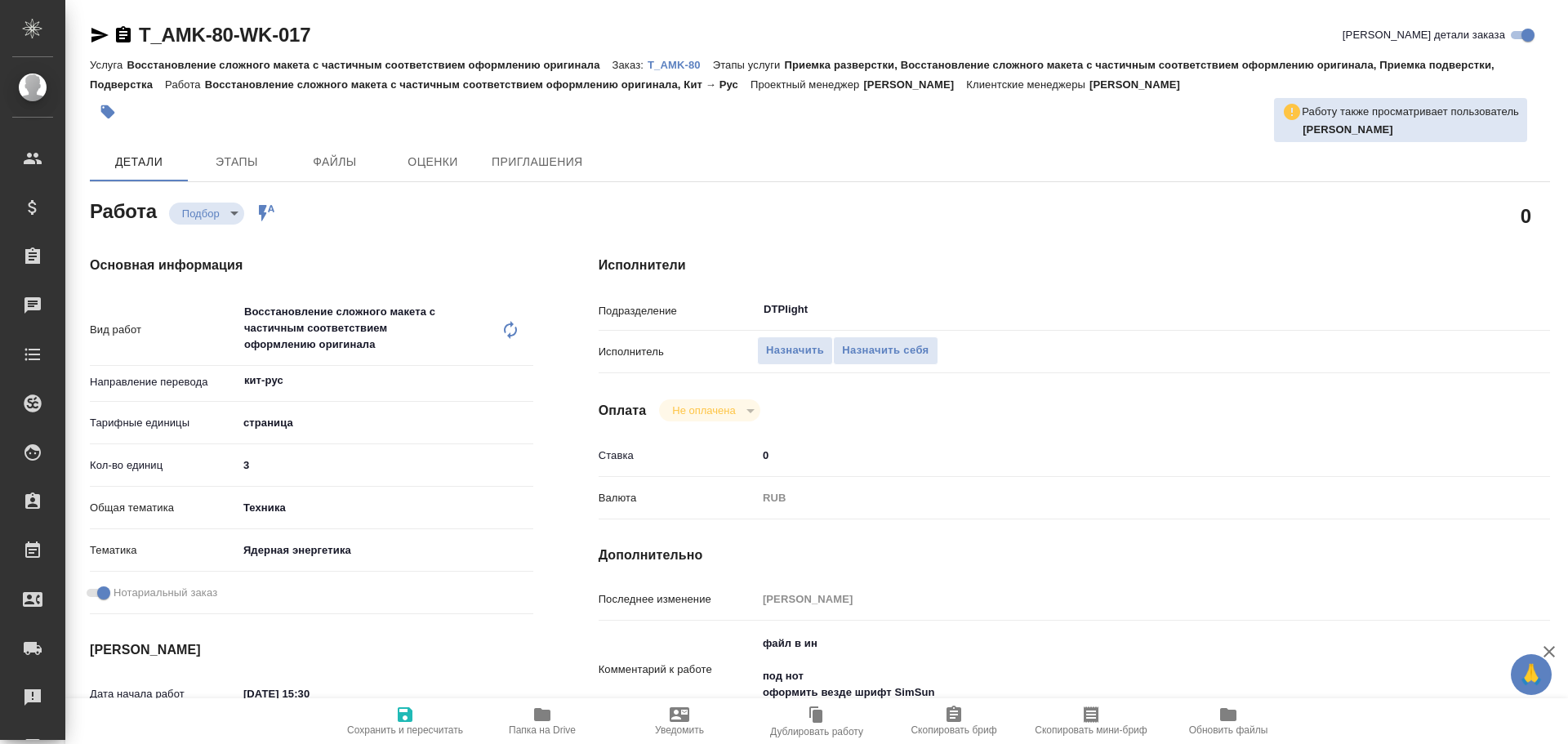
type textarea "x"
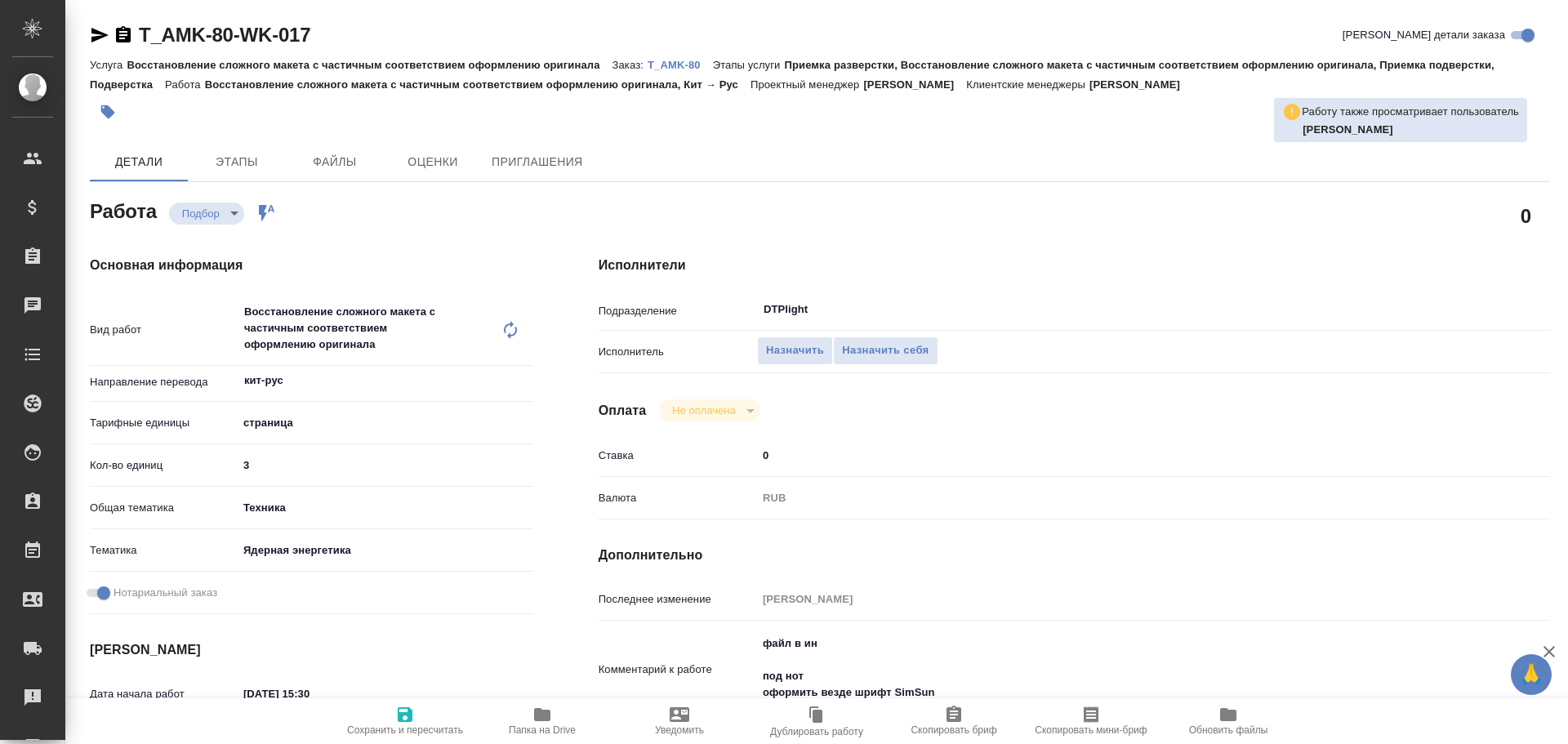
type textarea "x"
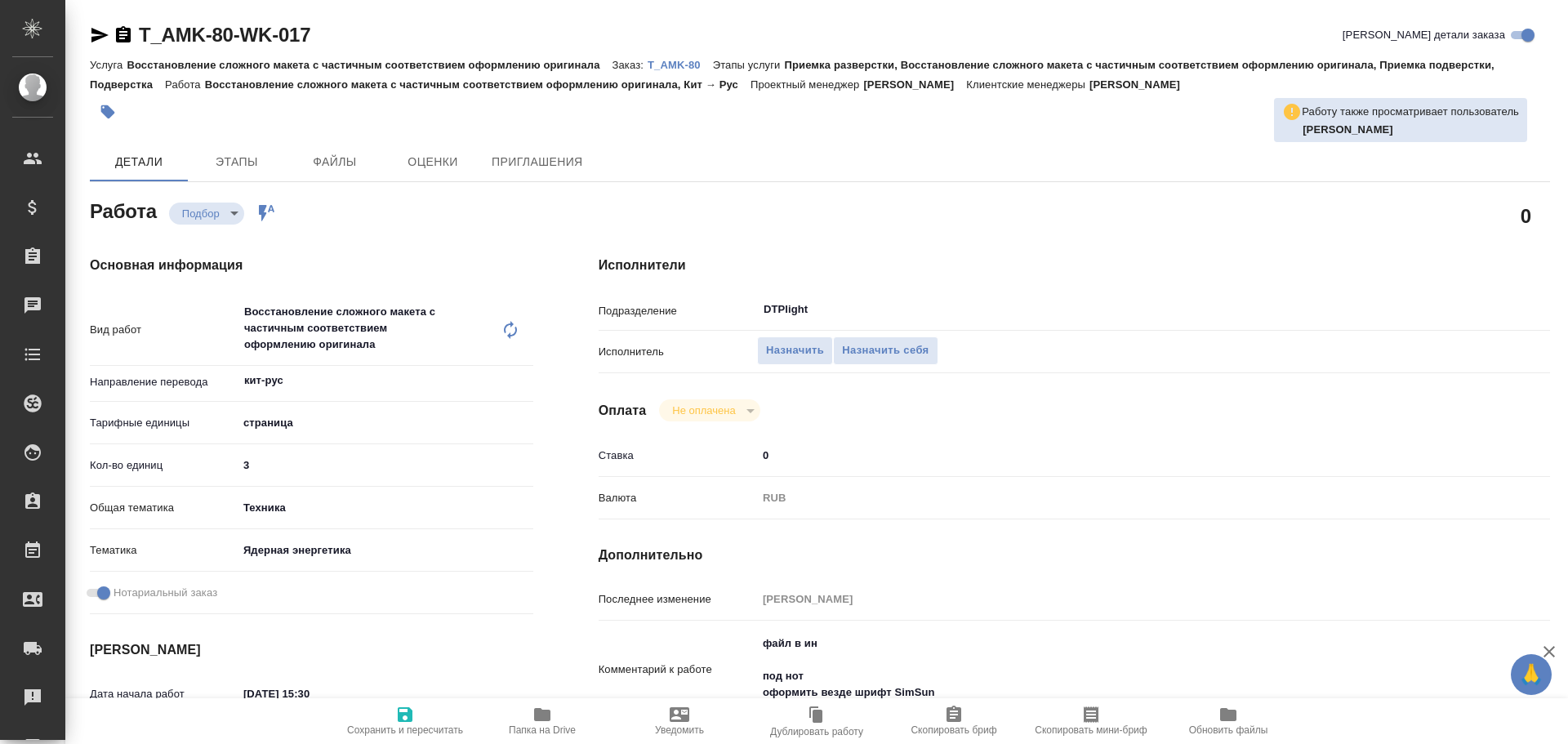
scroll to position [163, 0]
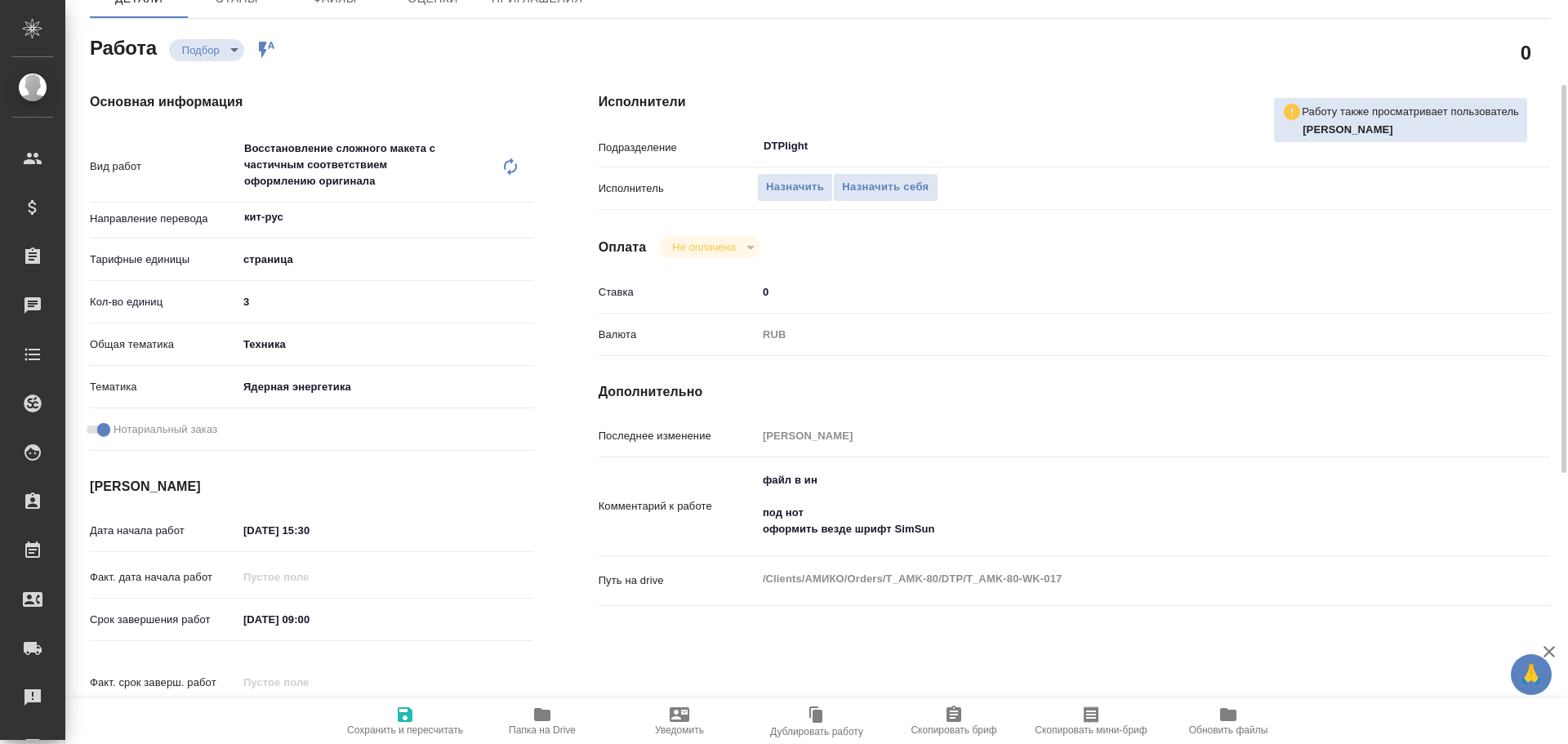
type textarea "x"
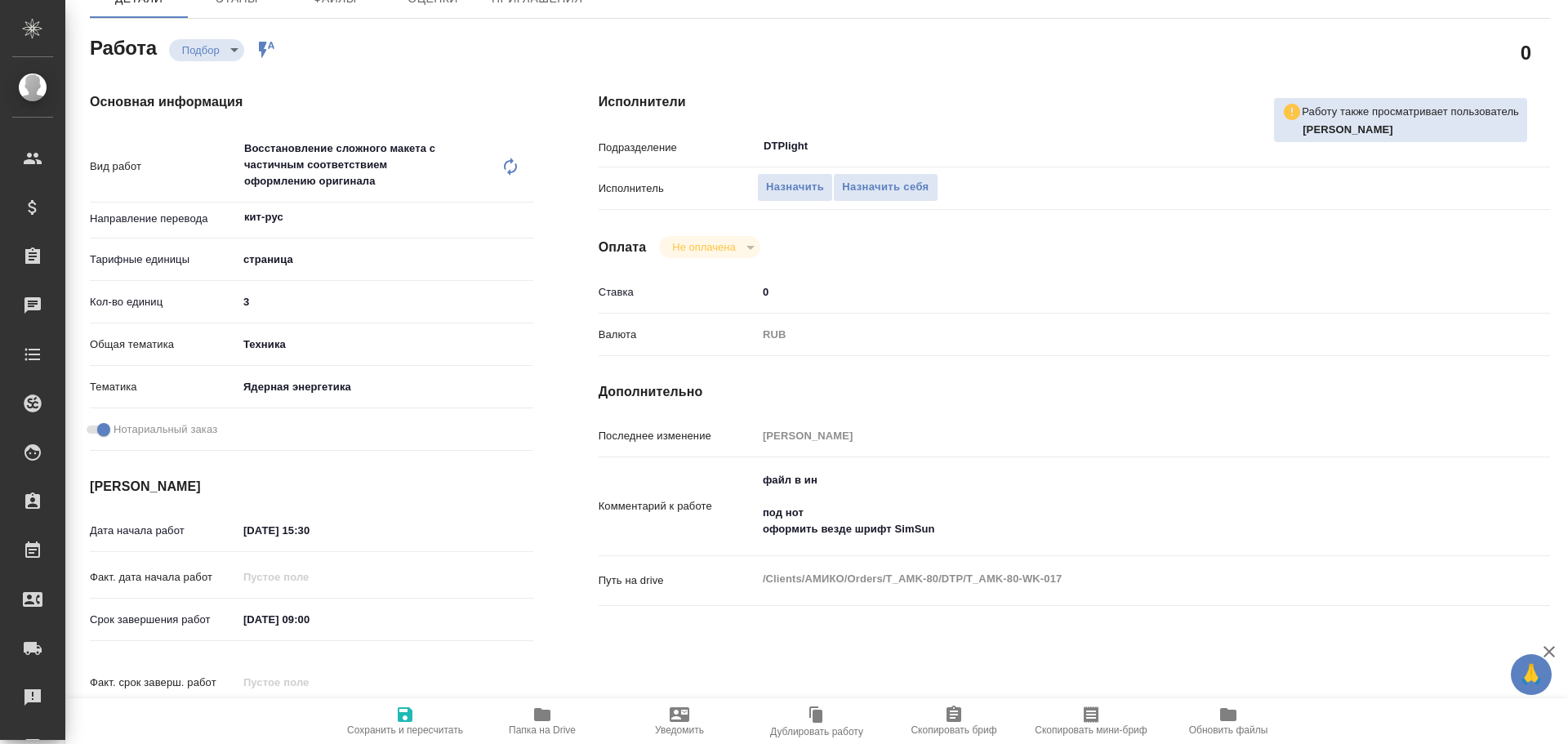
type textarea "x"
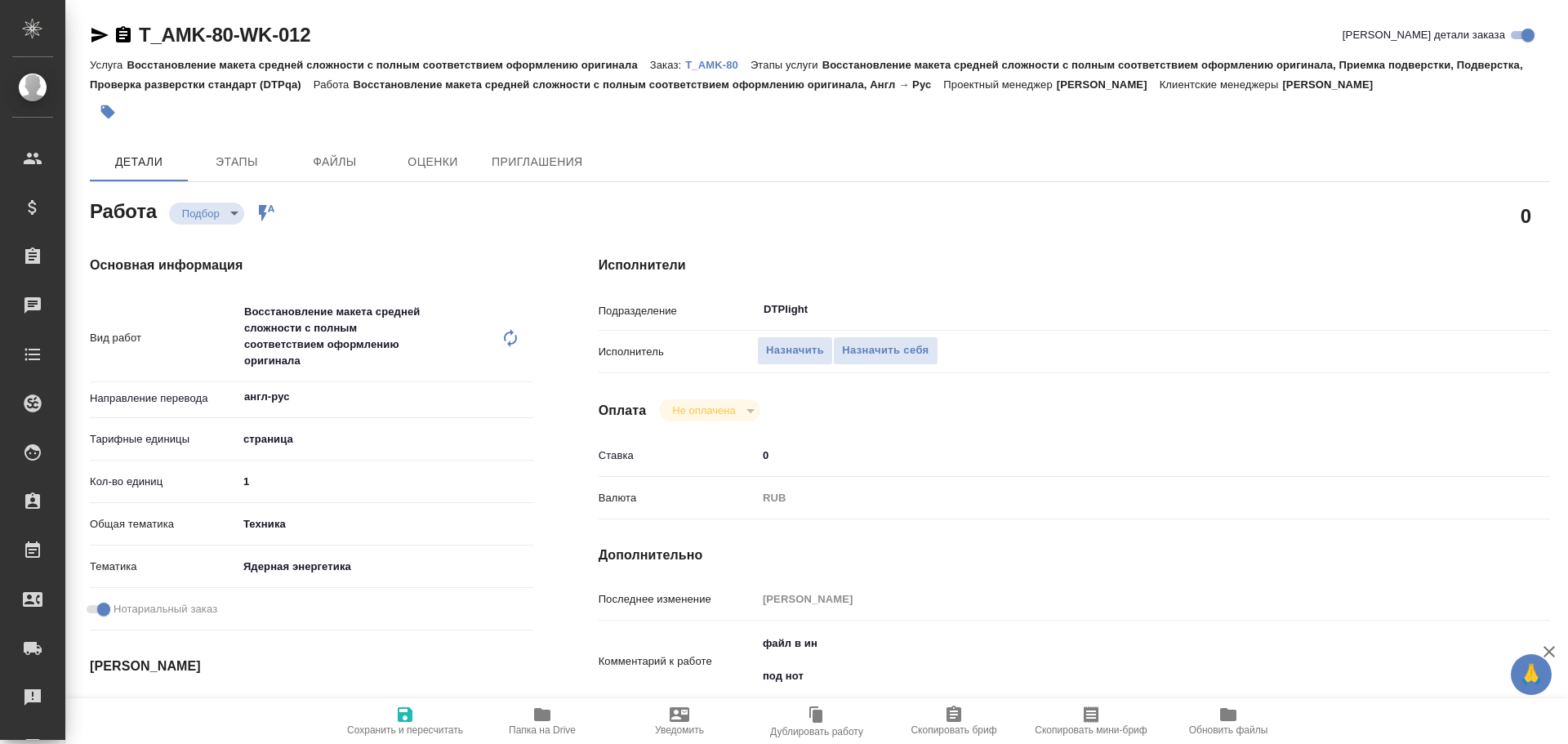
type textarea "x"
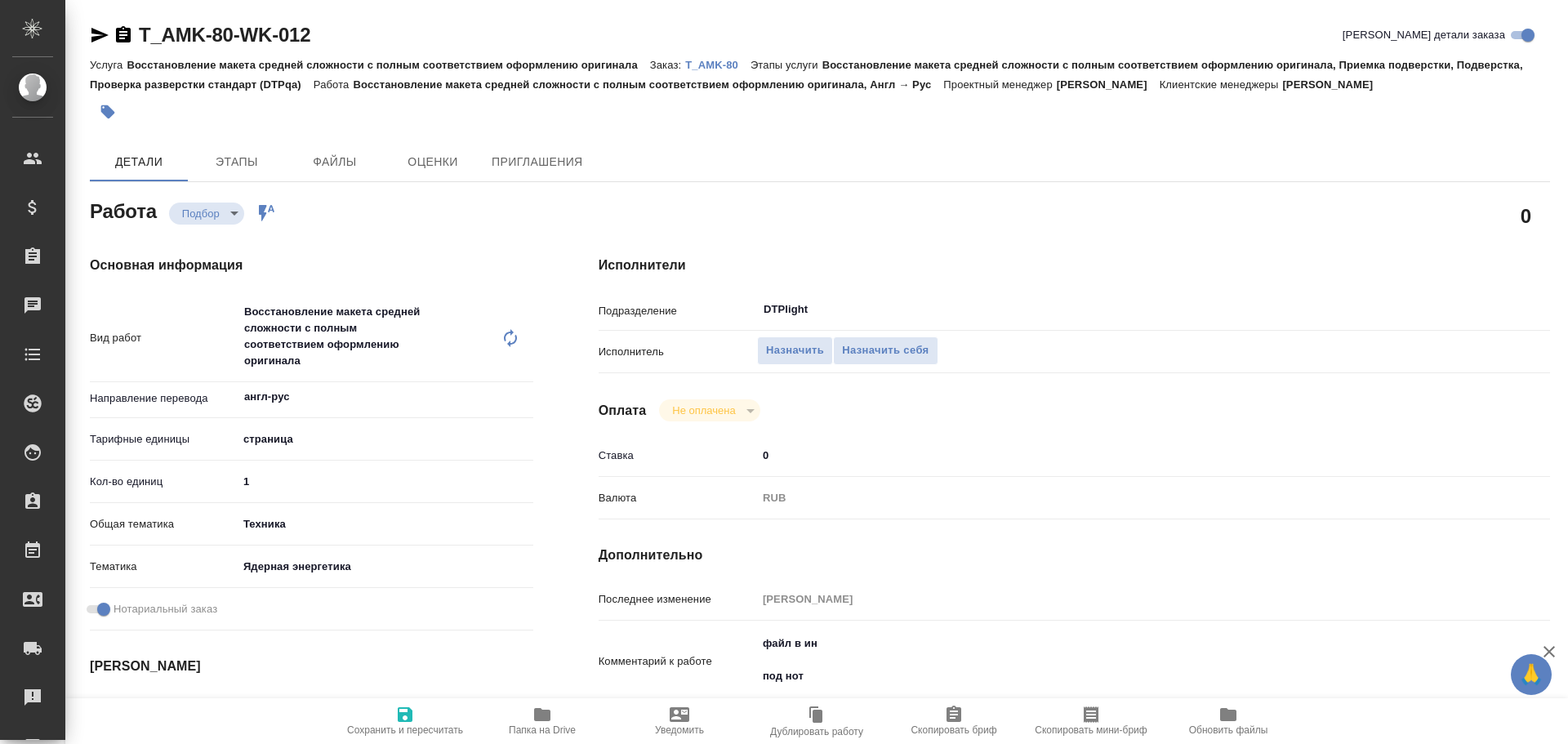
type textarea "x"
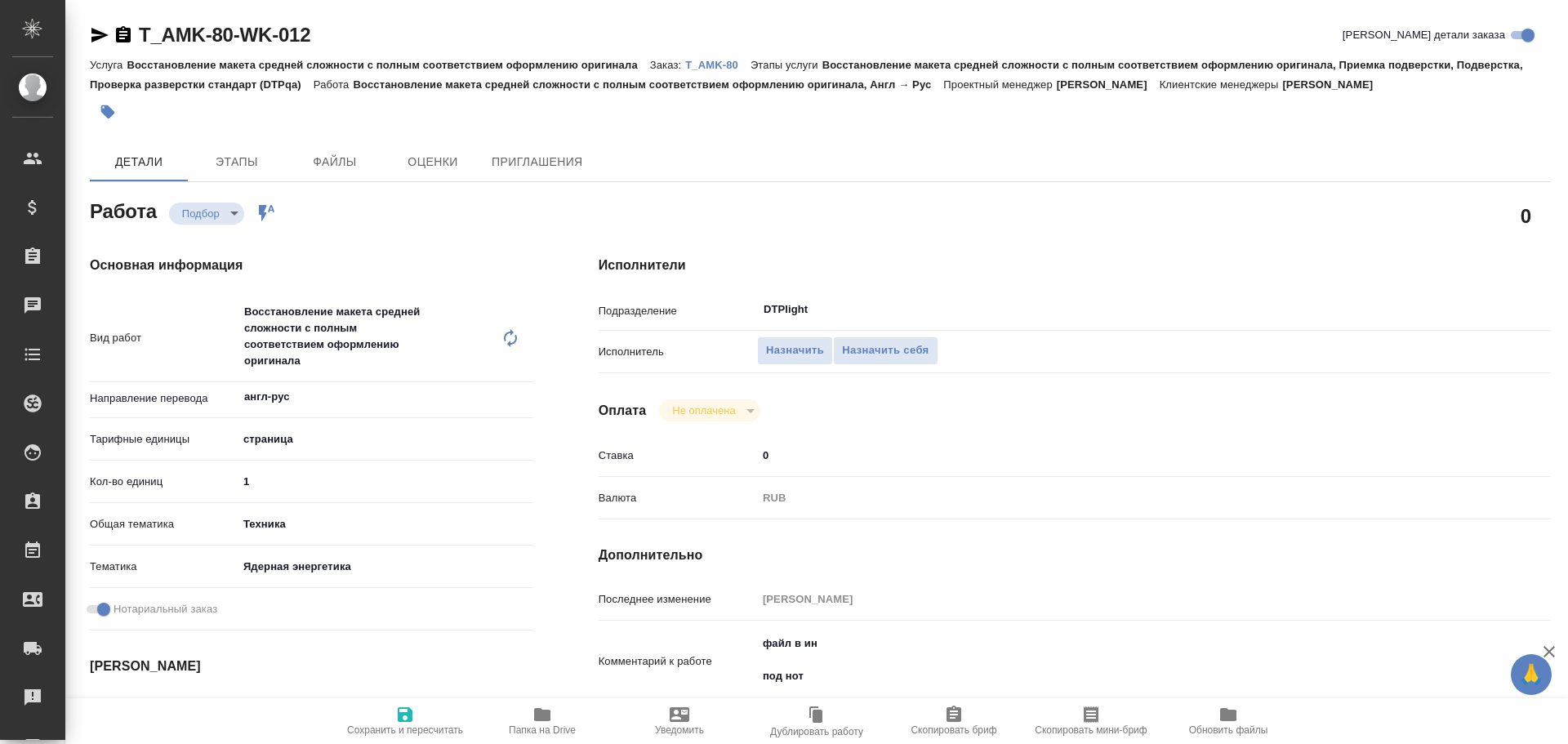
type textarea "x"
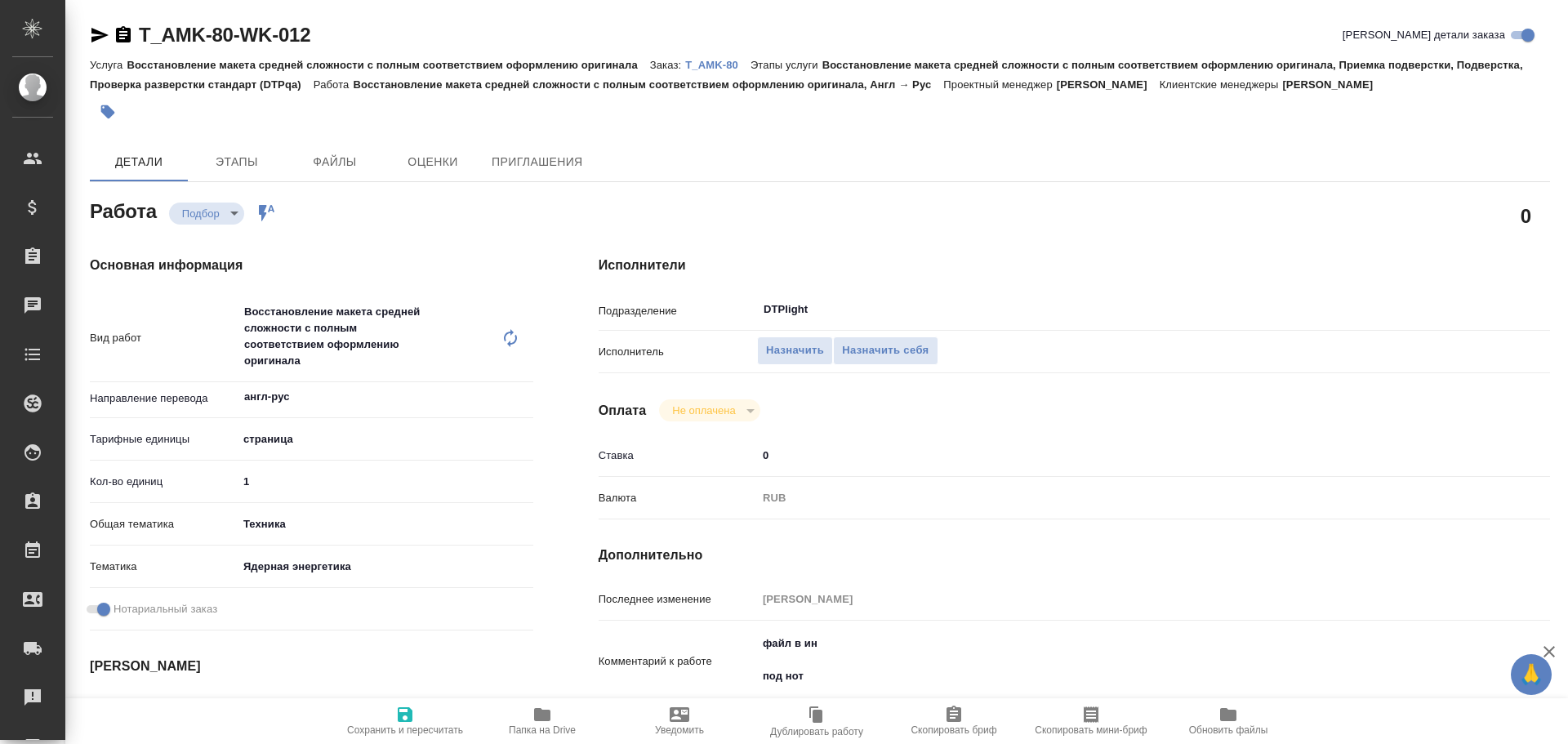
type textarea "x"
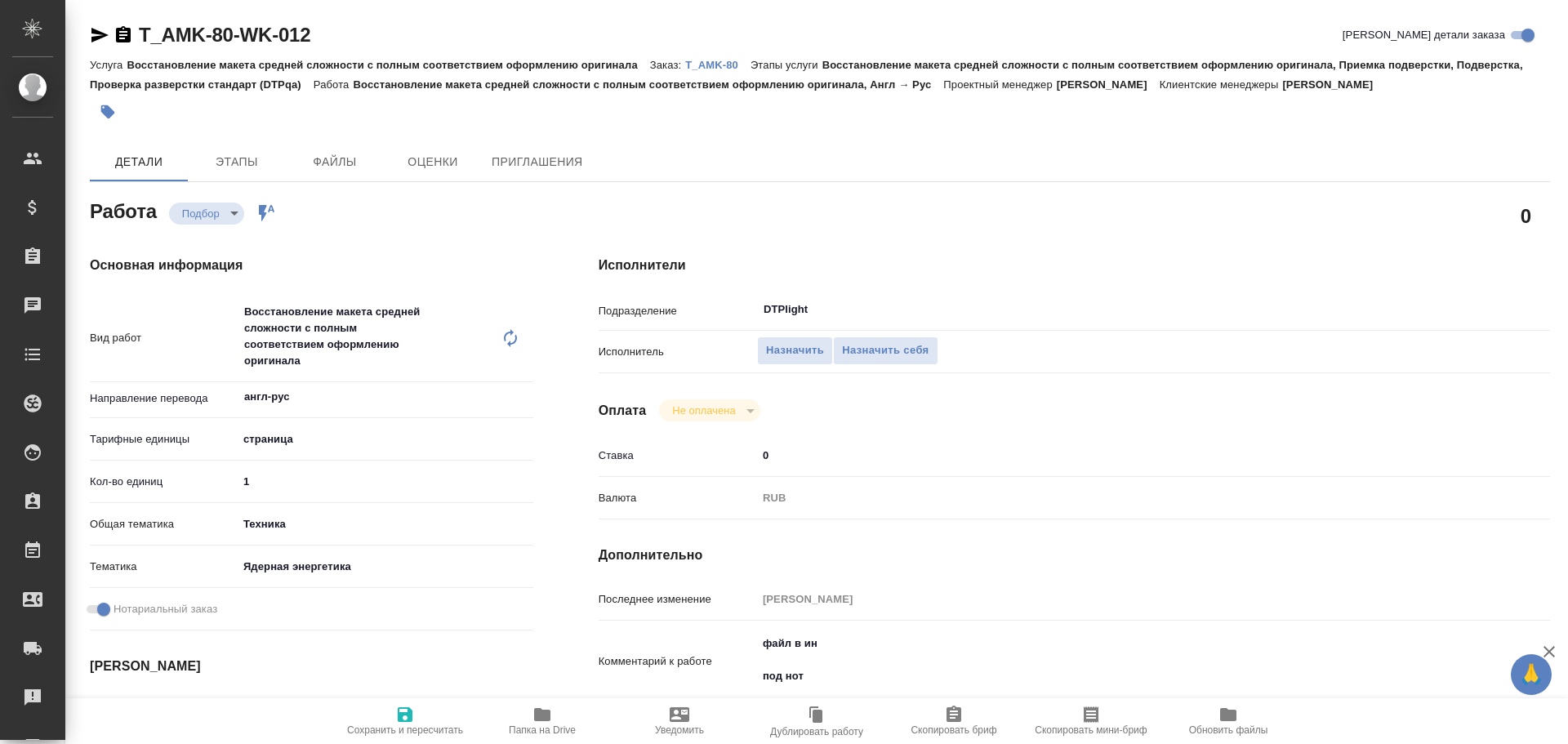
scroll to position [82, 0]
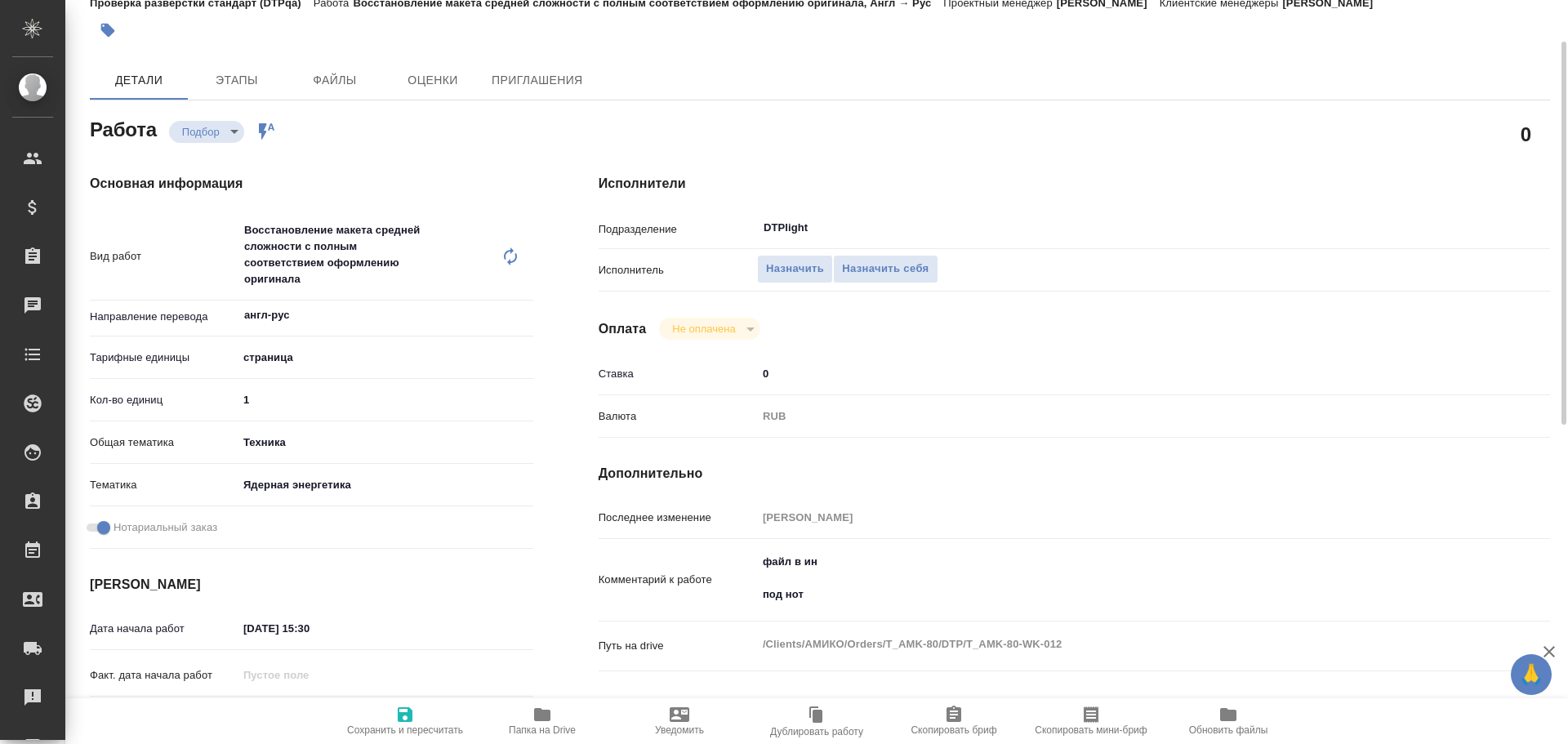
type textarea "x"
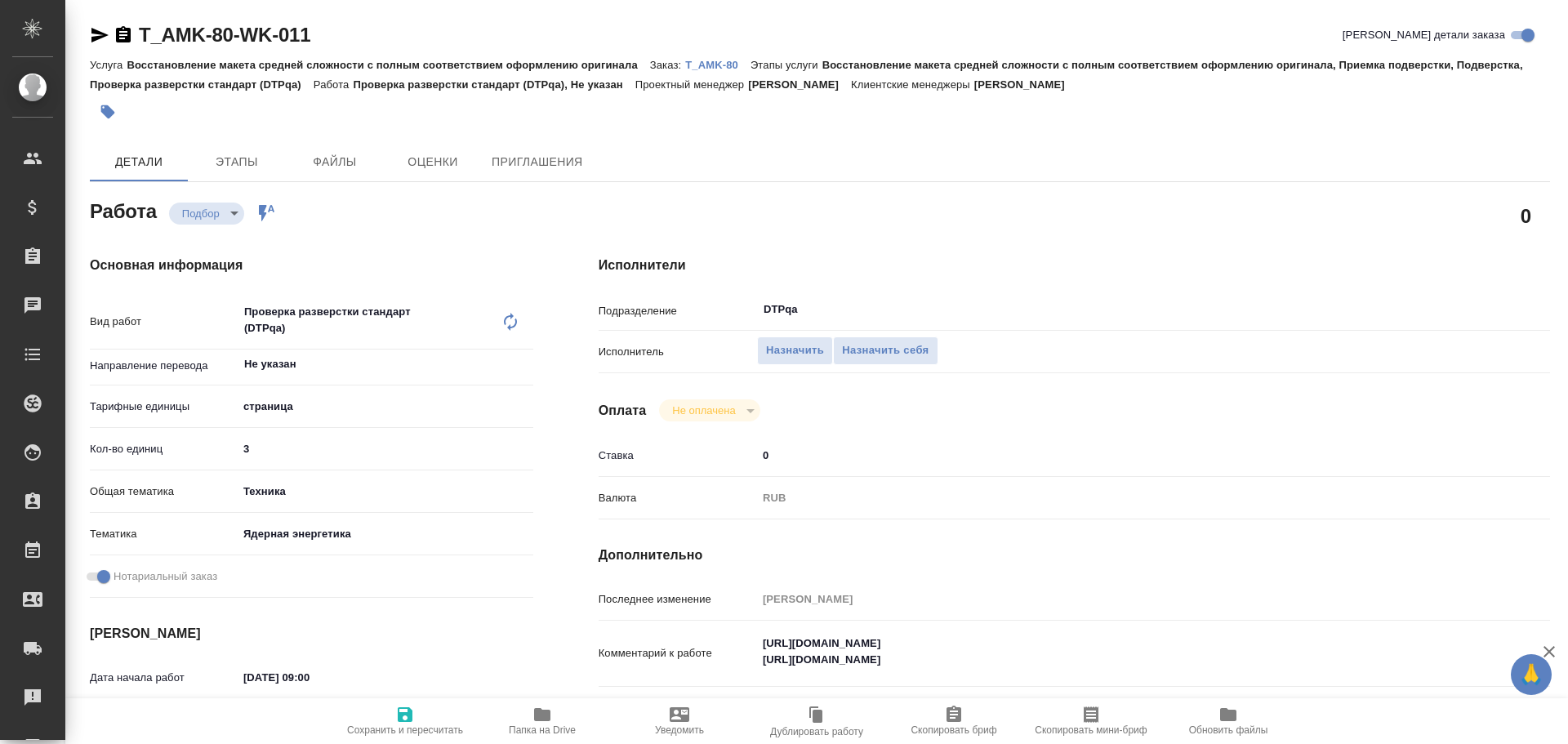
type textarea "x"
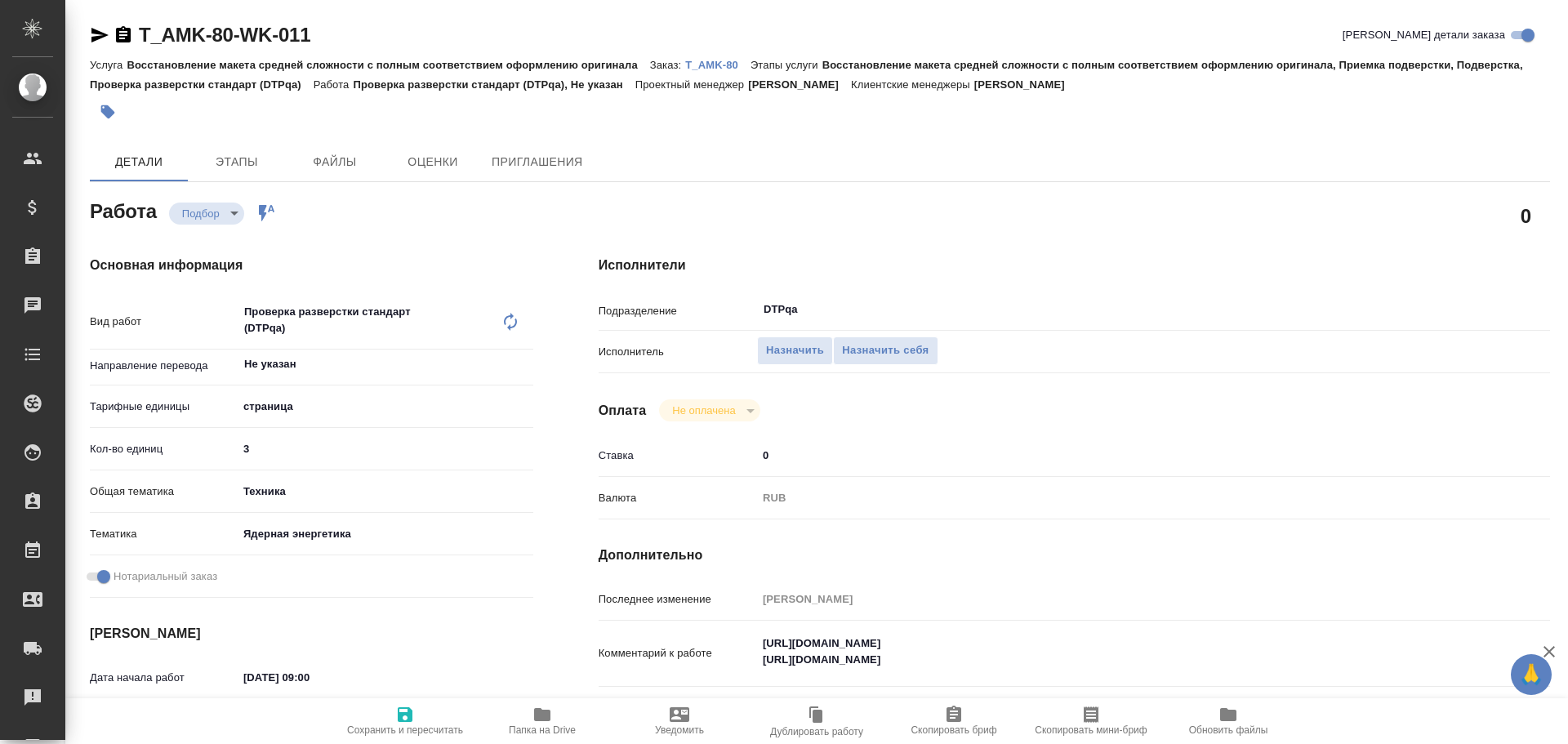
type textarea "x"
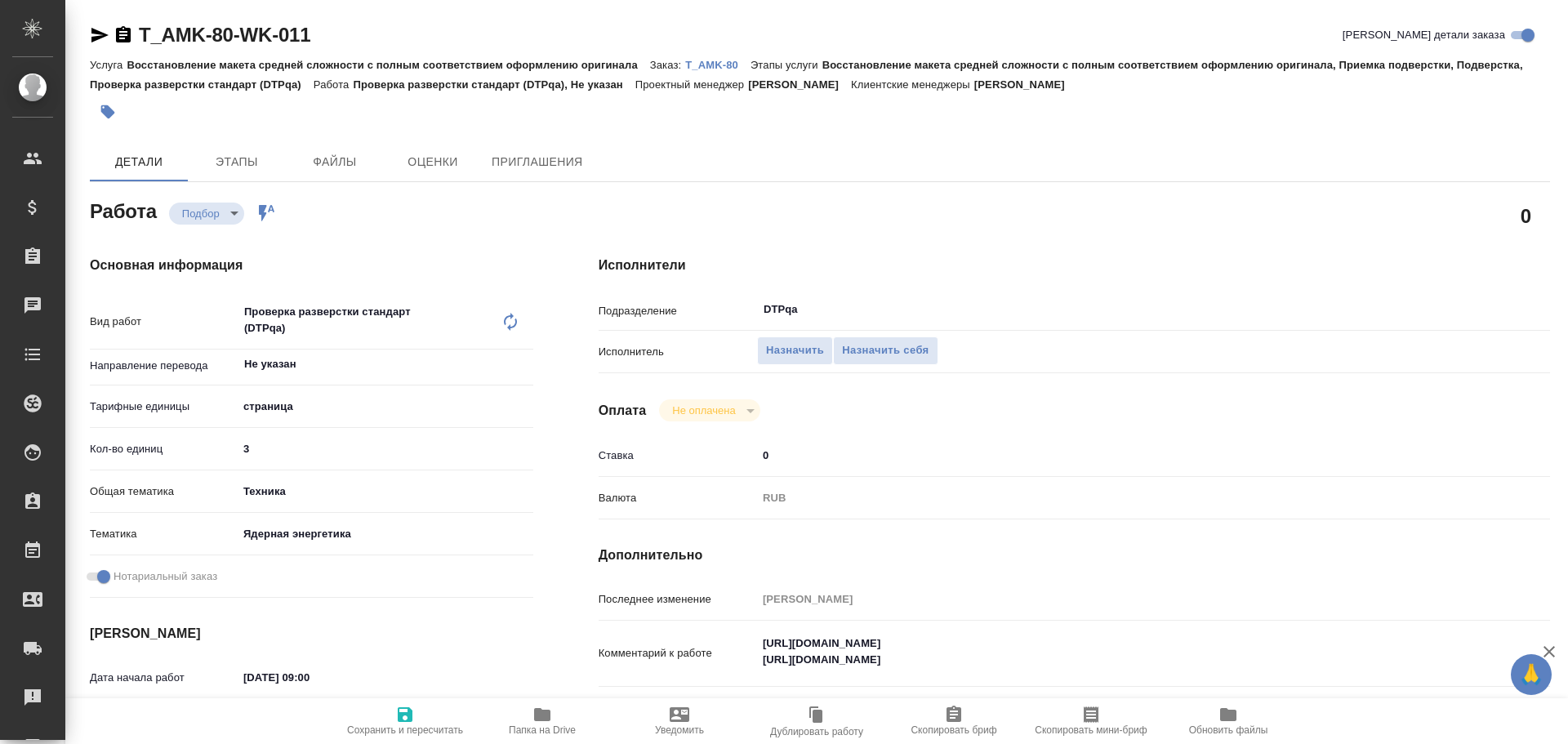
type textarea "x"
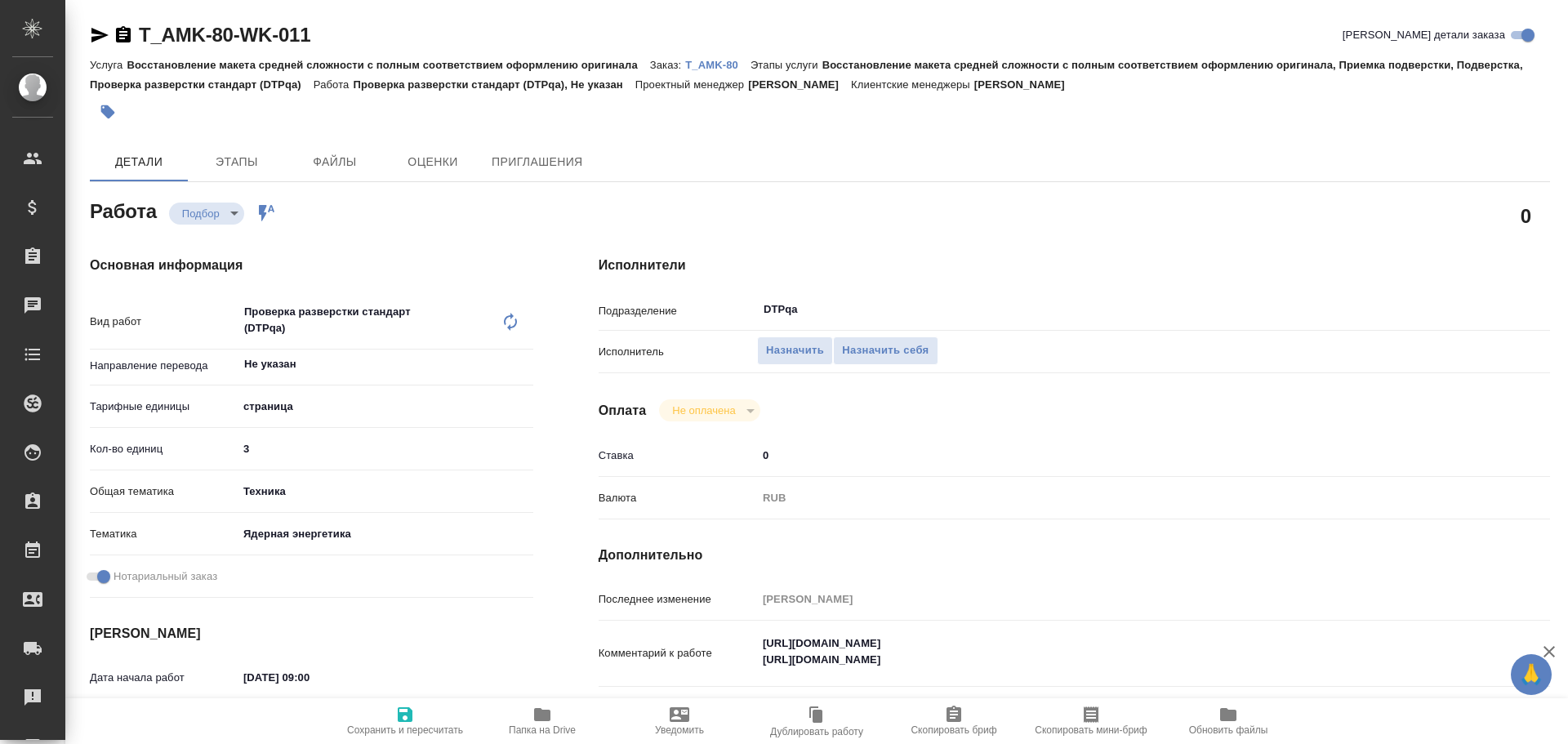
type textarea "x"
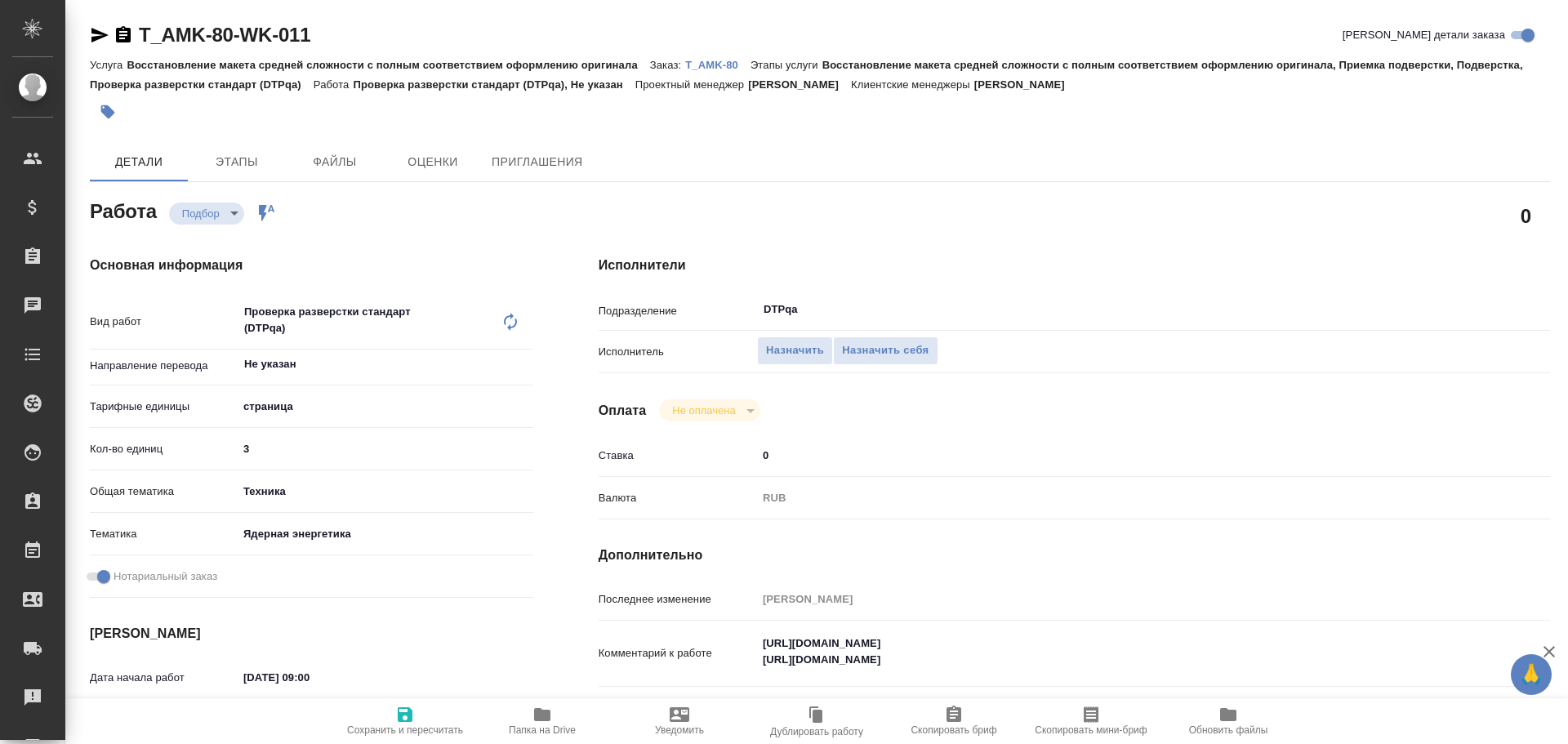
type textarea "x"
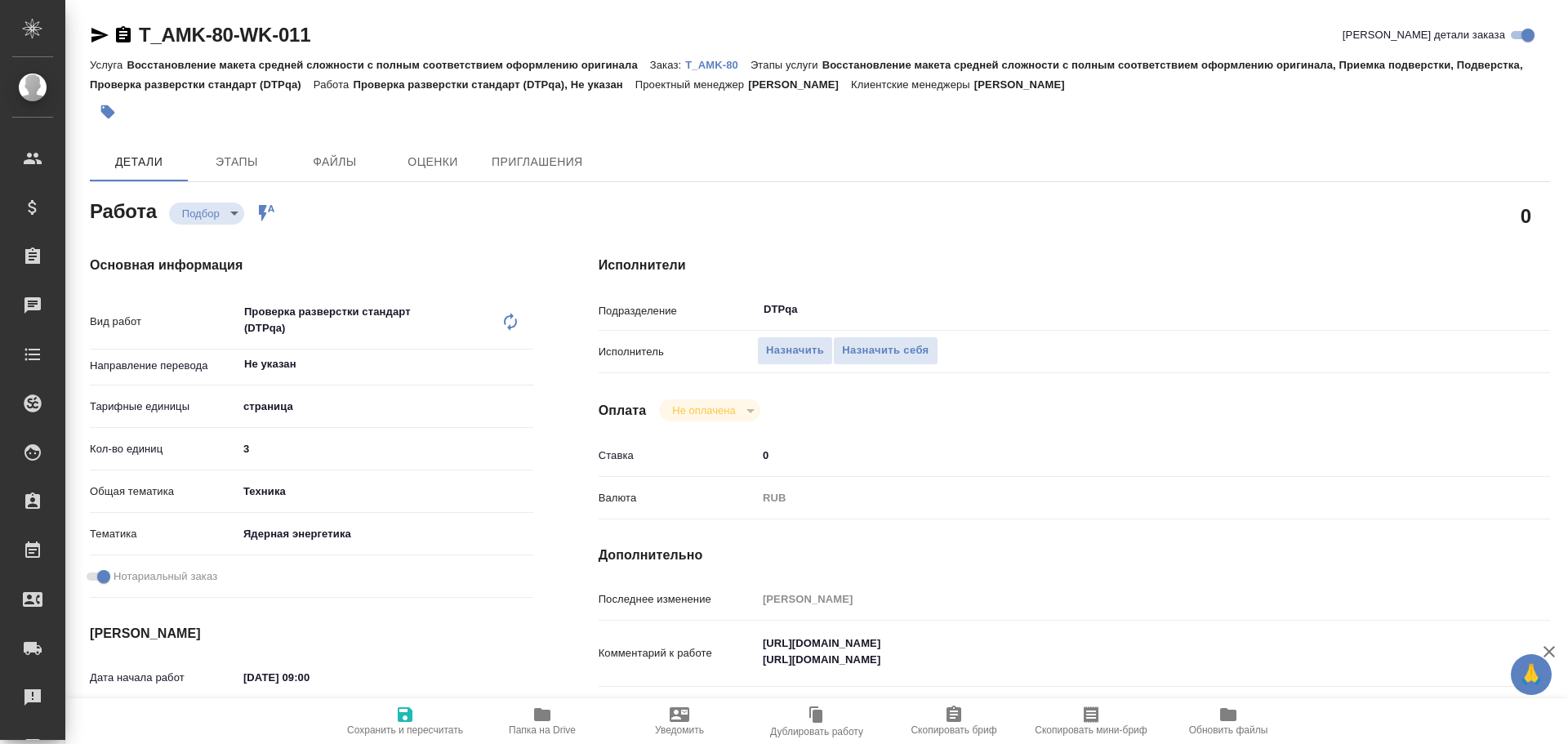
scroll to position [82, 0]
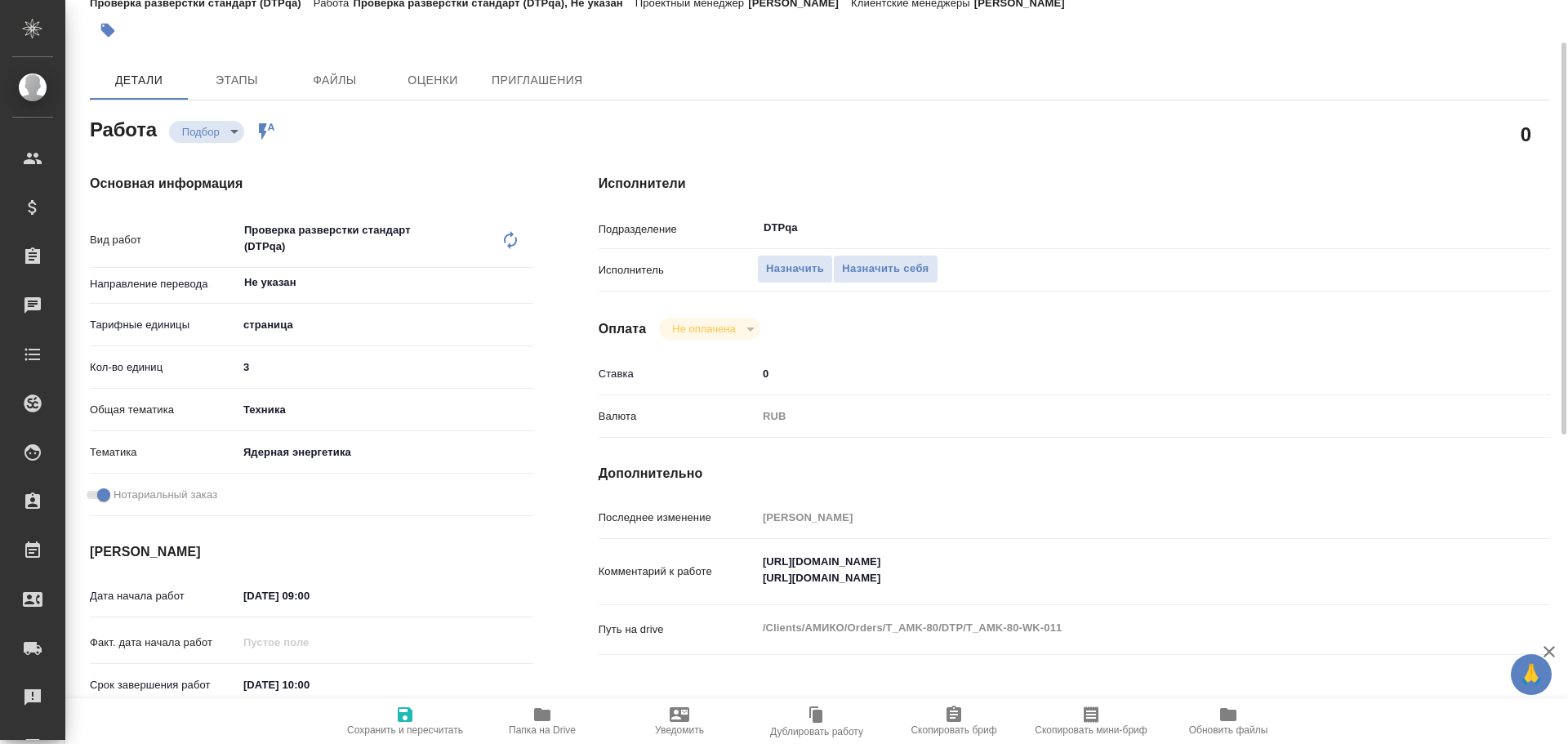
type textarea "x"
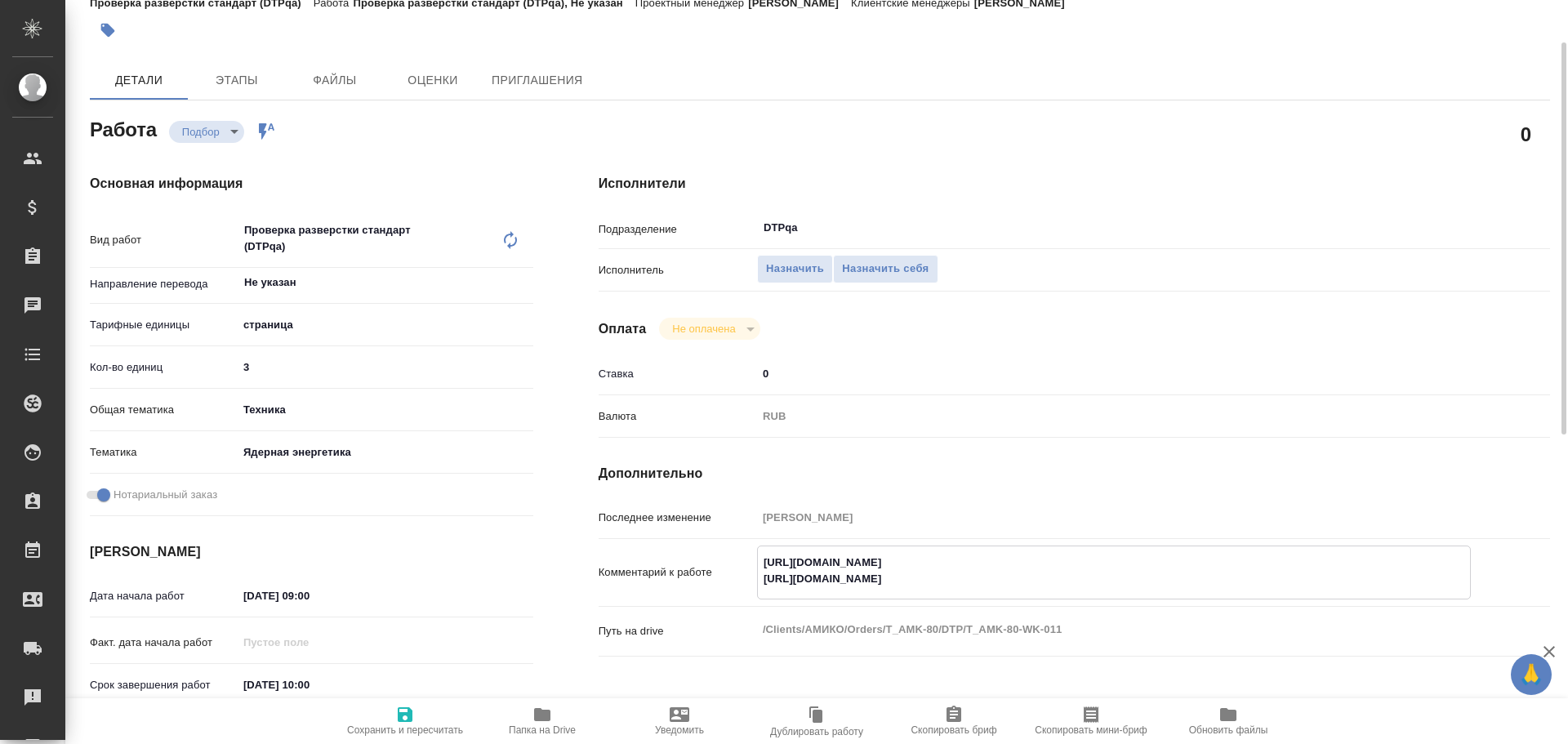
type textarea "x"
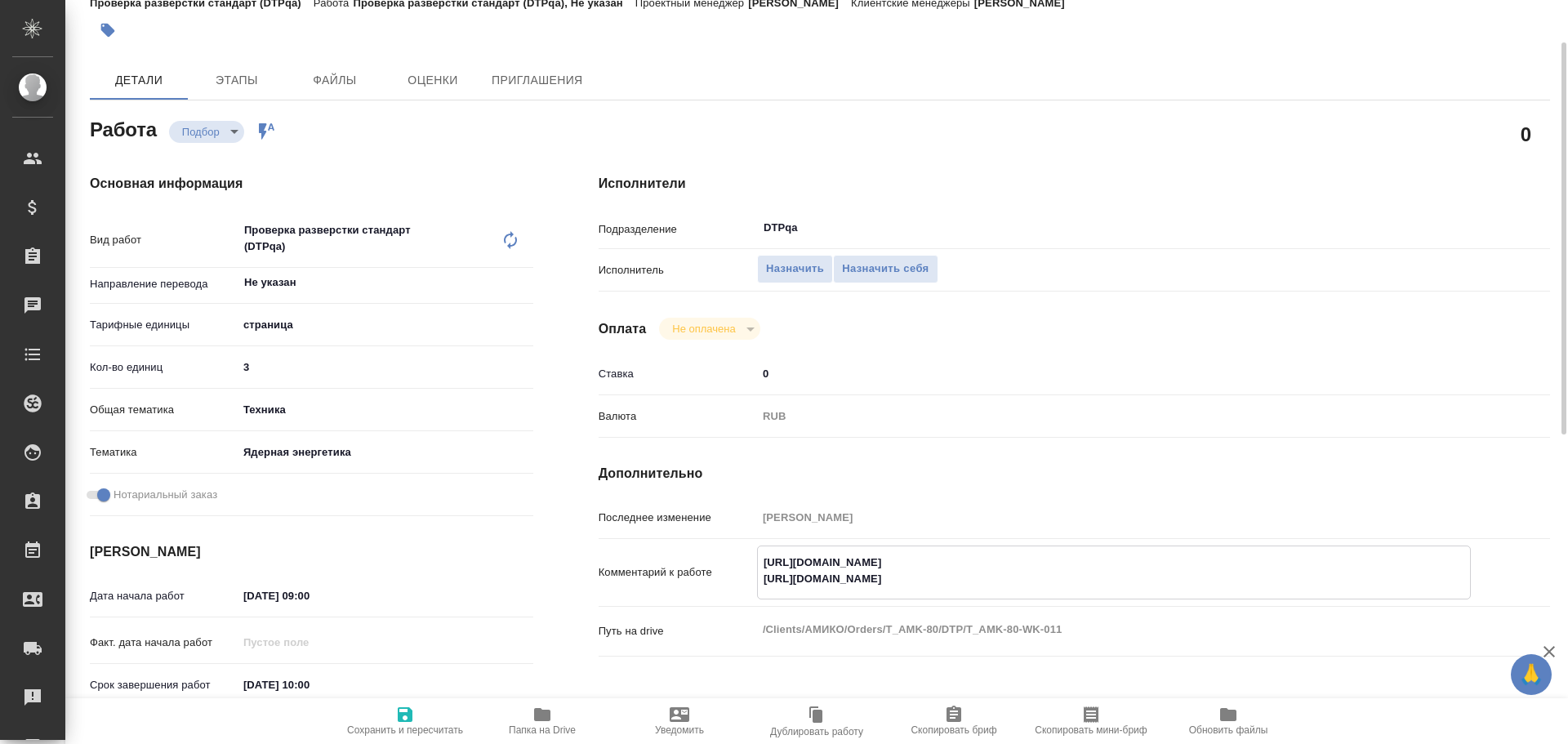
type textarea "x"
drag, startPoint x: 757, startPoint y: 566, endPoint x: 1085, endPoint y: 562, distance: 328.0
click at [1085, 562] on textarea "https://tera.awatera.com/Work/68cd6a7b52f2edb51be15537/ https://tera.awatera.co…" at bounding box center [1114, 570] width 712 height 44
type textarea "x"
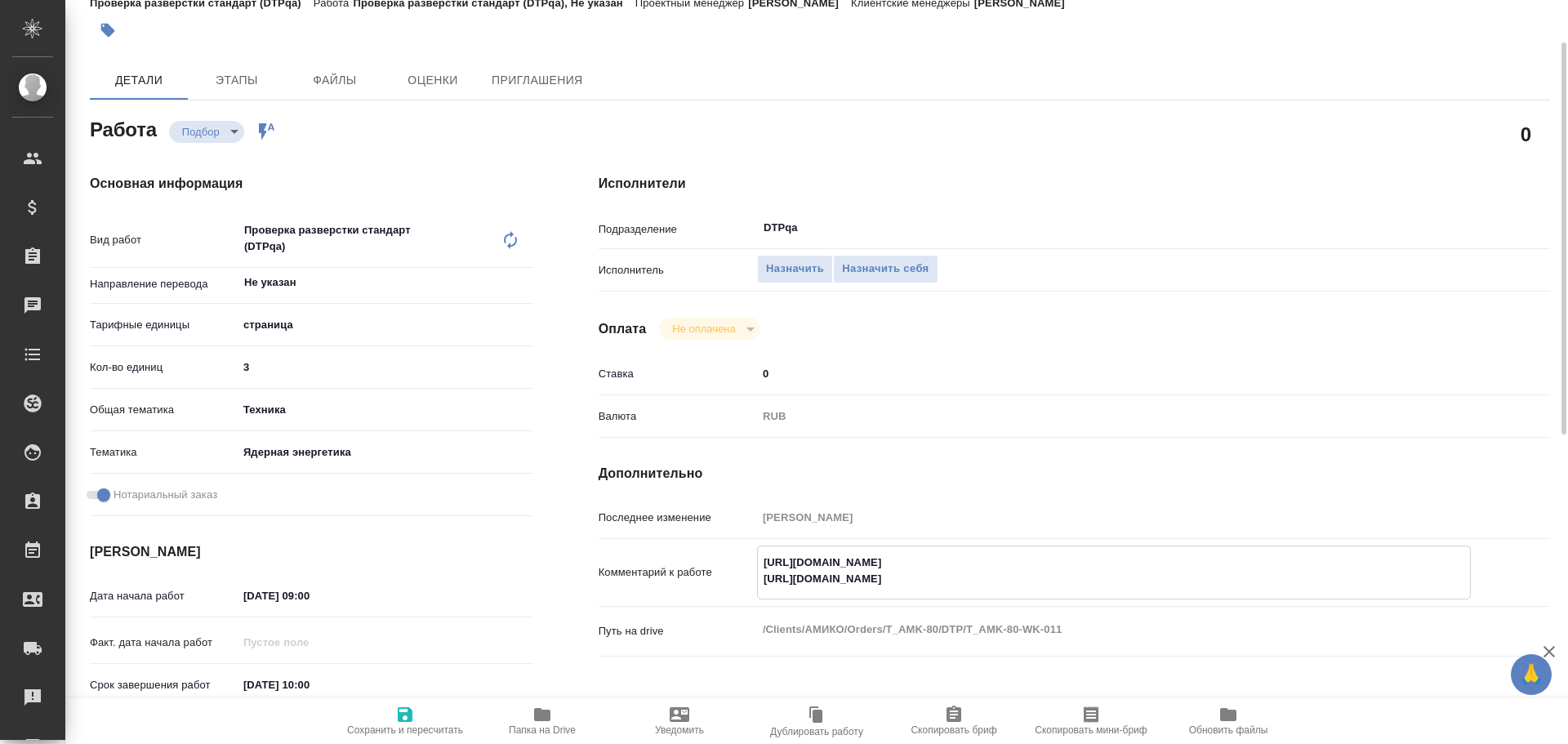
type textarea "x"
drag, startPoint x: 760, startPoint y: 580, endPoint x: 1113, endPoint y: 598, distance: 353.5
click at [1113, 598] on div "https://tera.awatera.com/Work/68cd6a7b52f2edb51be15537/ https://tera.awatera.co…" at bounding box center [1113, 572] width 713 height 54
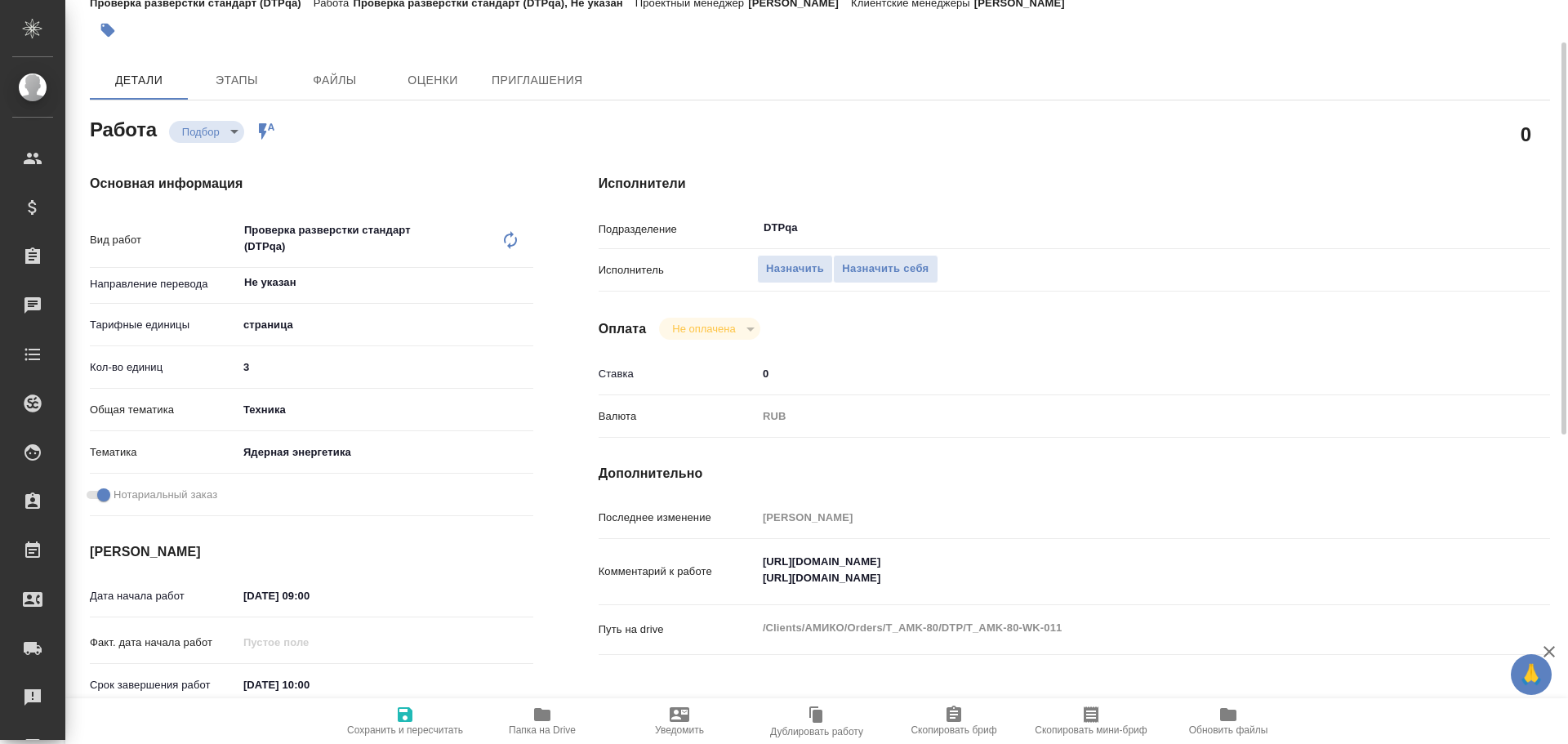
type textarea "x"
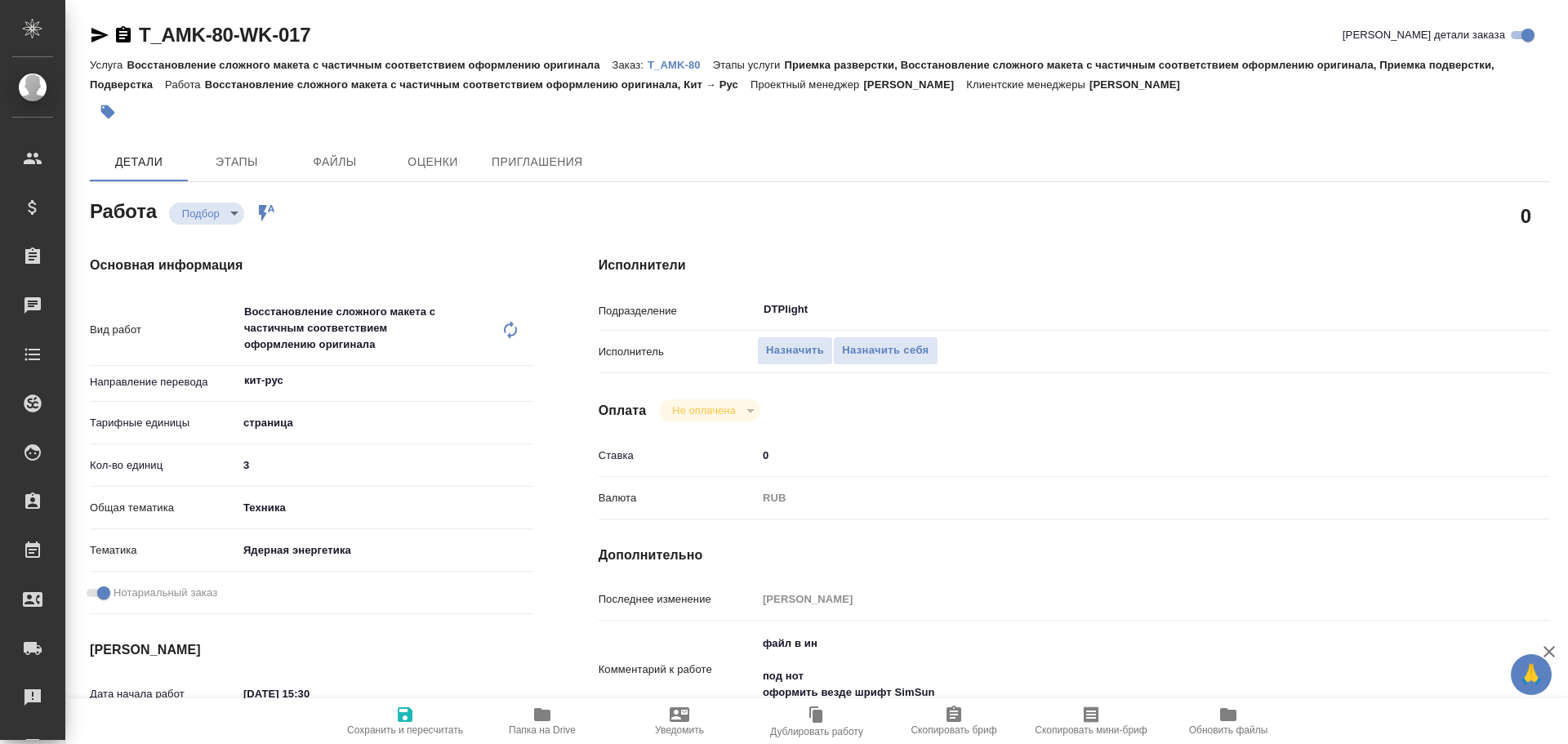
type textarea "x"
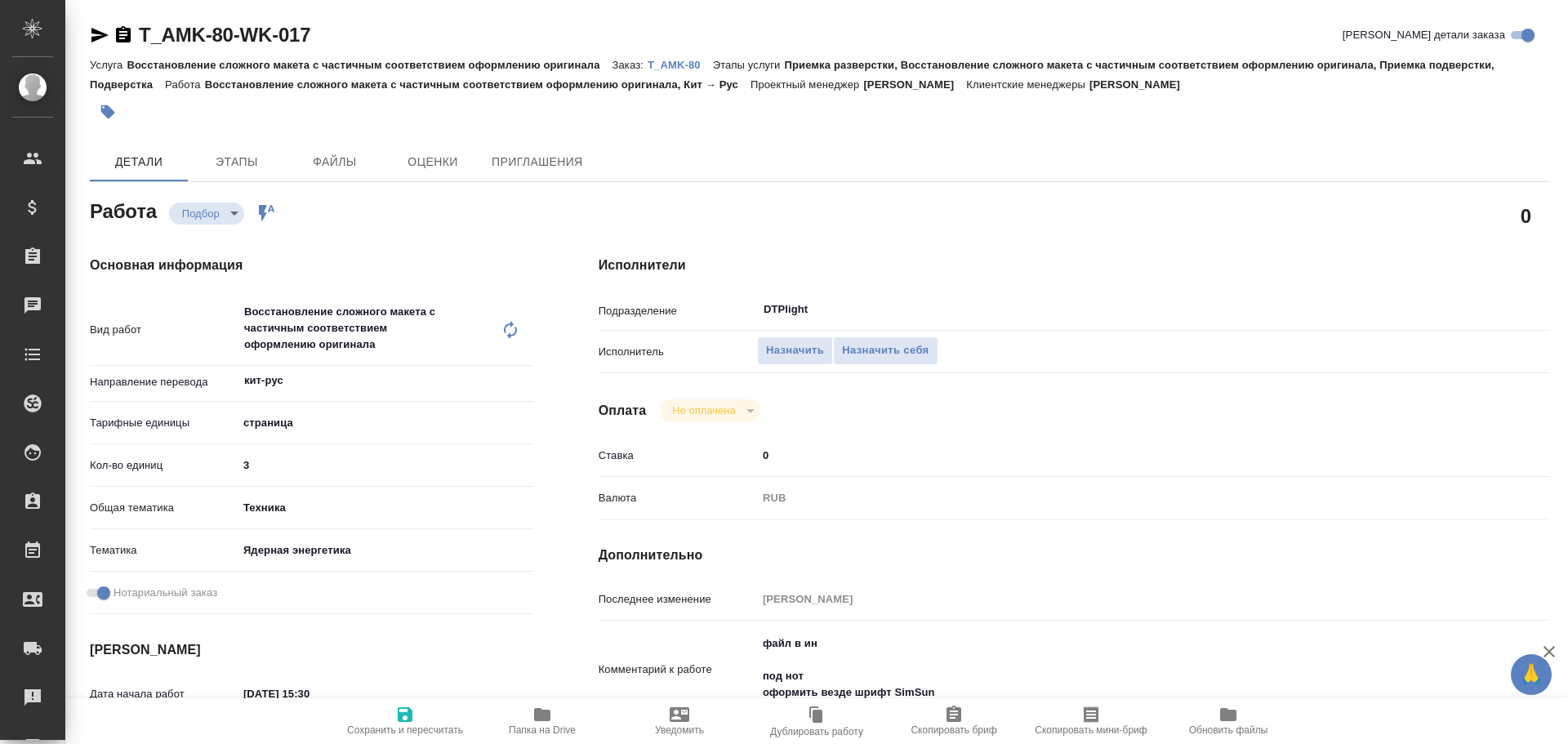
type textarea "x"
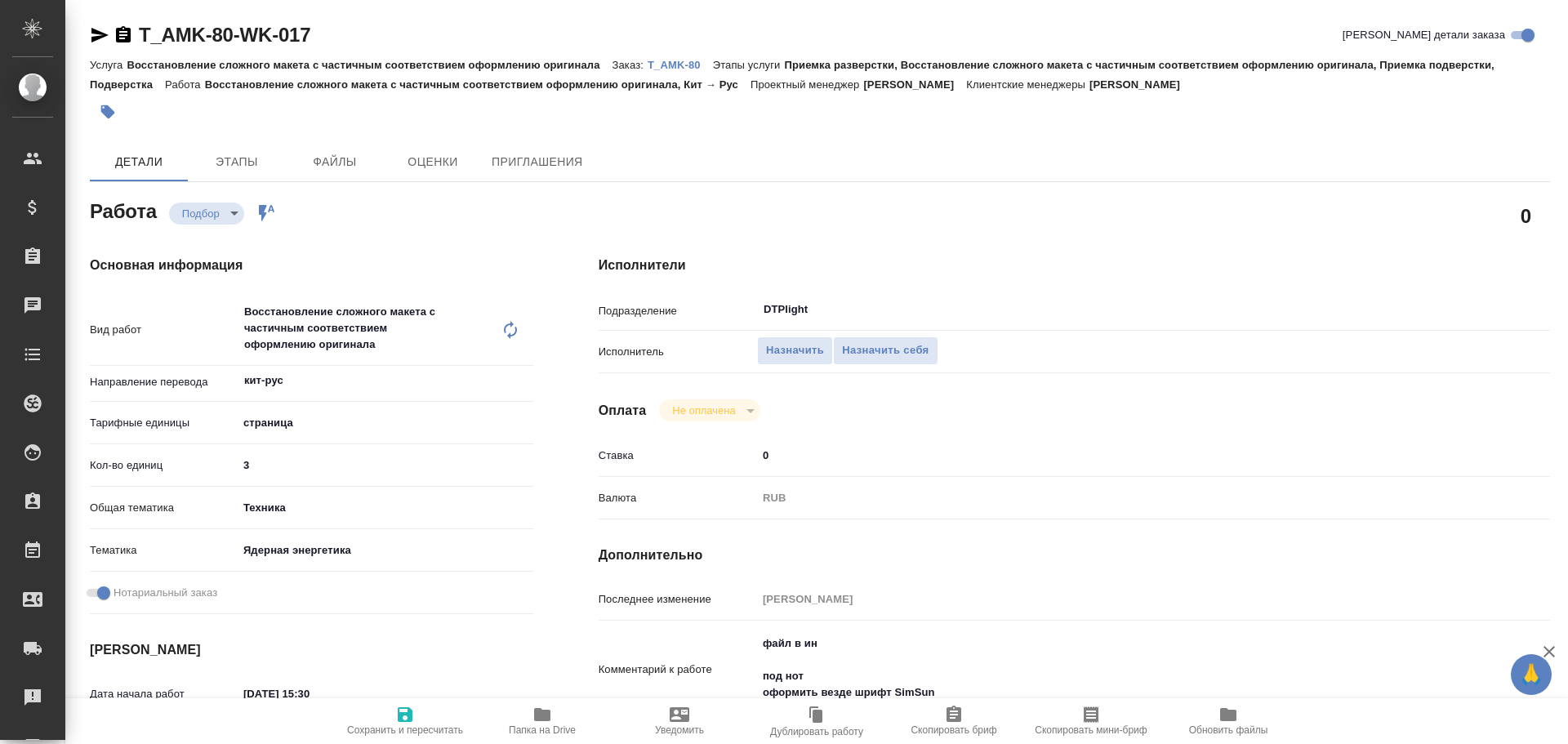
type textarea "x"
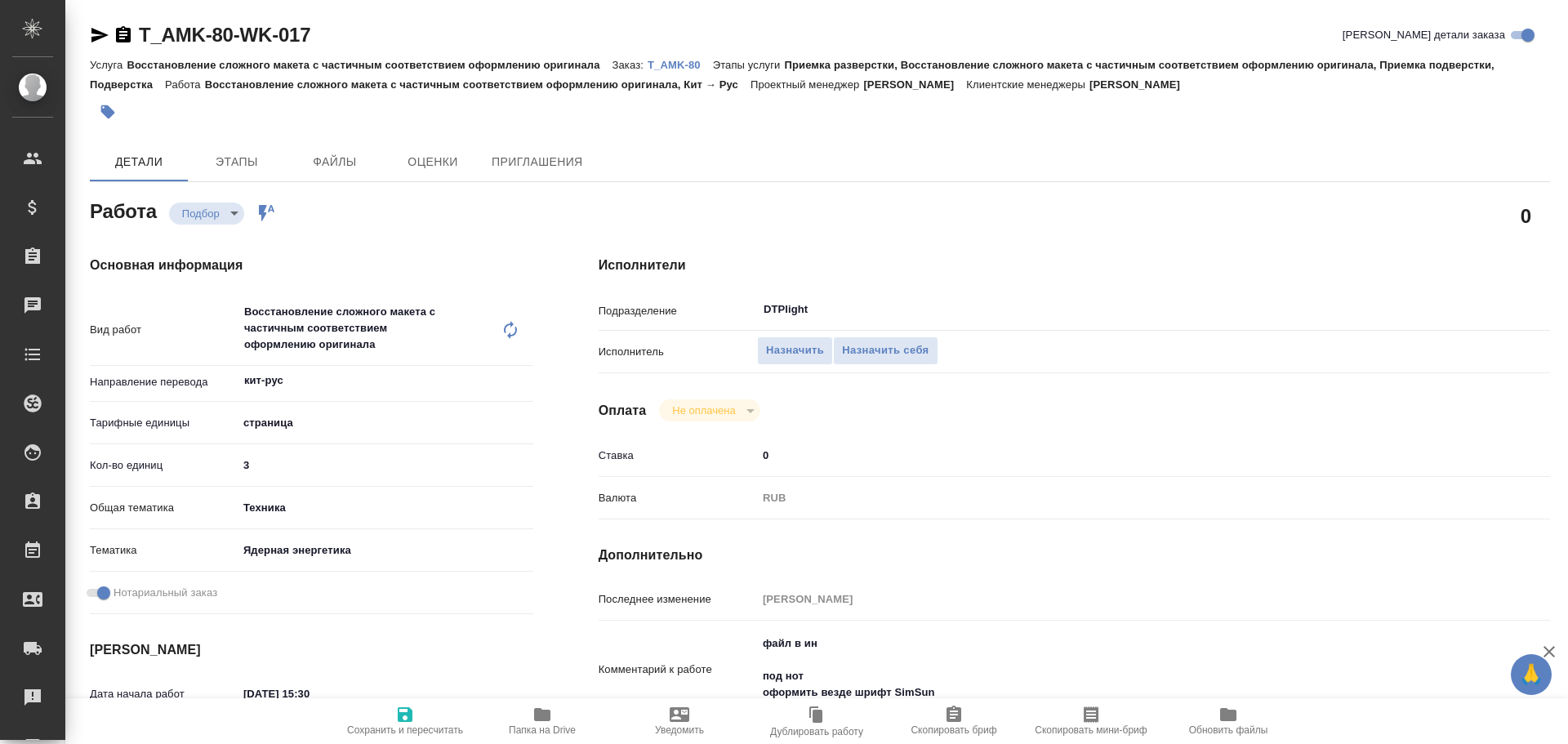
type textarea "x"
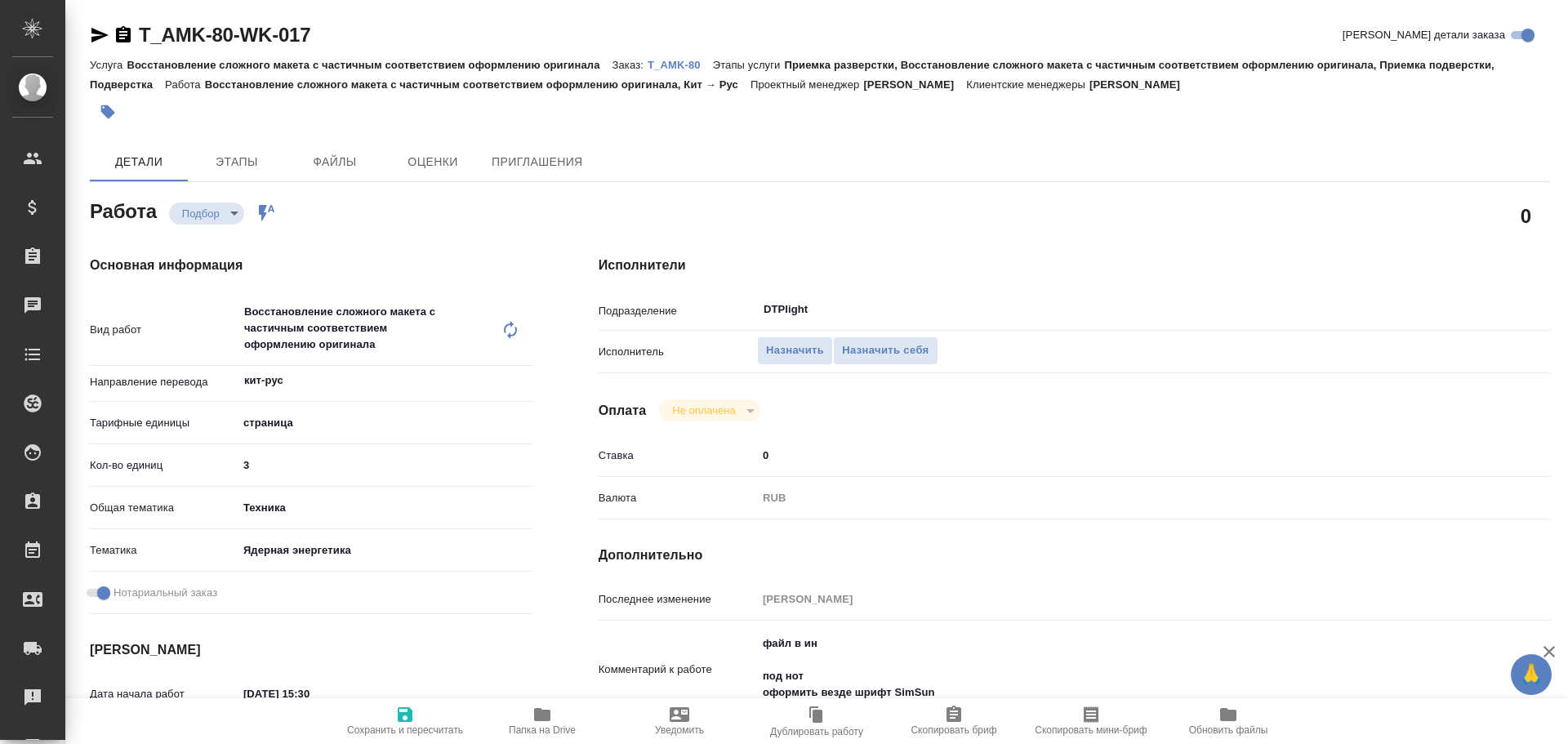
type textarea "x"
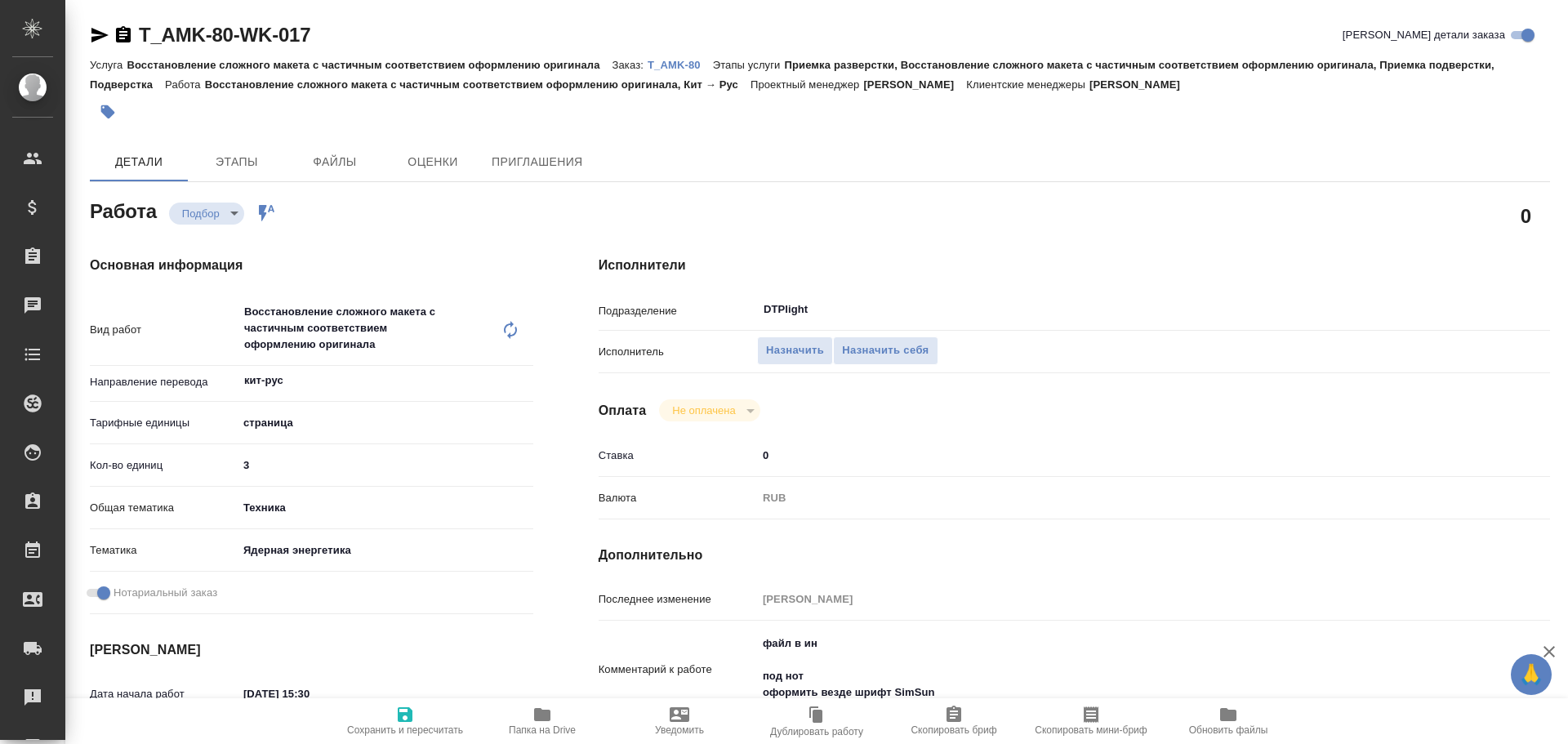
click at [525, 725] on span "Папка на Drive" at bounding box center [542, 730] width 67 height 11
type textarea "x"
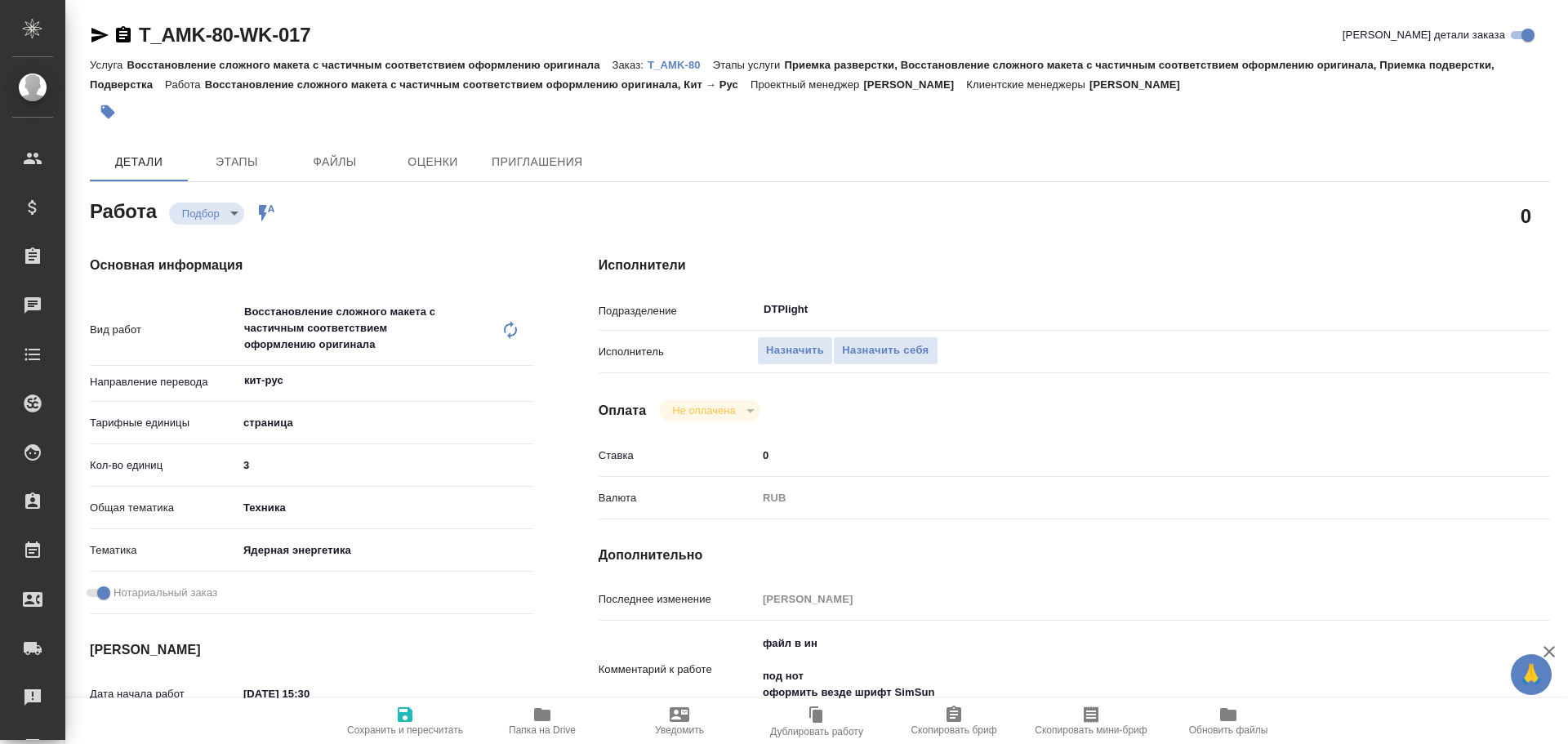
type textarea "x"
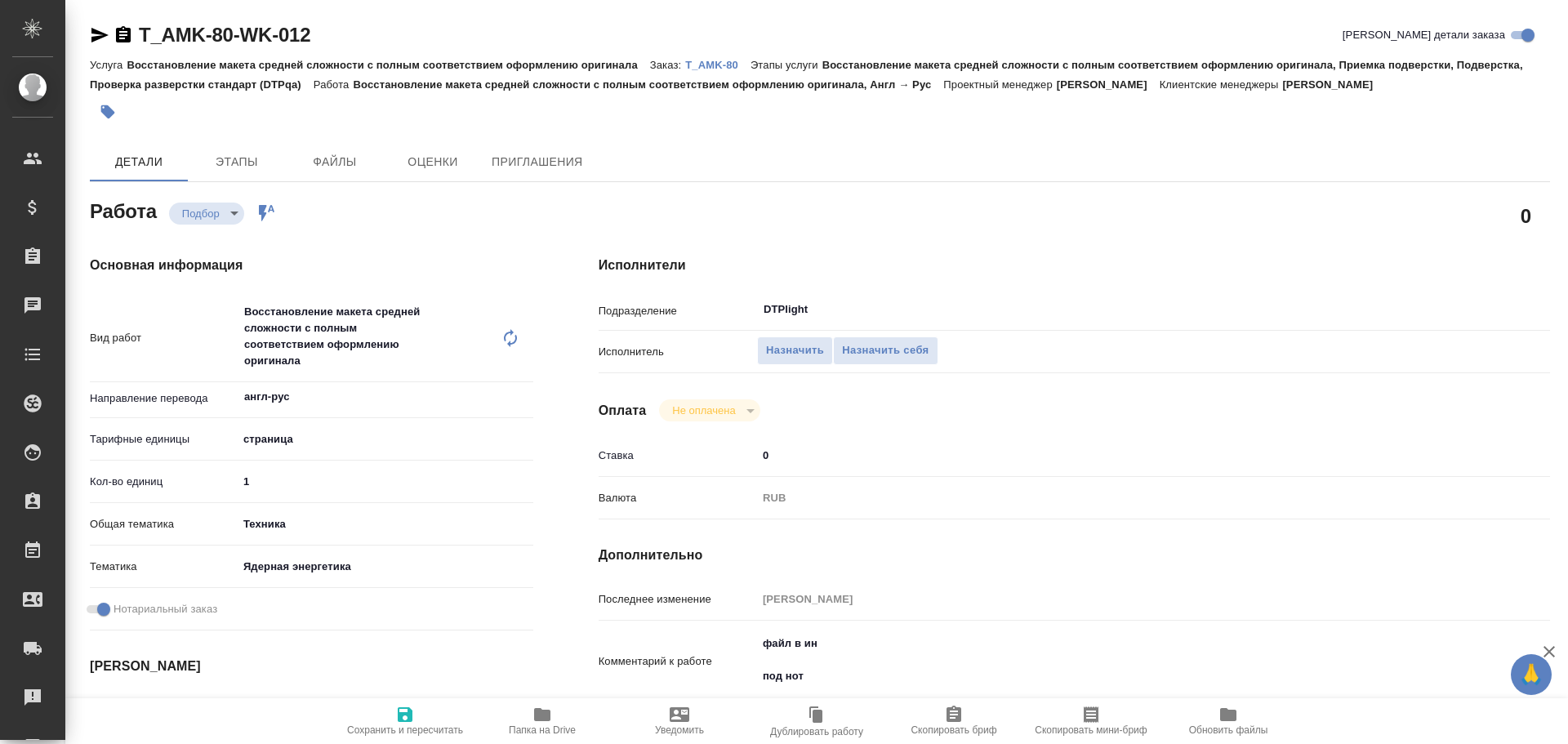
type textarea "x"
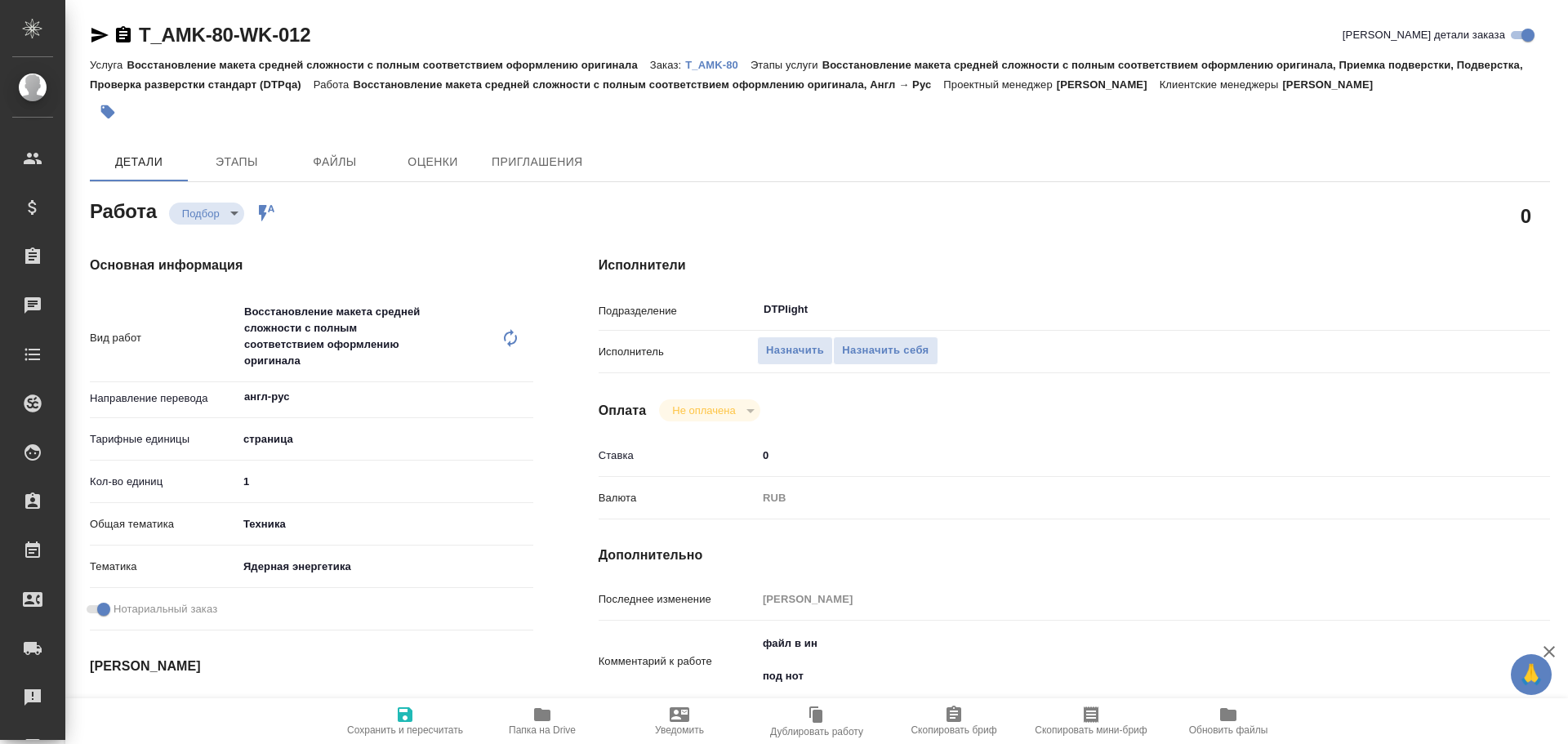
type textarea "x"
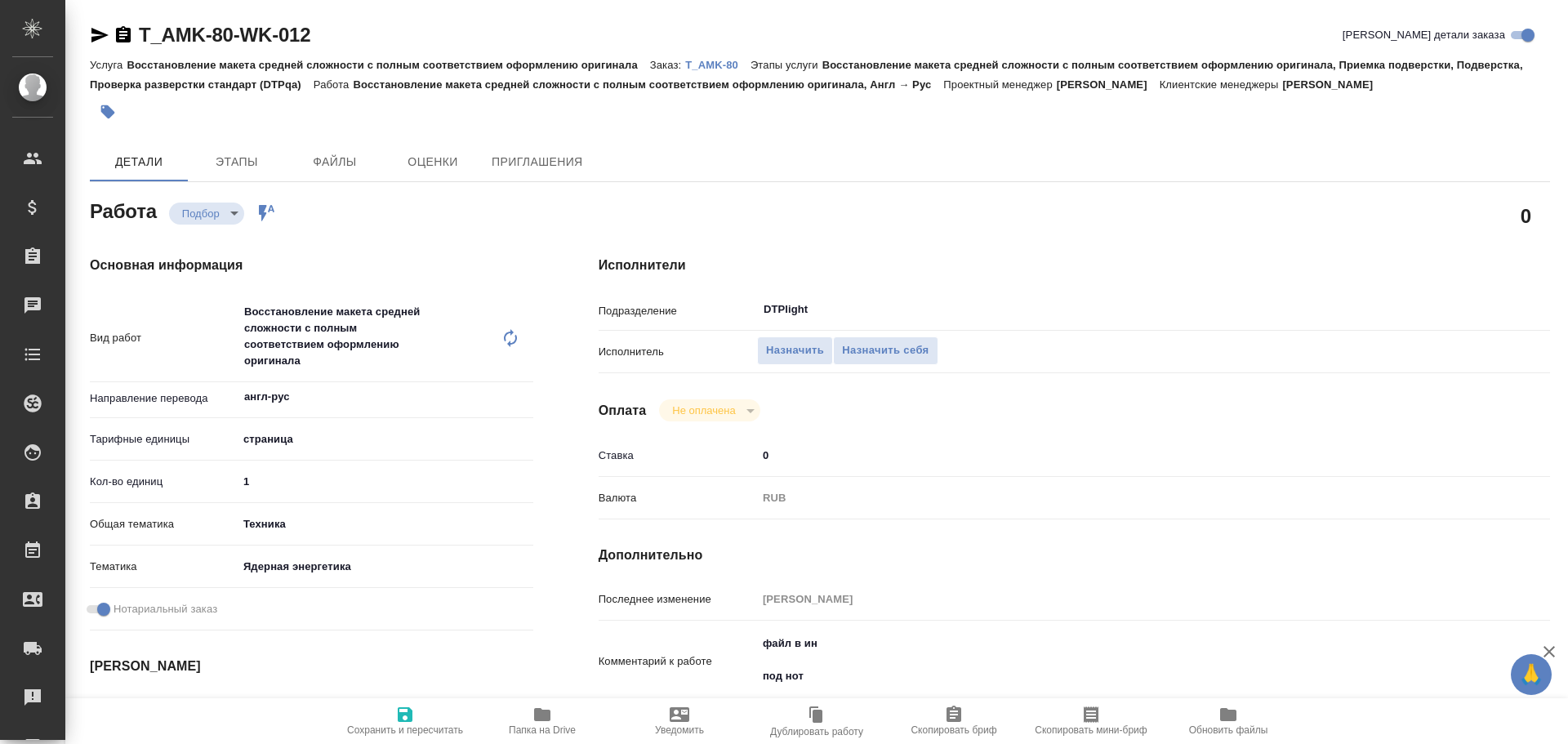
type textarea "x"
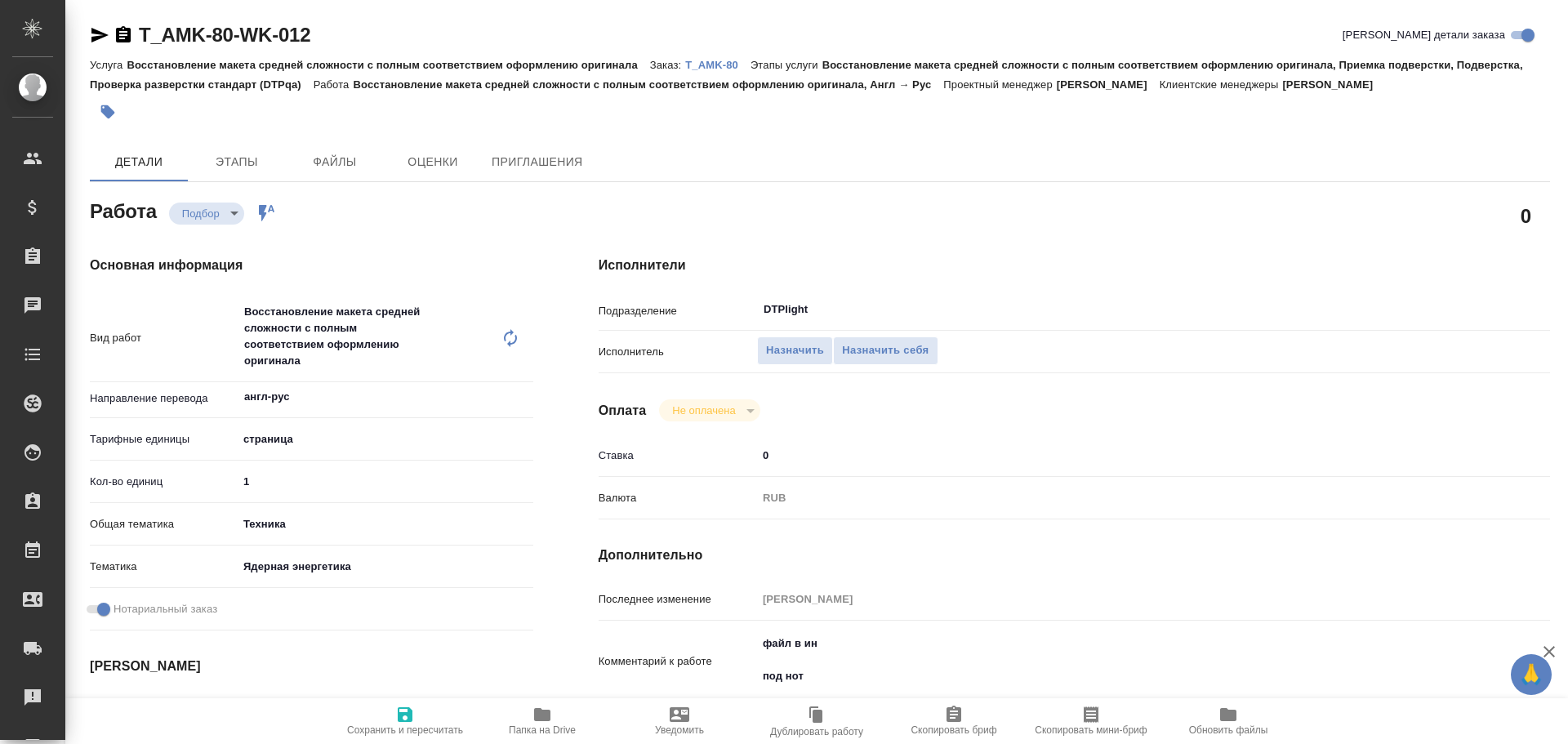
scroll to position [163, 0]
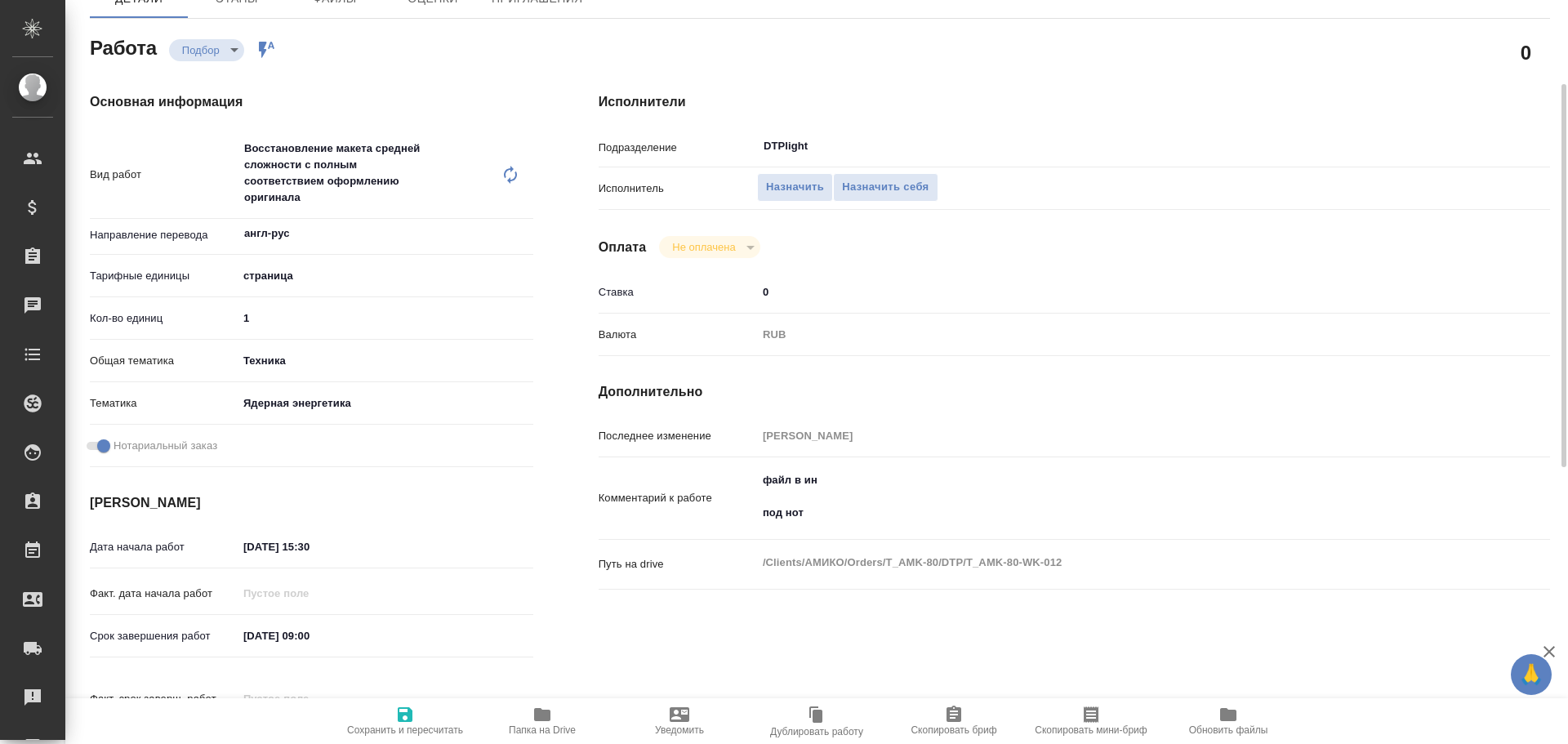
type textarea "x"
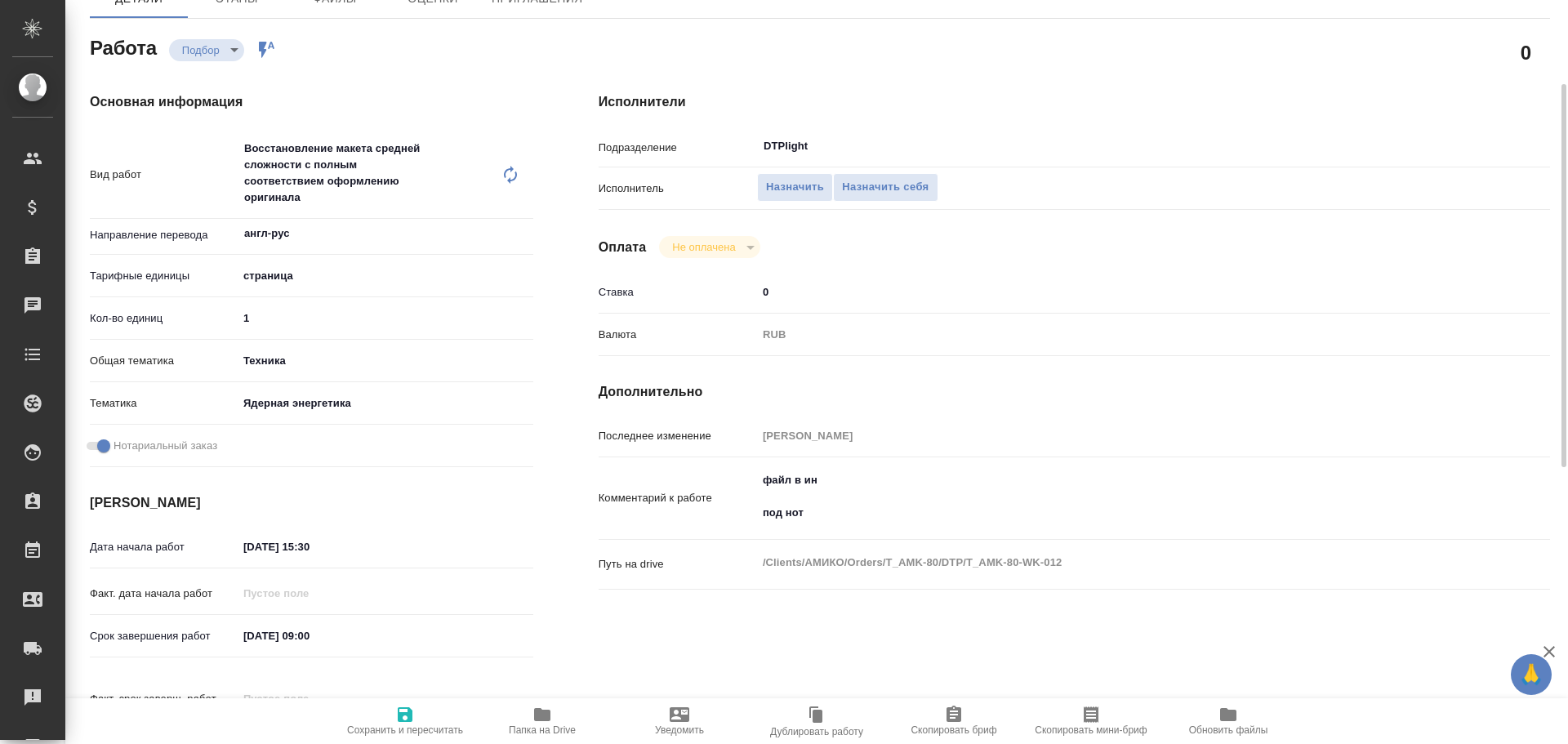
click at [532, 723] on span "Папка на Drive" at bounding box center [542, 719] width 118 height 31
type textarea "x"
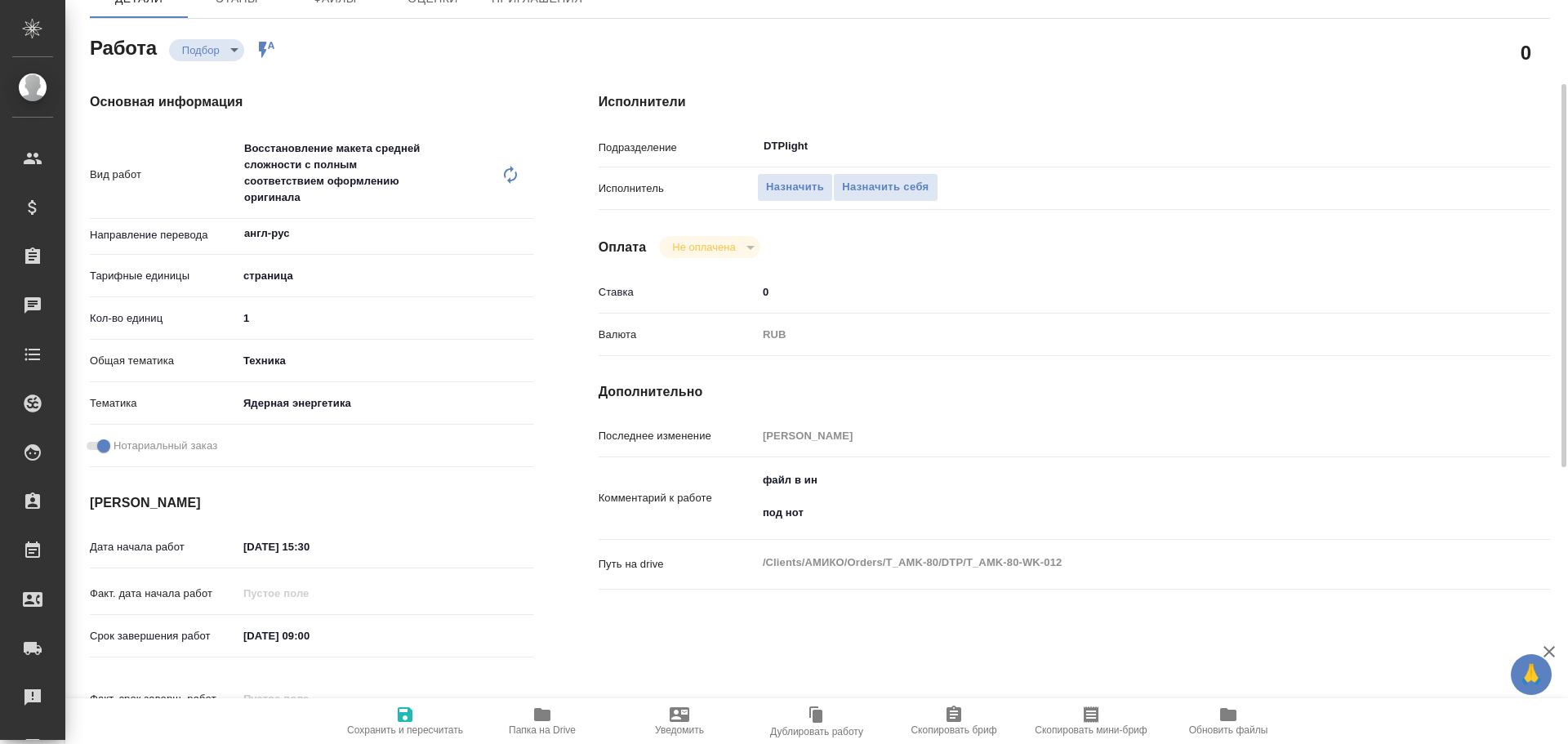
type textarea "x"
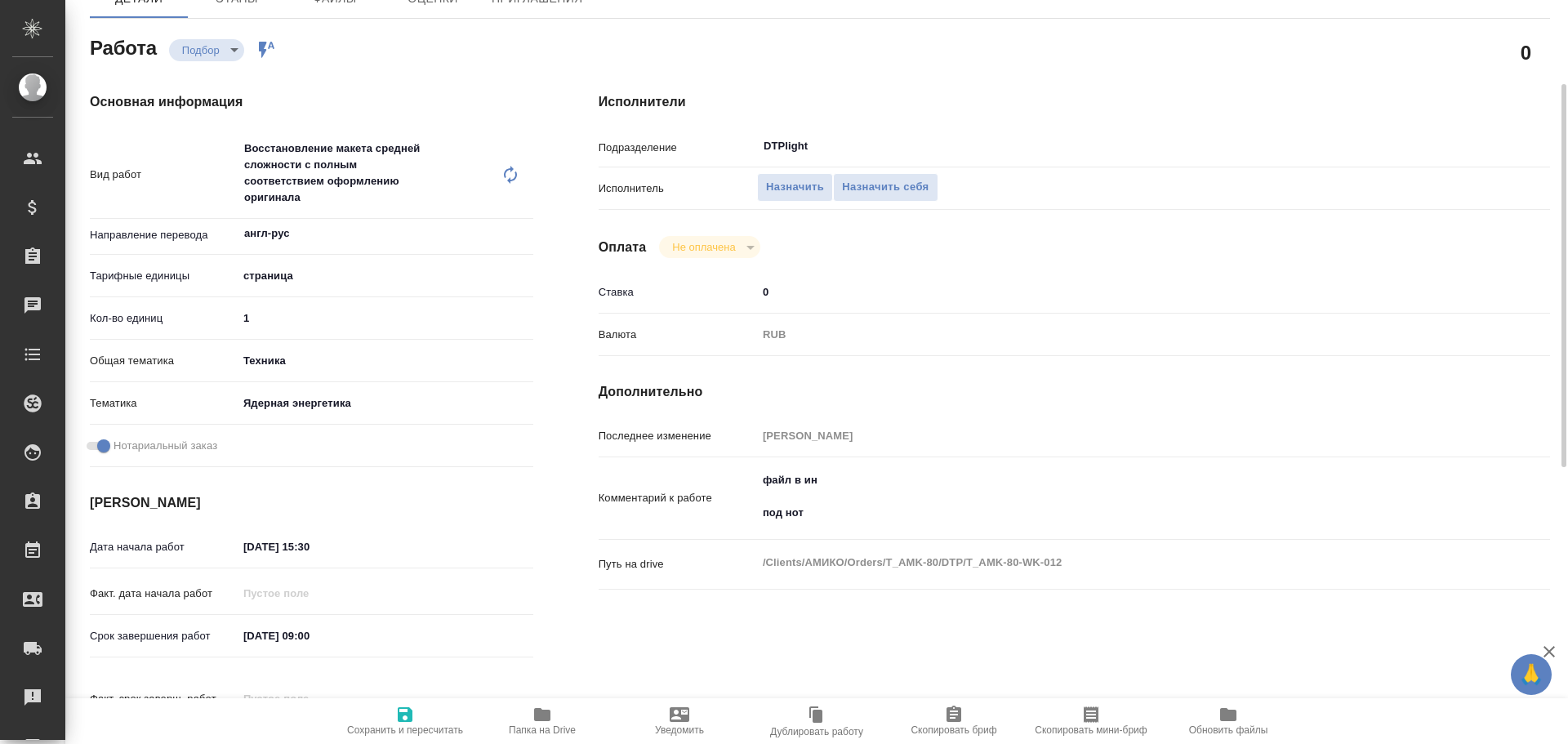
type textarea "x"
